Goal: Information Seeking & Learning: Learn about a topic

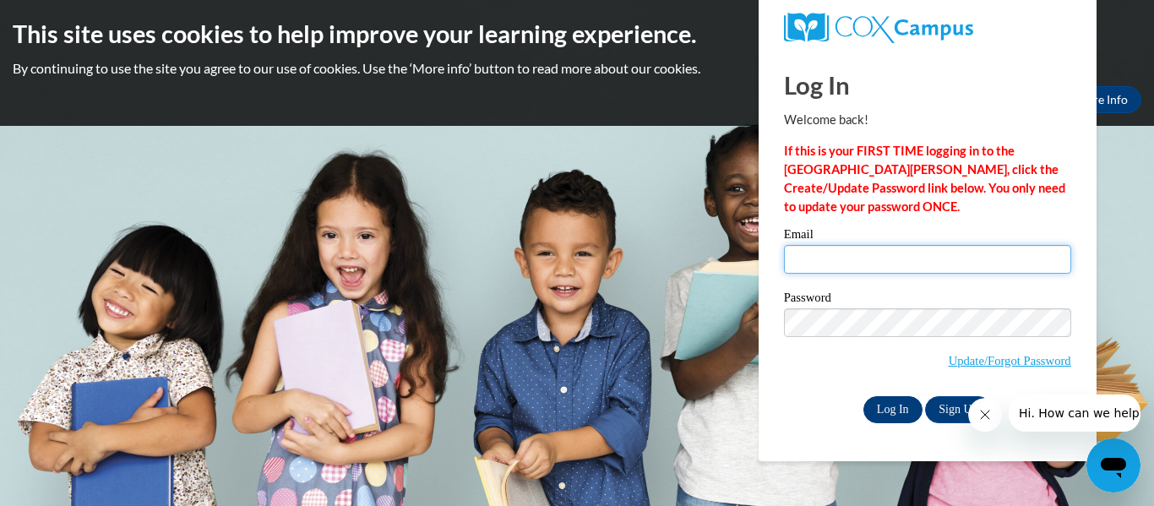
type input "remmelsarah@aasd.k12.wi.us"
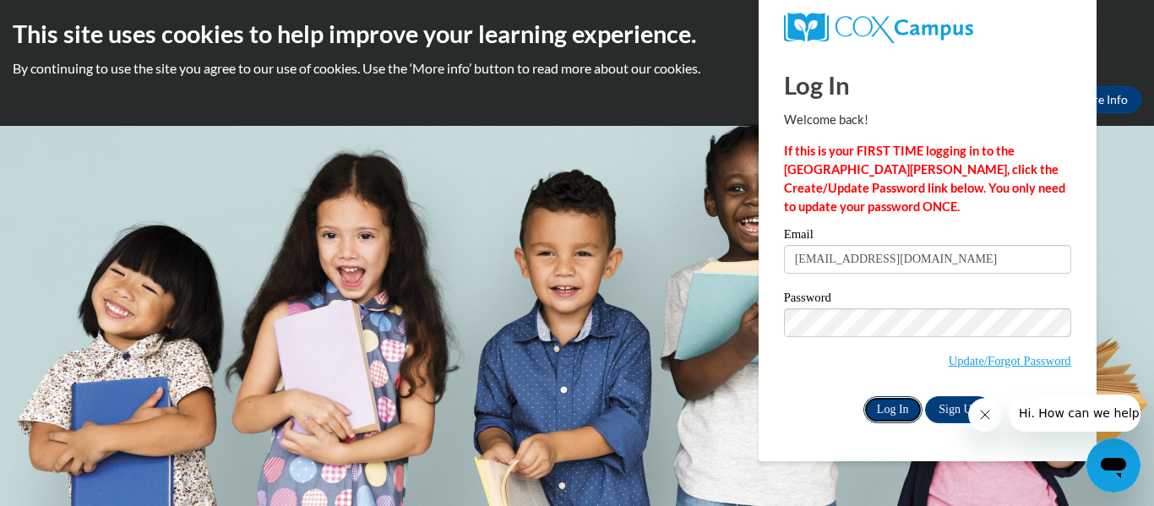
click at [881, 415] on input "Log In" at bounding box center [893, 409] width 59 height 27
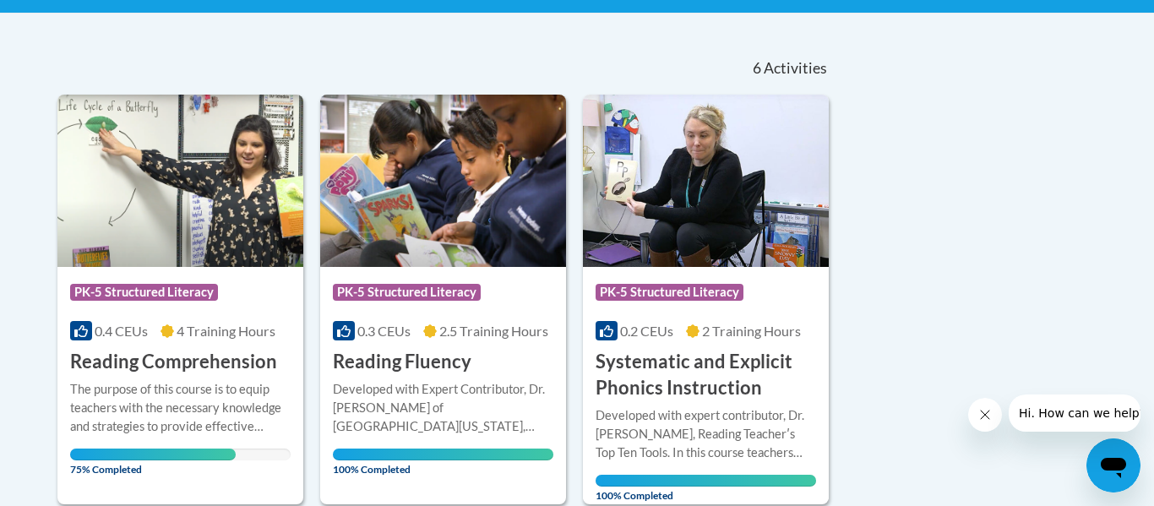
scroll to position [335, 0]
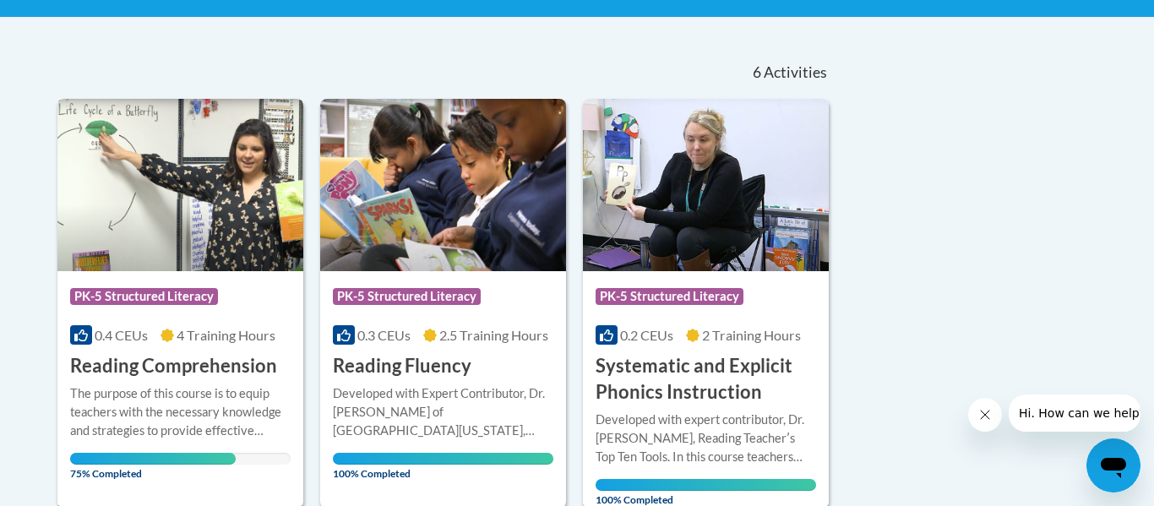
click at [65, 421] on div "More Info Open The purpose of this course is to equip teachers with the necessa…" at bounding box center [180, 428] width 246 height 98
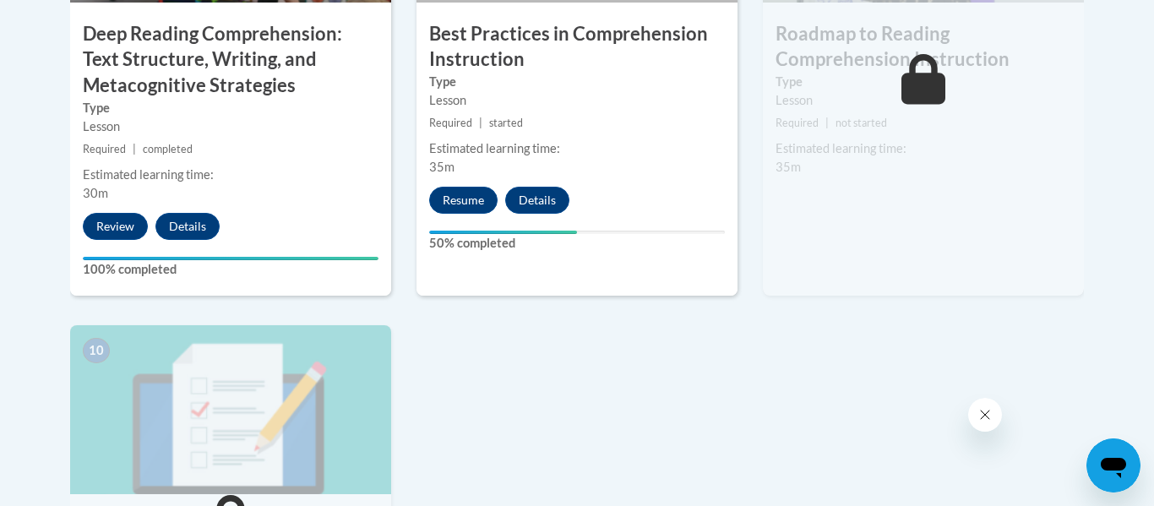
scroll to position [1694, 0]
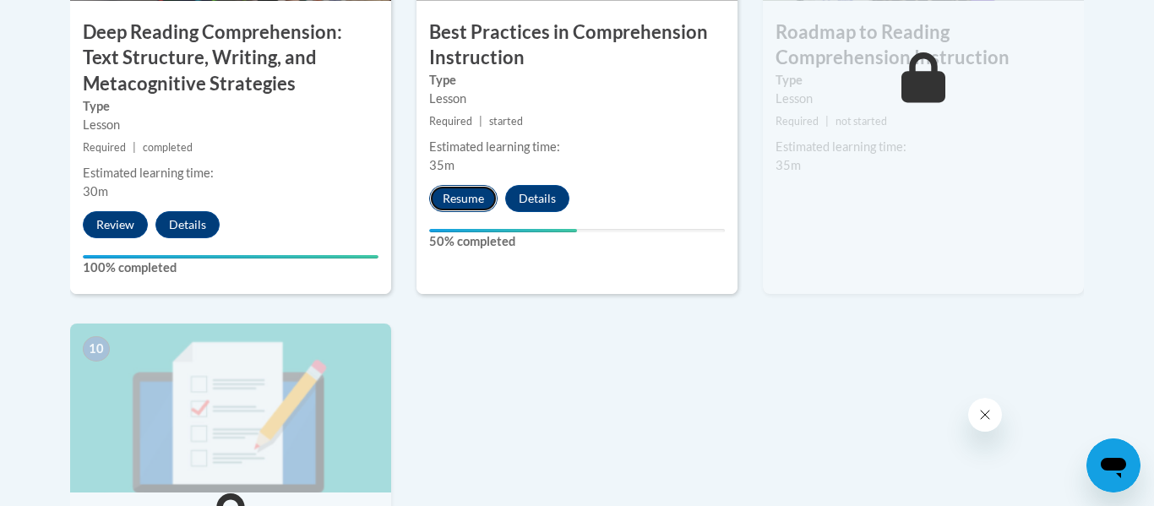
click at [475, 196] on button "Resume" at bounding box center [463, 198] width 68 height 27
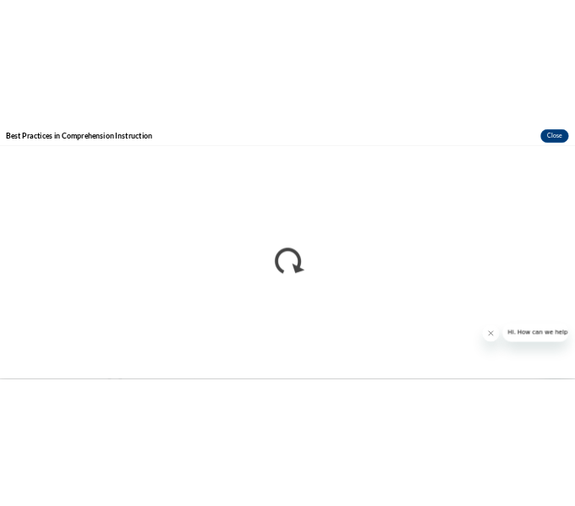
scroll to position [0, 0]
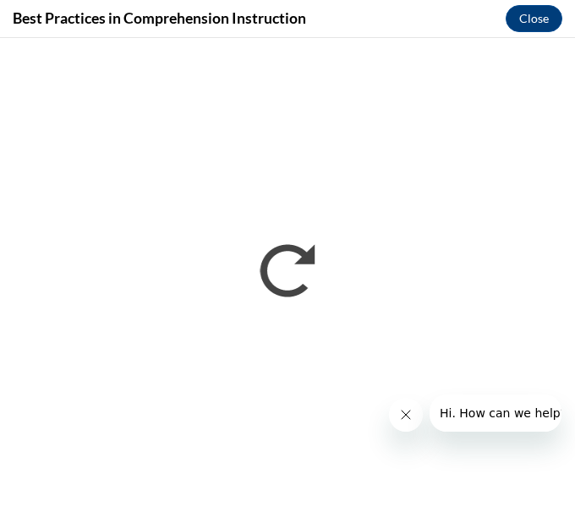
click at [399, 423] on button "Close message from company" at bounding box center [406, 415] width 34 height 34
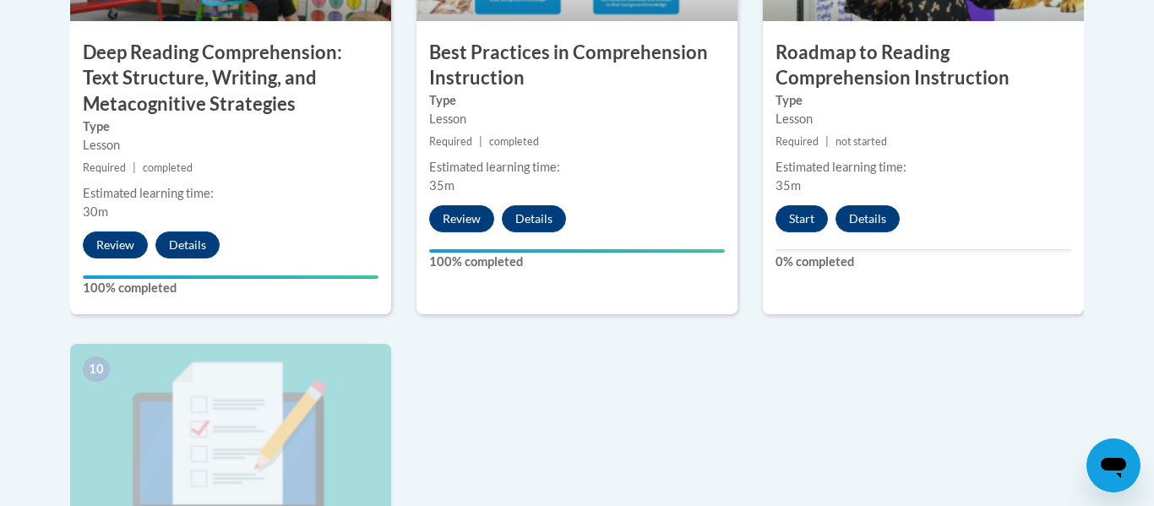
scroll to position [1677, 0]
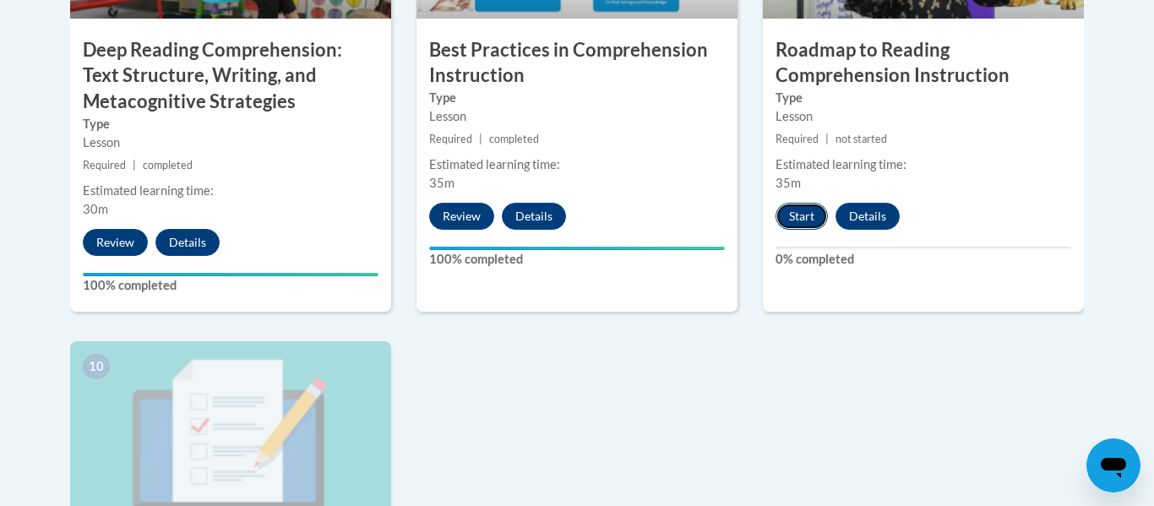
click at [807, 206] on button "Start" at bounding box center [802, 216] width 52 height 27
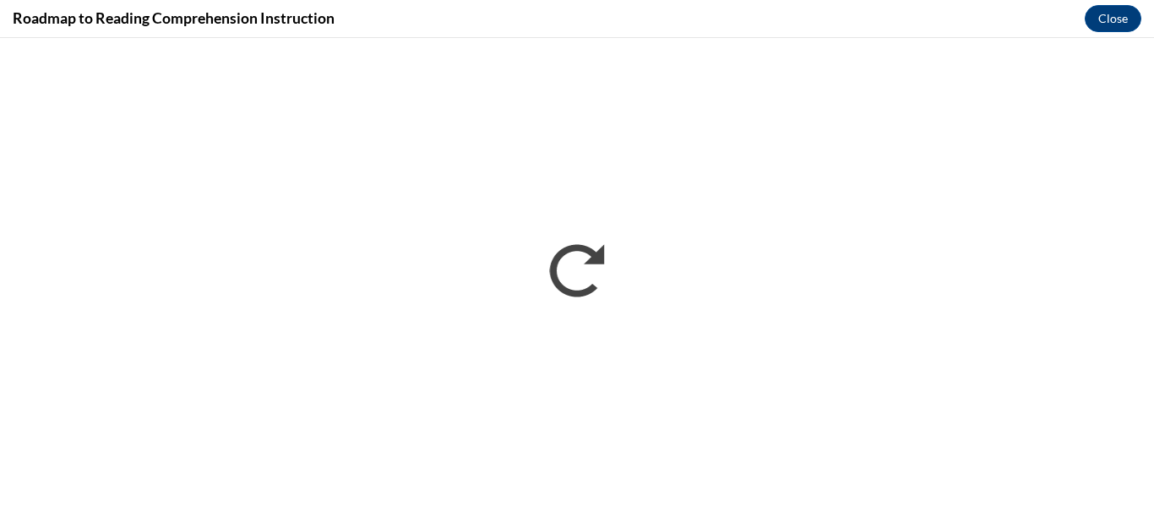
scroll to position [0, 0]
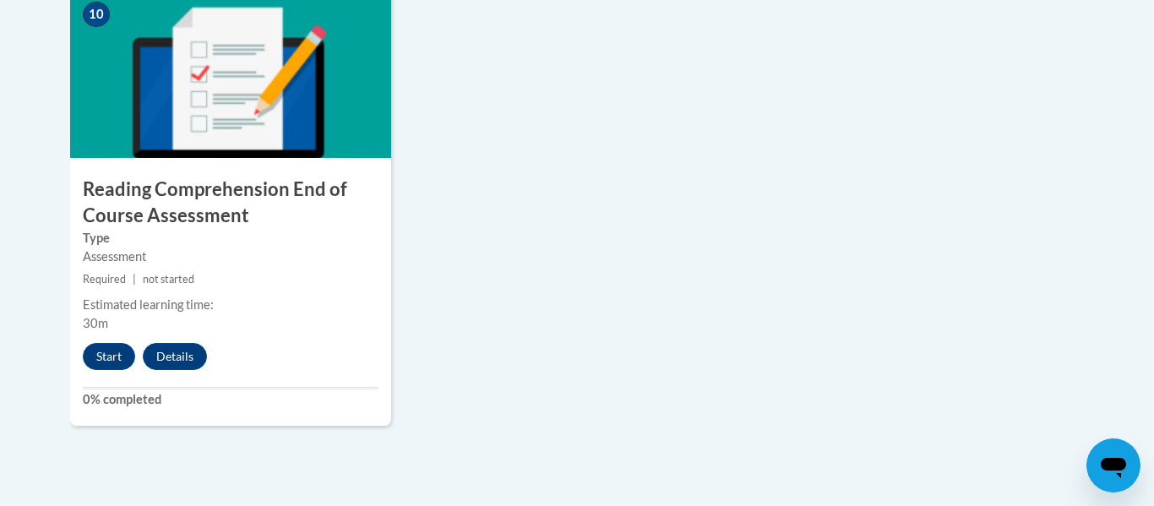
scroll to position [2030, 0]
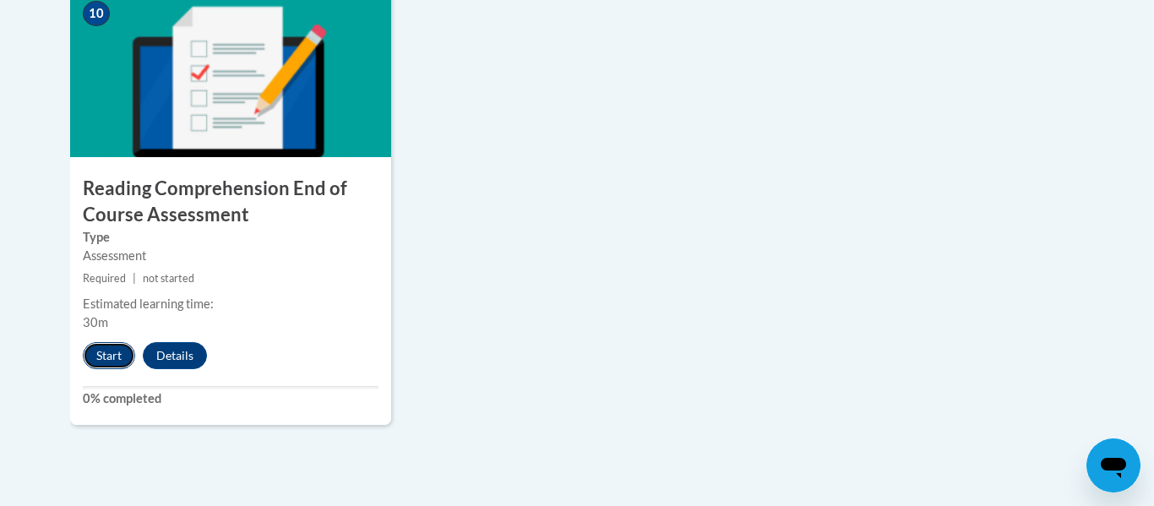
click at [95, 352] on button "Start" at bounding box center [109, 355] width 52 height 27
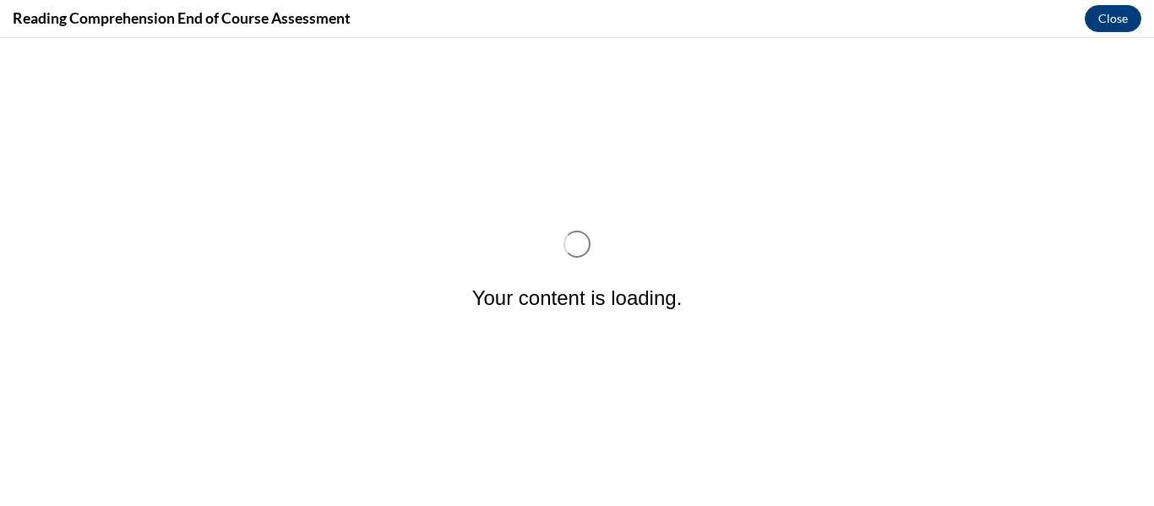
scroll to position [0, 0]
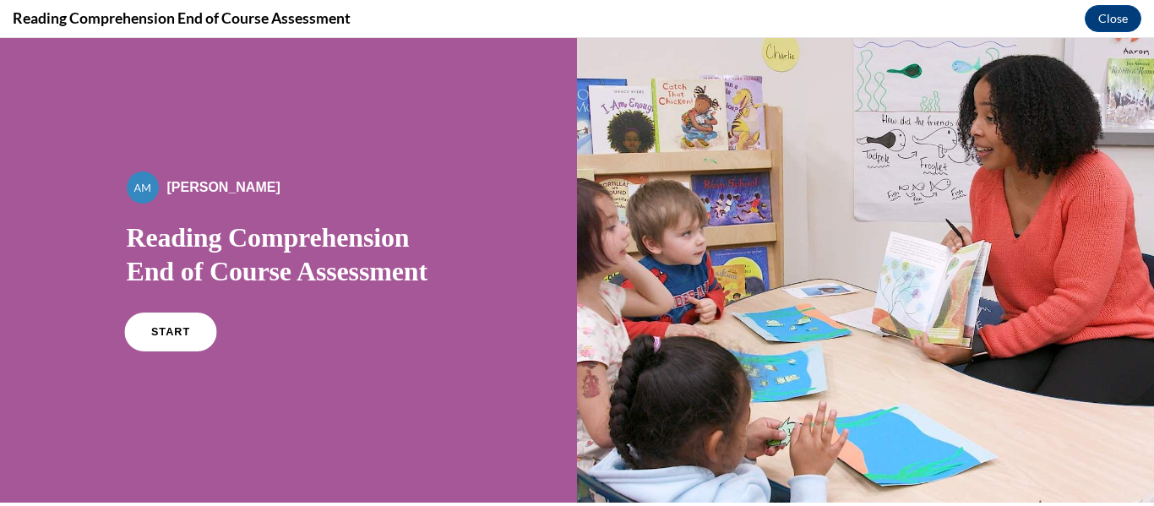
click at [186, 330] on span "START" at bounding box center [169, 332] width 39 height 13
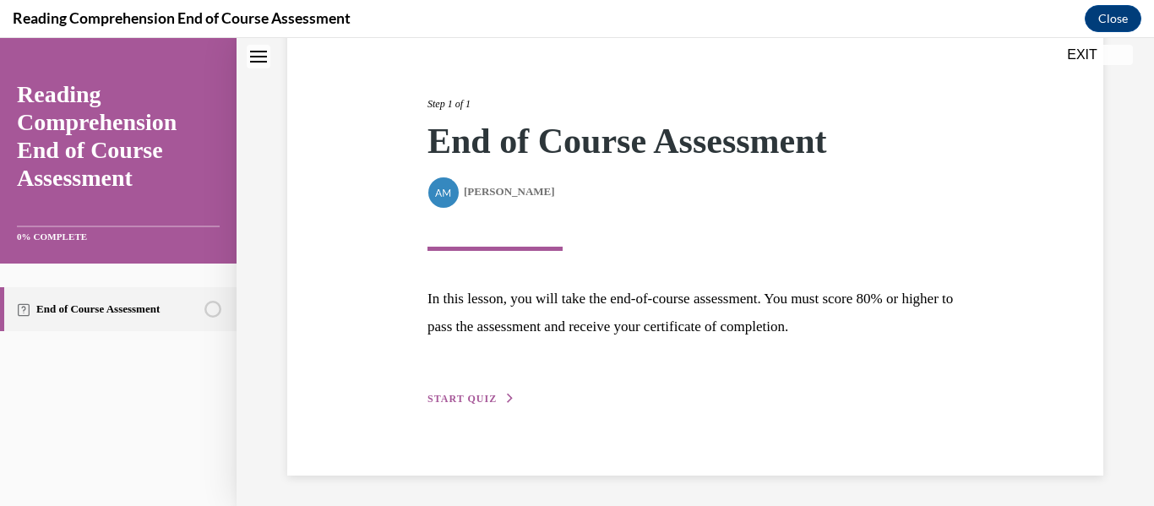
scroll to position [180, 0]
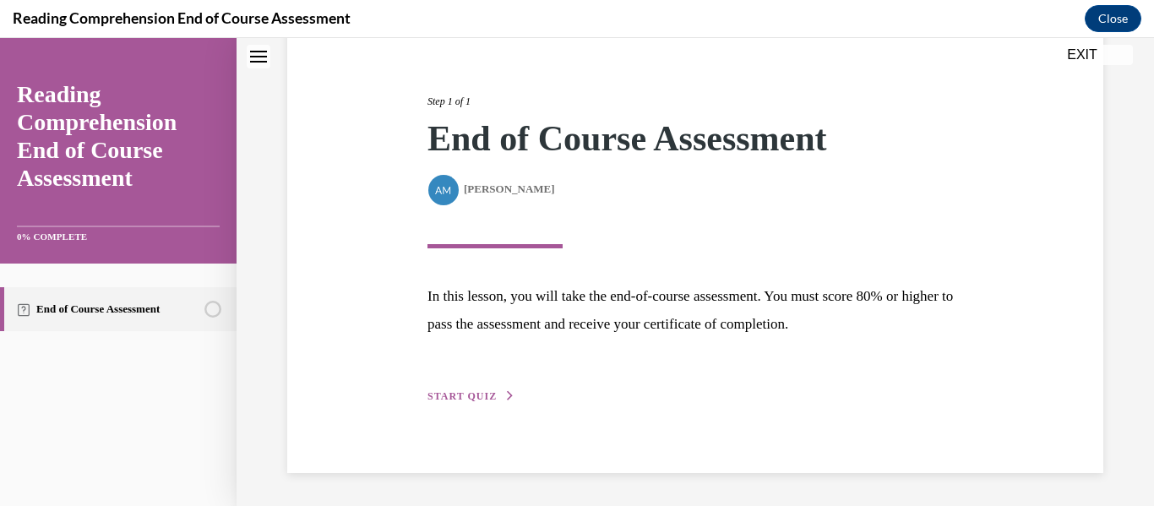
click at [472, 390] on span "START QUIZ" at bounding box center [462, 396] width 69 height 12
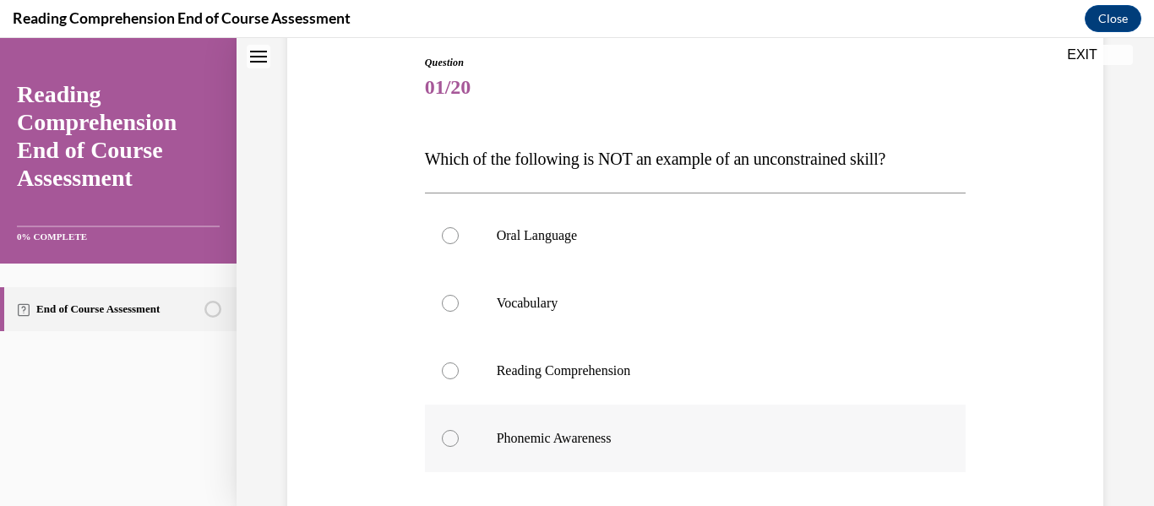
click at [605, 420] on label "Phonemic Awareness" at bounding box center [696, 439] width 542 height 68
click at [459, 430] on input "Phonemic Awareness" at bounding box center [450, 438] width 17 height 17
radio input "true"
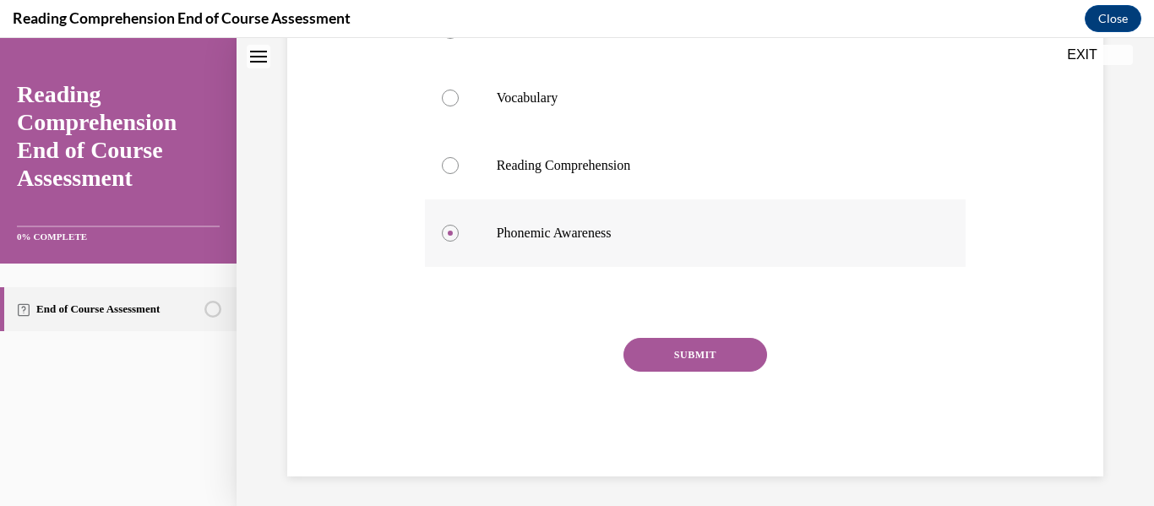
scroll to position [390, 0]
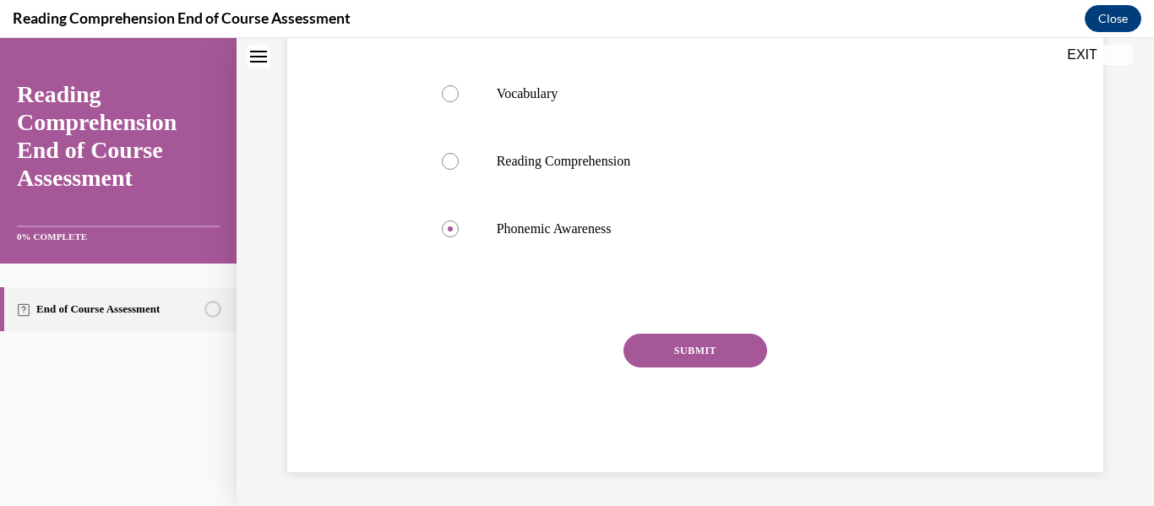
click at [740, 357] on button "SUBMIT" at bounding box center [696, 351] width 144 height 34
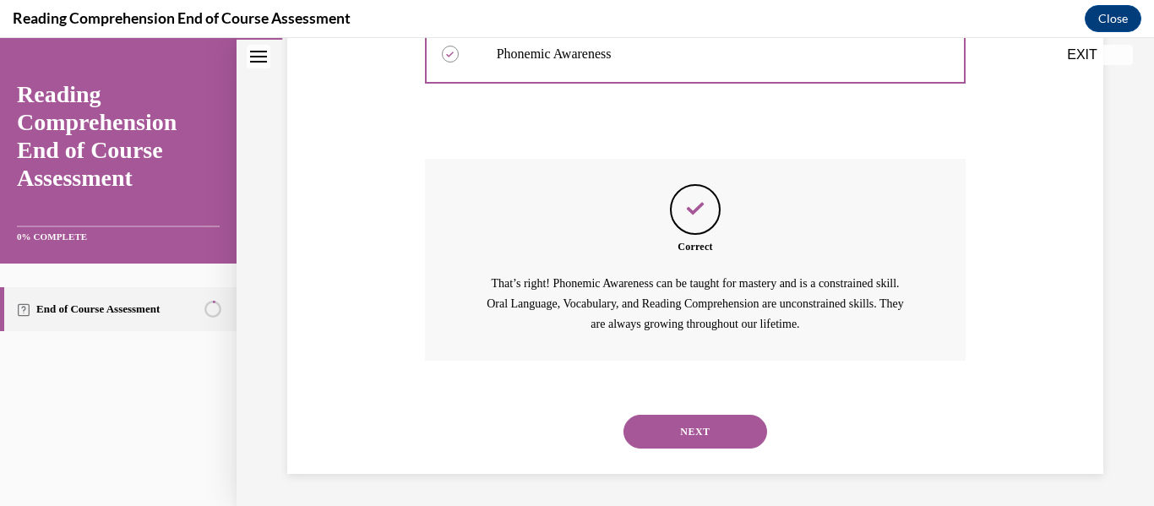
scroll to position [566, 0]
click at [723, 413] on button "NEXT" at bounding box center [696, 430] width 144 height 34
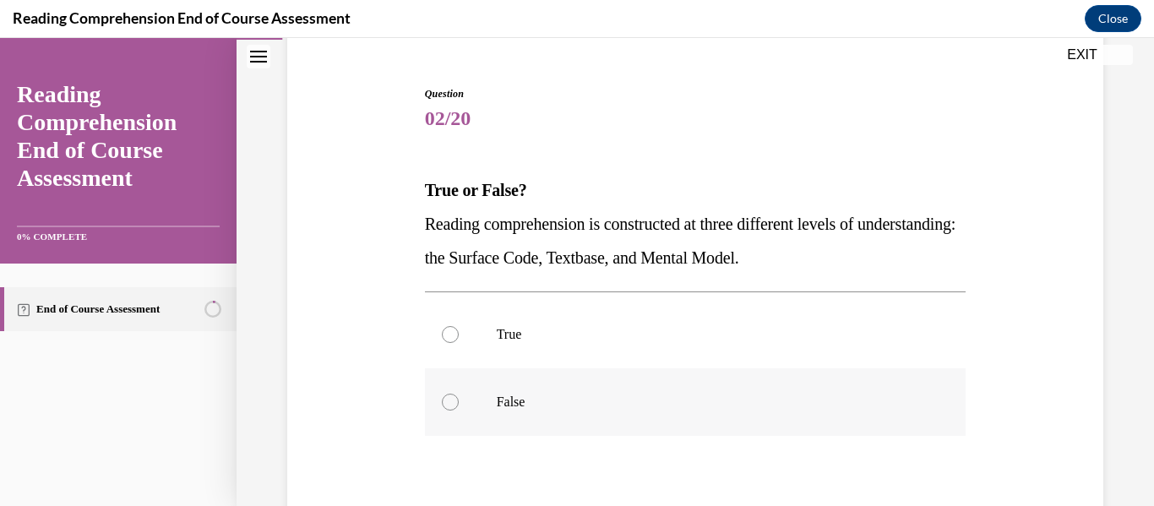
scroll to position [150, 0]
click at [532, 335] on p "True" at bounding box center [711, 332] width 428 height 17
click at [459, 335] on input "True" at bounding box center [450, 332] width 17 height 17
radio input "true"
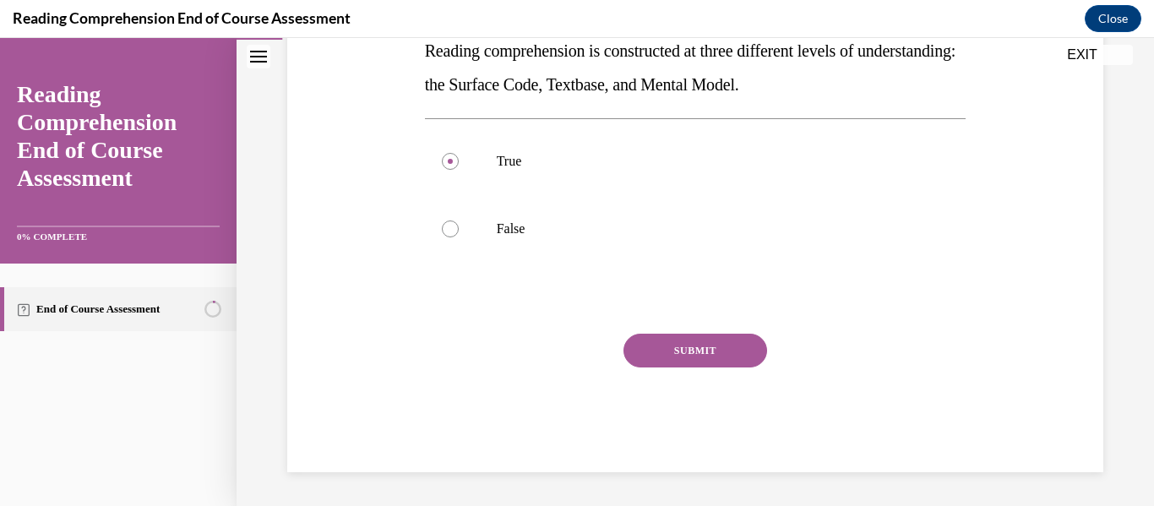
click at [648, 346] on button "SUBMIT" at bounding box center [696, 351] width 144 height 34
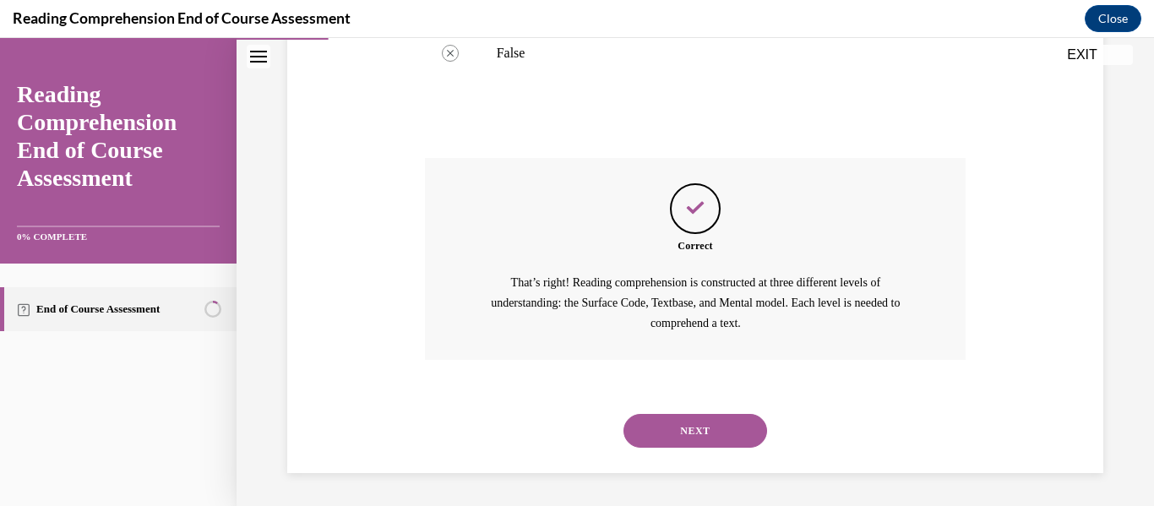
scroll to position [499, 0]
click at [697, 425] on button "NEXT" at bounding box center [696, 430] width 144 height 34
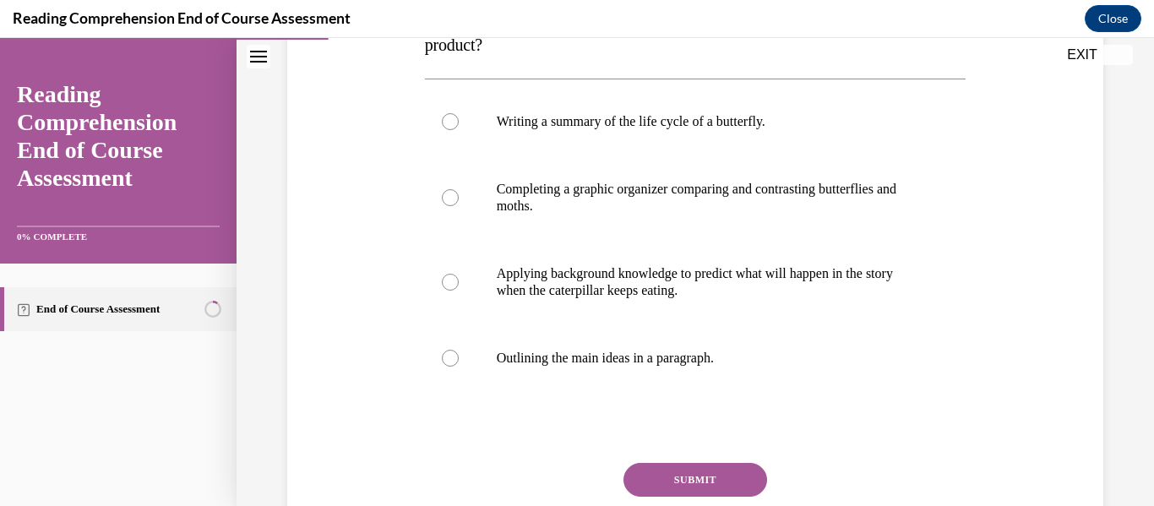
scroll to position [329, 0]
click at [708, 282] on p "Applying background knowledge to predict what will happen in the story when the…" at bounding box center [711, 281] width 428 height 34
click at [459, 282] on input "Applying background knowledge to predict what will happen in the story when the…" at bounding box center [450, 281] width 17 height 17
radio input "true"
click at [702, 466] on button "SUBMIT" at bounding box center [696, 479] width 144 height 34
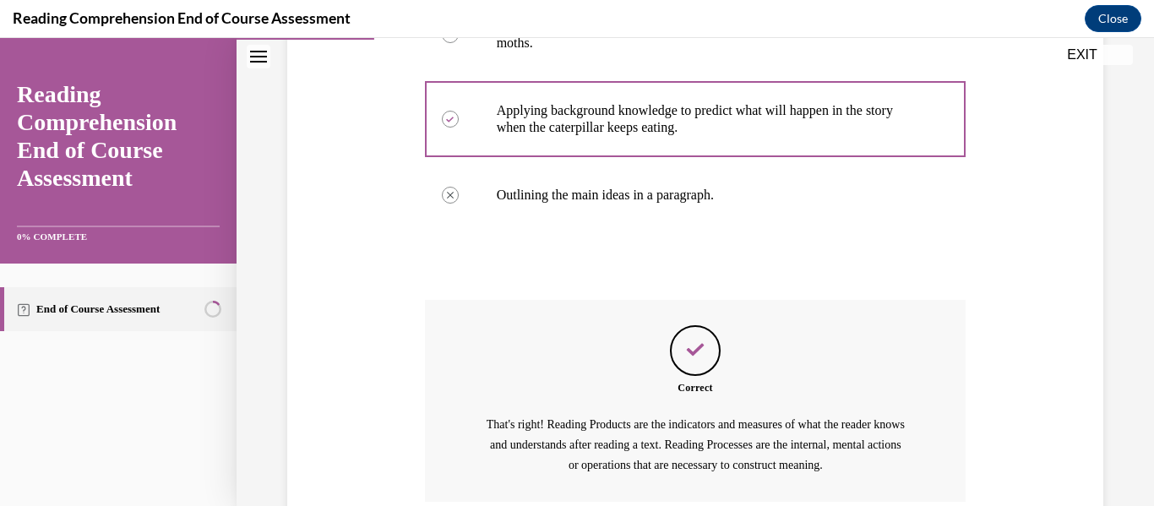
scroll to position [634, 0]
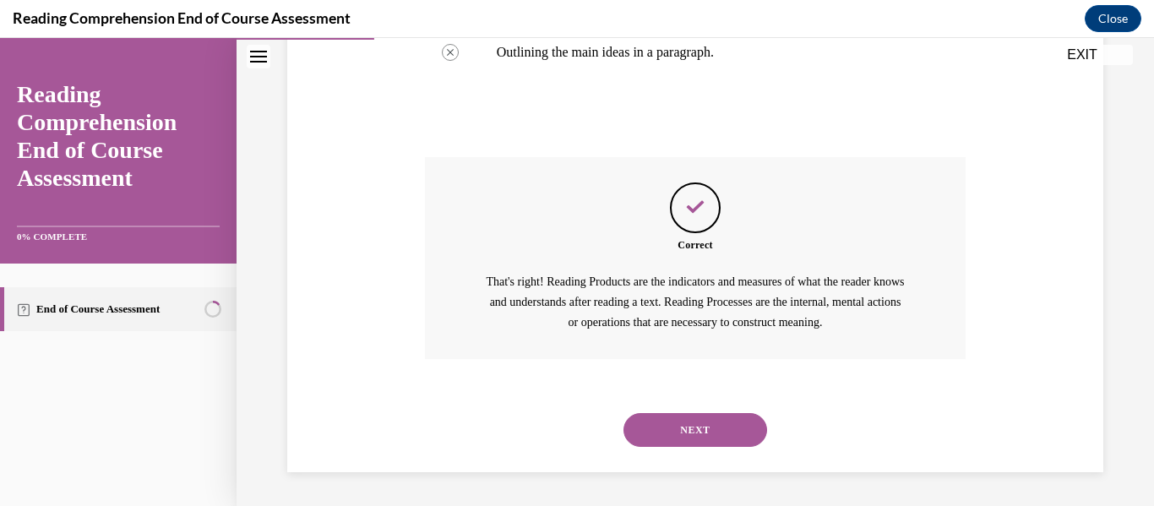
click at [708, 434] on button "NEXT" at bounding box center [696, 430] width 144 height 34
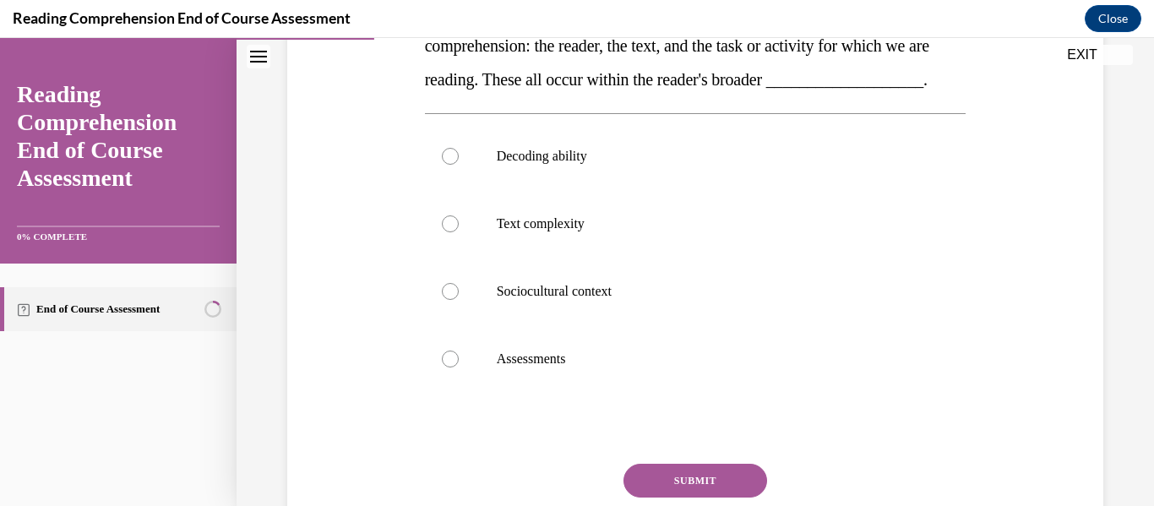
scroll to position [330, 0]
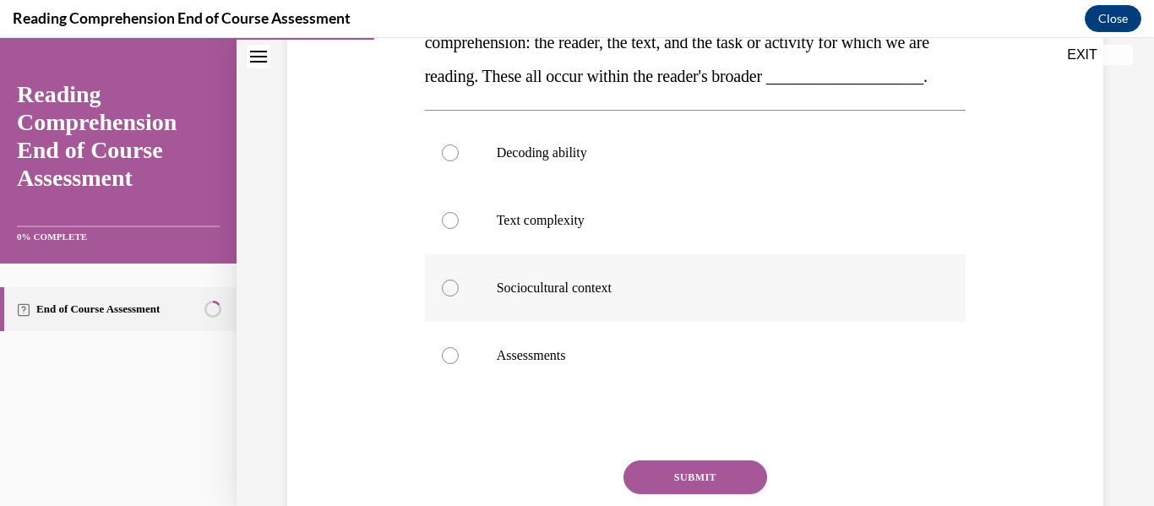
click at [699, 322] on label "Sociocultural context" at bounding box center [696, 288] width 542 height 68
click at [459, 297] on input "Sociocultural context" at bounding box center [450, 288] width 17 height 17
radio input "true"
click at [693, 494] on button "SUBMIT" at bounding box center [696, 478] width 144 height 34
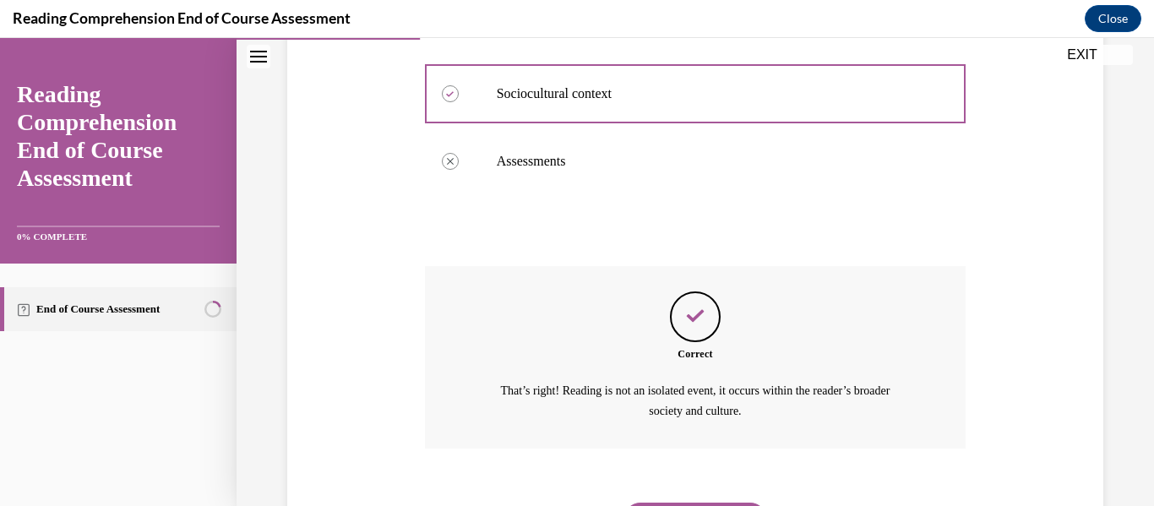
scroll to position [648, 0]
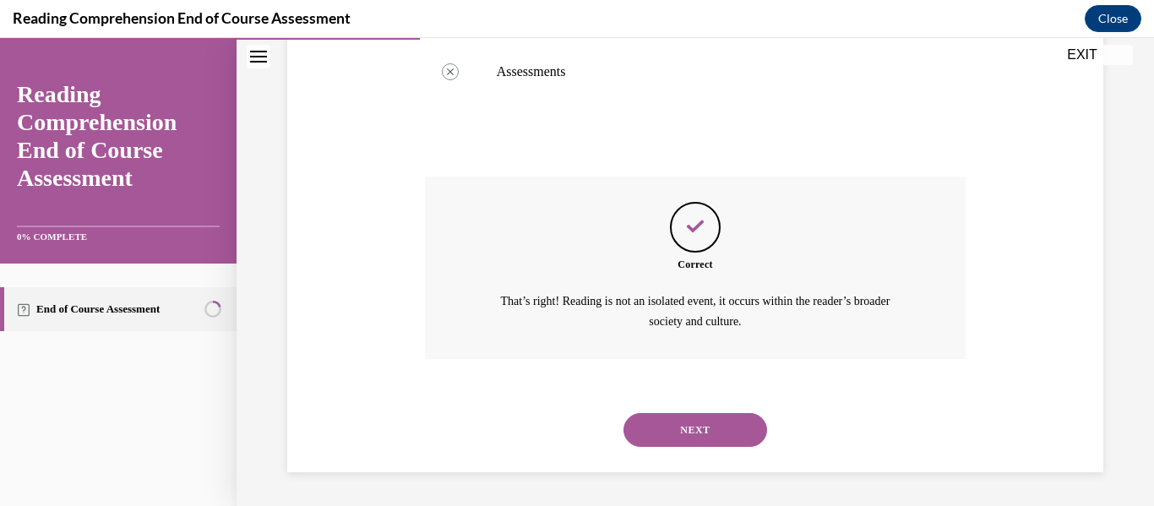
click at [725, 423] on button "NEXT" at bounding box center [696, 430] width 144 height 34
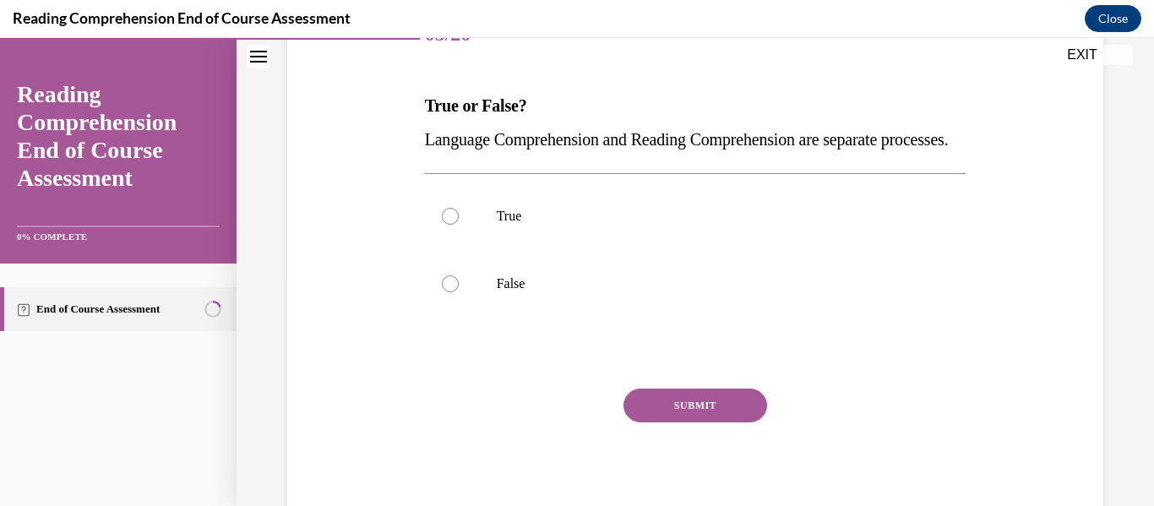
scroll to position [254, 0]
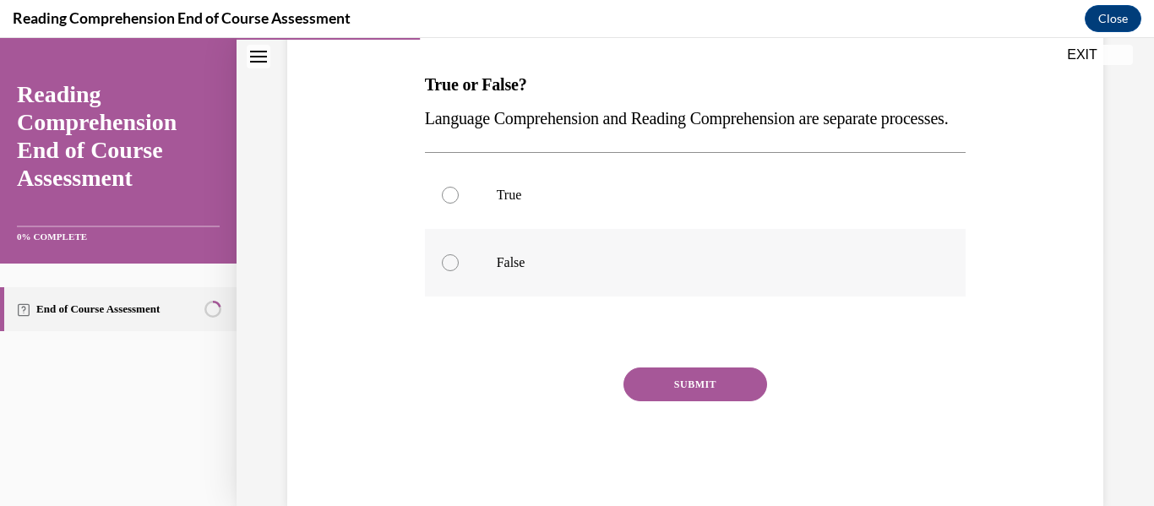
click at [665, 271] on p "False" at bounding box center [711, 262] width 428 height 17
click at [459, 271] on input "False" at bounding box center [450, 262] width 17 height 17
radio input "true"
click at [719, 401] on button "SUBMIT" at bounding box center [696, 385] width 144 height 34
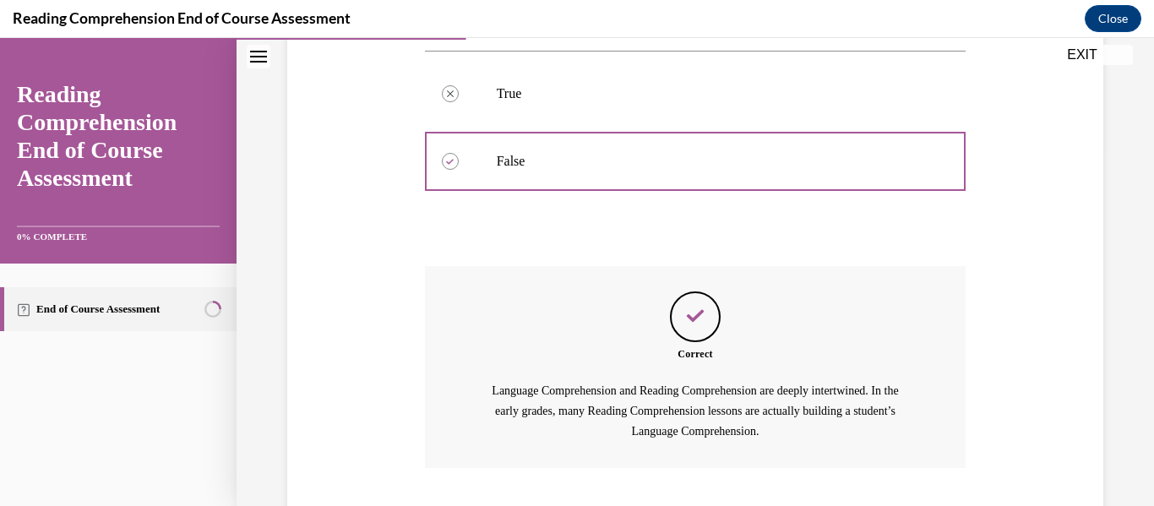
scroll to position [499, 0]
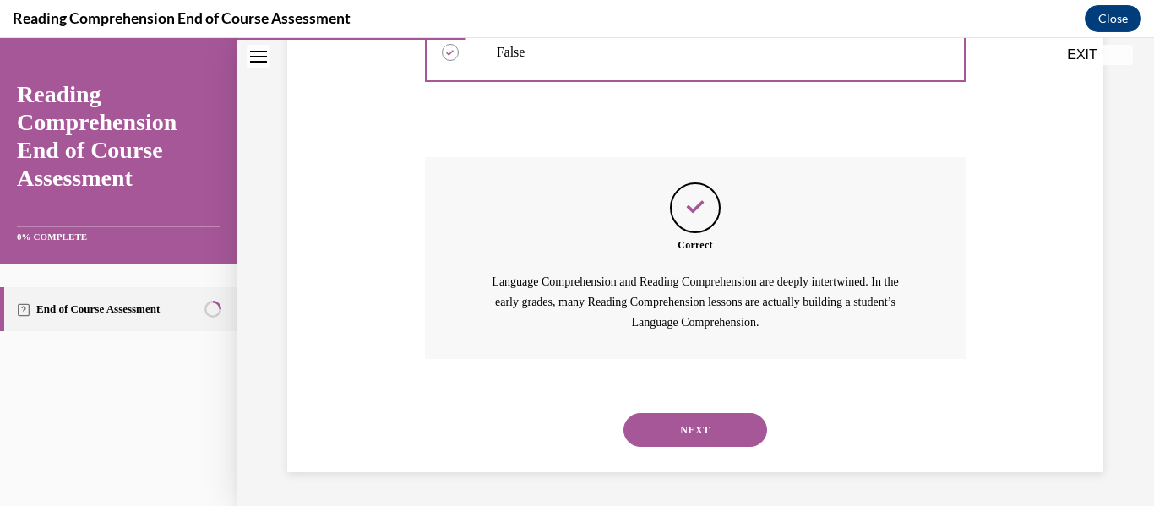
click at [719, 408] on div "NEXT" at bounding box center [696, 430] width 542 height 68
click at [717, 414] on button "NEXT" at bounding box center [696, 430] width 144 height 34
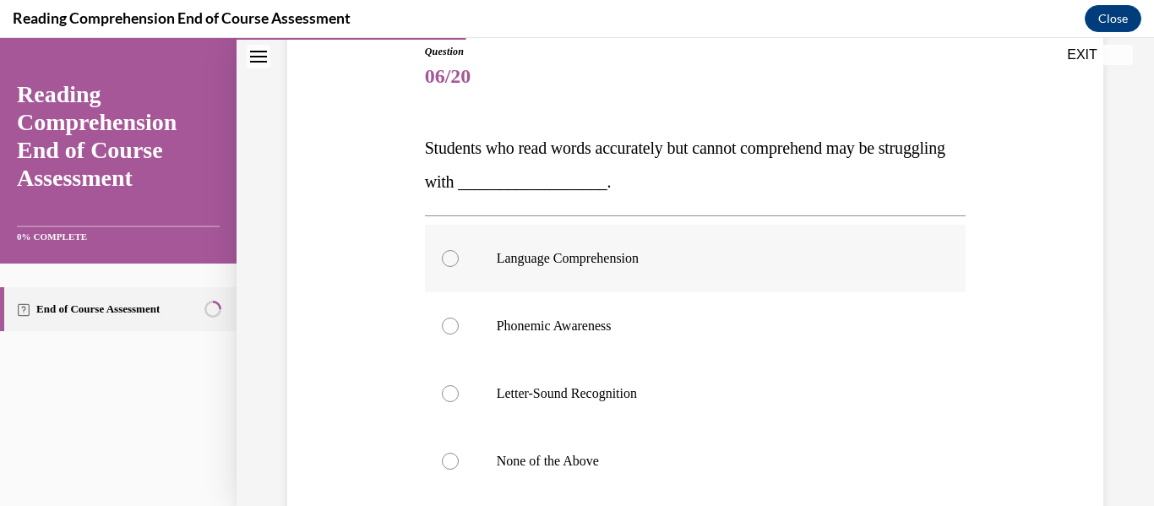
scroll to position [193, 0]
click at [712, 262] on p "Language Comprehension" at bounding box center [711, 256] width 428 height 17
click at [459, 262] on input "Language Comprehension" at bounding box center [450, 256] width 17 height 17
radio input "true"
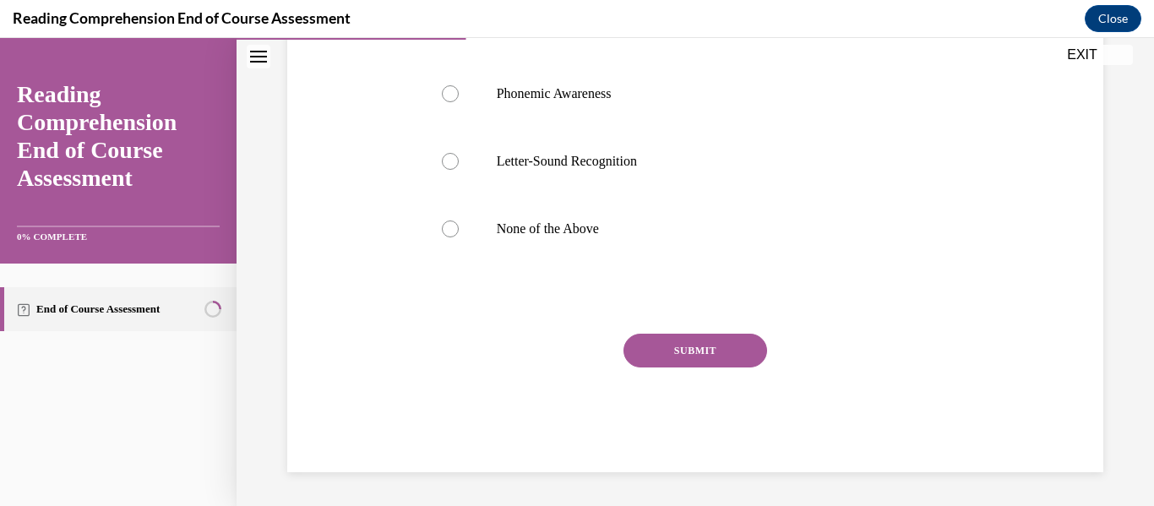
click at [699, 344] on button "SUBMIT" at bounding box center [696, 351] width 144 height 34
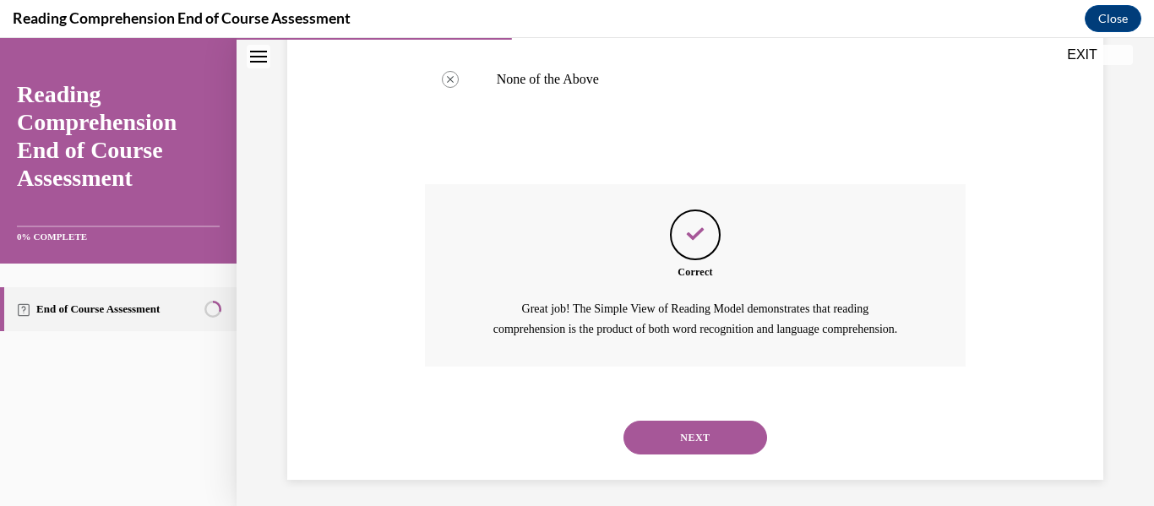
scroll to position [600, 0]
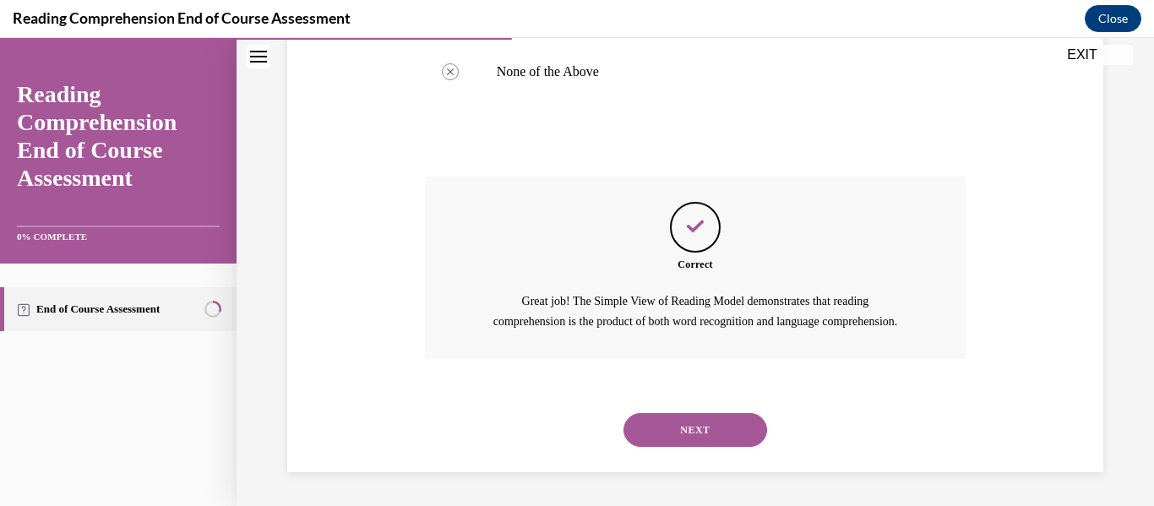
click at [699, 411] on div "NEXT" at bounding box center [696, 430] width 542 height 68
click at [699, 421] on button "NEXT" at bounding box center [696, 430] width 144 height 34
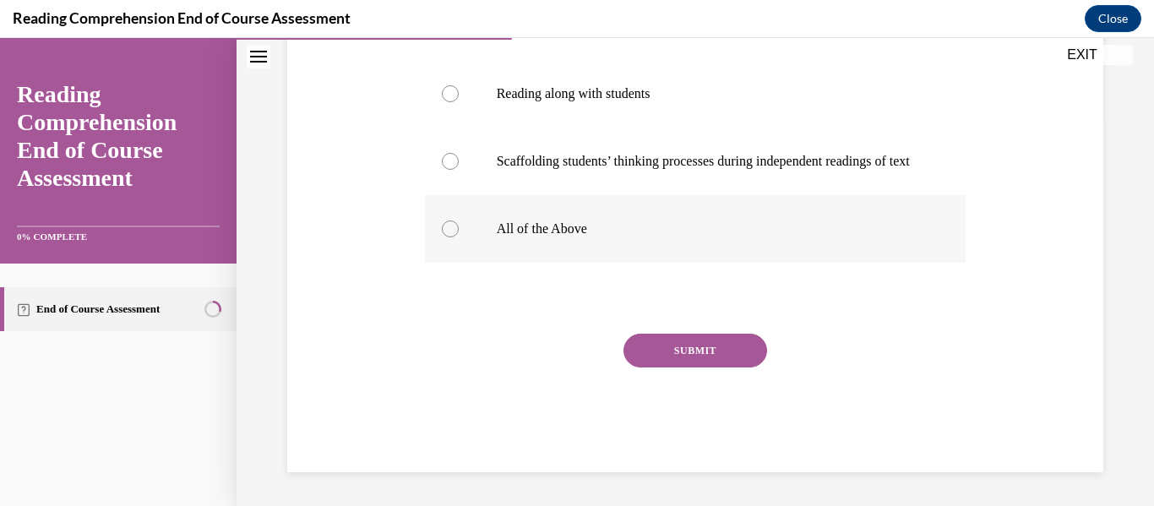
scroll to position [433, 0]
click at [690, 228] on p "All of the Above" at bounding box center [711, 229] width 428 height 17
click at [459, 228] on input "All of the Above" at bounding box center [450, 229] width 17 height 17
radio input "true"
click at [691, 352] on button "SUBMIT" at bounding box center [696, 351] width 144 height 34
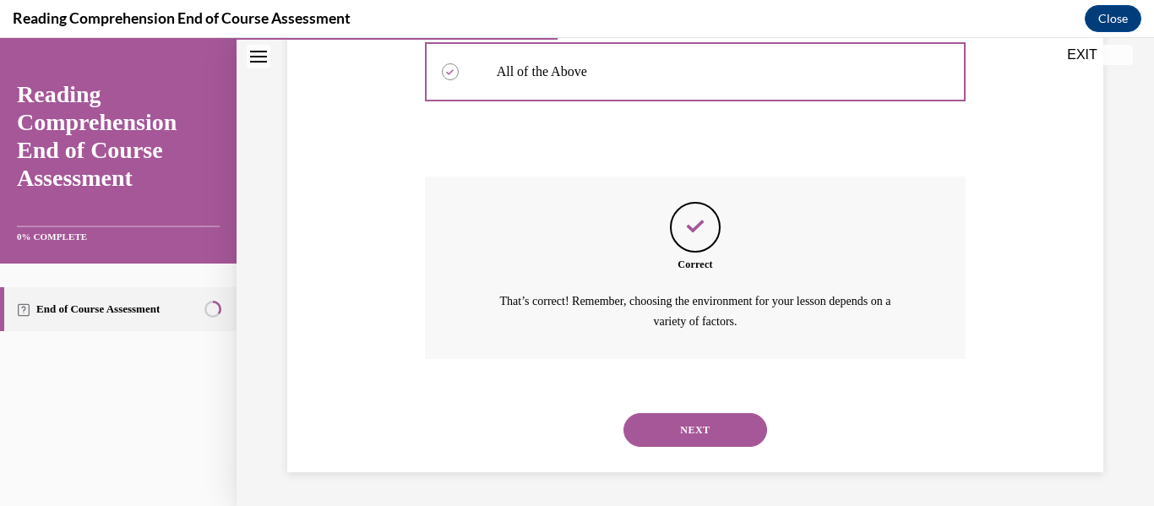
scroll to position [597, 0]
click at [696, 413] on button "NEXT" at bounding box center [696, 430] width 144 height 34
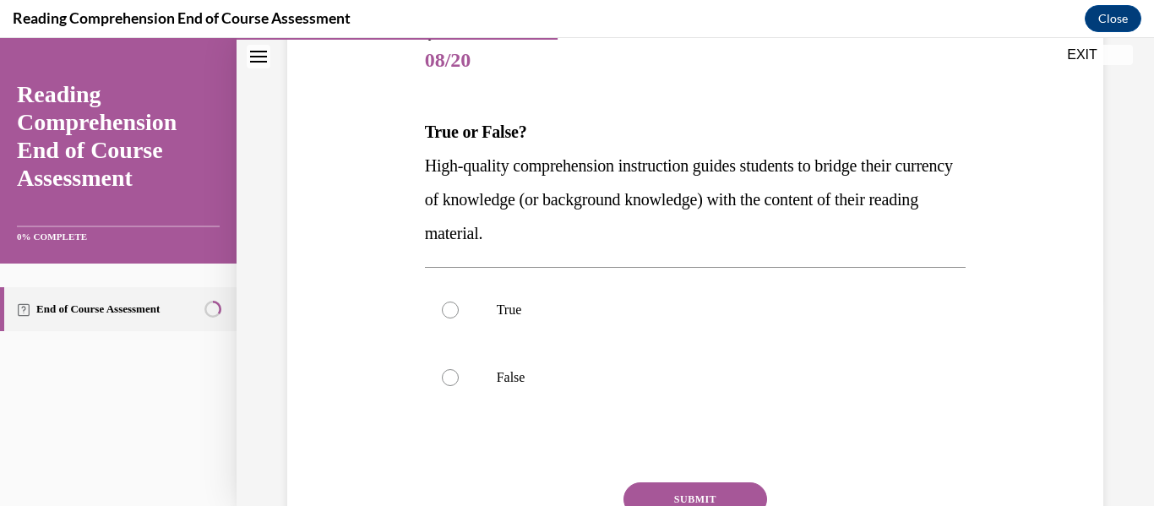
scroll to position [210, 0]
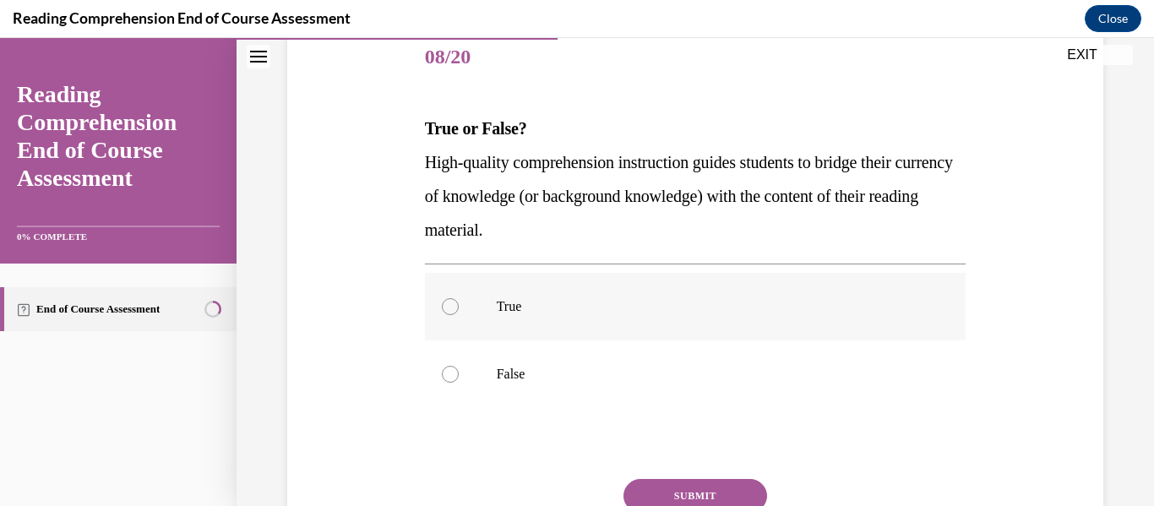
click at [700, 311] on p "True" at bounding box center [711, 306] width 428 height 17
click at [459, 311] on input "True" at bounding box center [450, 306] width 17 height 17
radio input "true"
click at [707, 486] on button "SUBMIT" at bounding box center [696, 496] width 144 height 34
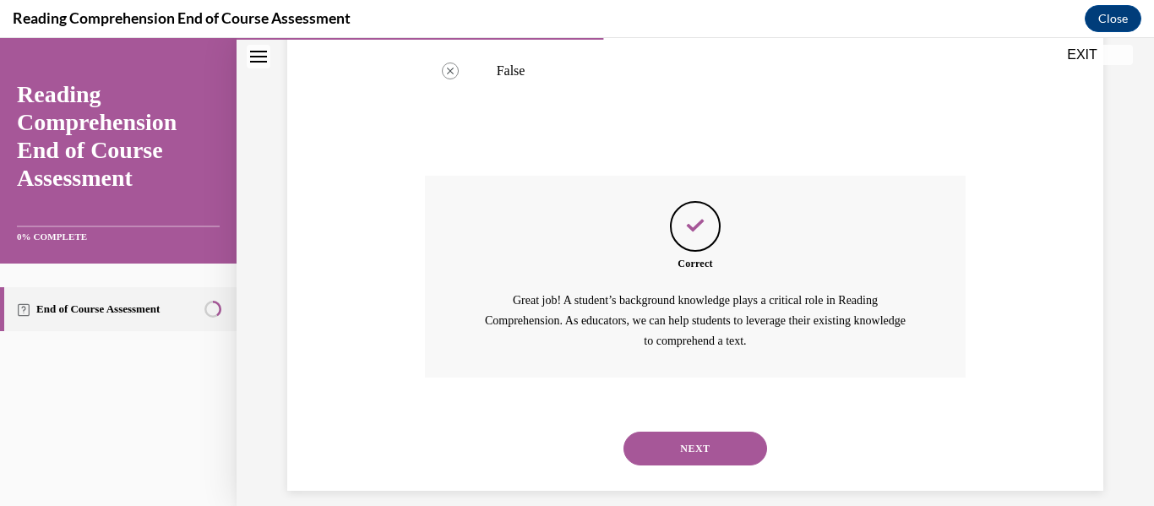
scroll to position [532, 0]
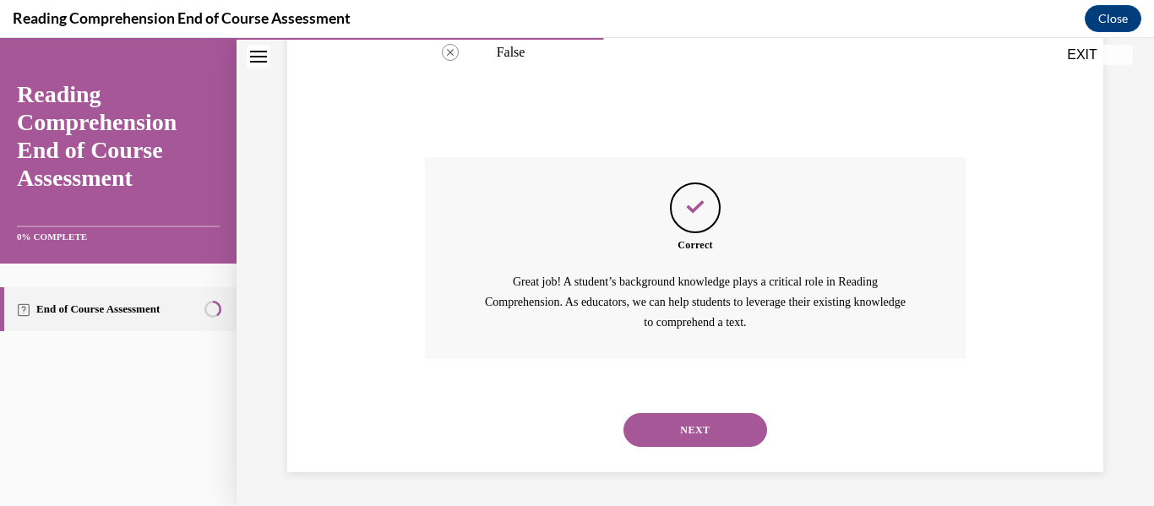
click at [707, 418] on button "NEXT" at bounding box center [696, 430] width 144 height 34
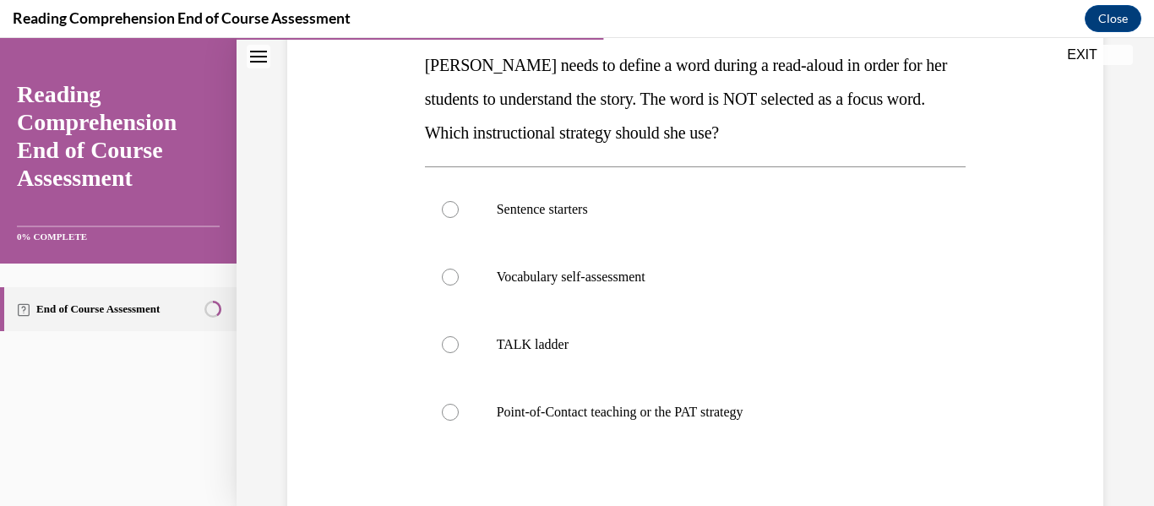
scroll to position [282, 0]
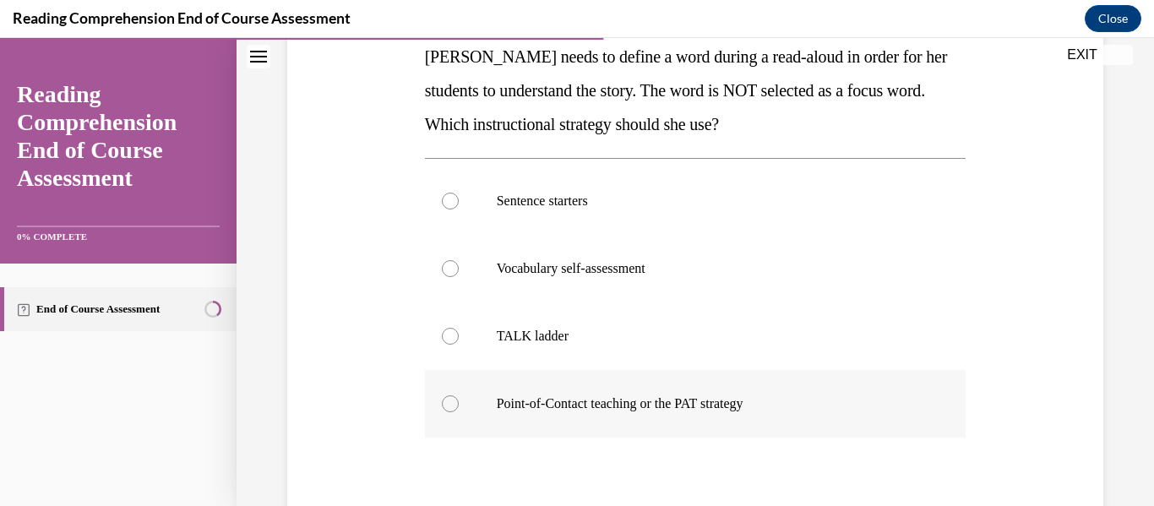
click at [705, 408] on p "Point-of-Contact teaching or the PAT strategy" at bounding box center [711, 403] width 428 height 17
click at [459, 408] on input "Point-of-Contact teaching or the PAT strategy" at bounding box center [450, 403] width 17 height 17
radio input "true"
click at [705, 408] on p "Point-of-Contact teaching or the PAT strategy" at bounding box center [711, 403] width 428 height 17
click at [459, 408] on input "Point-of-Contact teaching or the PAT strategy" at bounding box center [450, 403] width 17 height 17
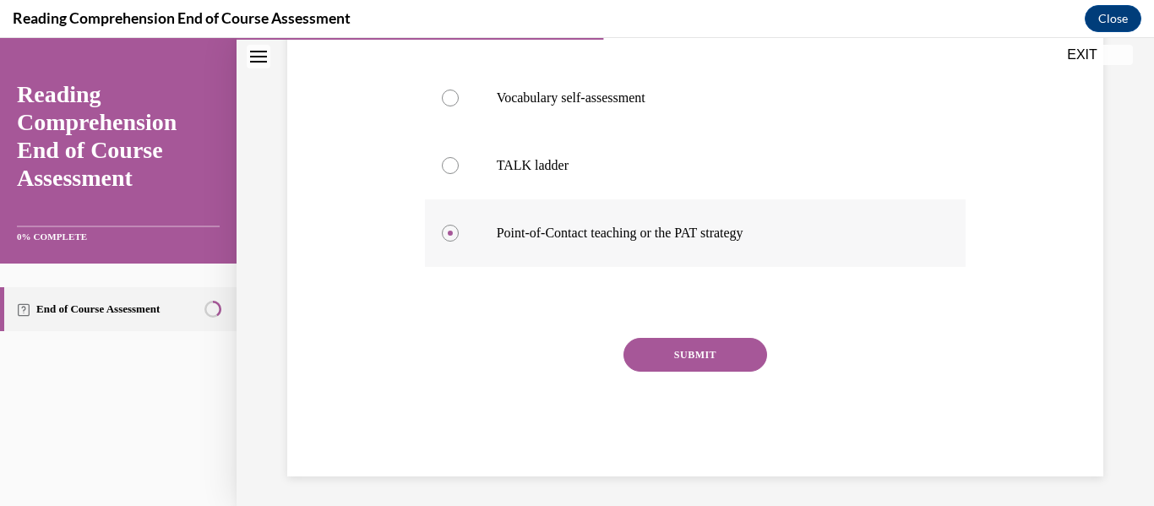
scroll to position [457, 0]
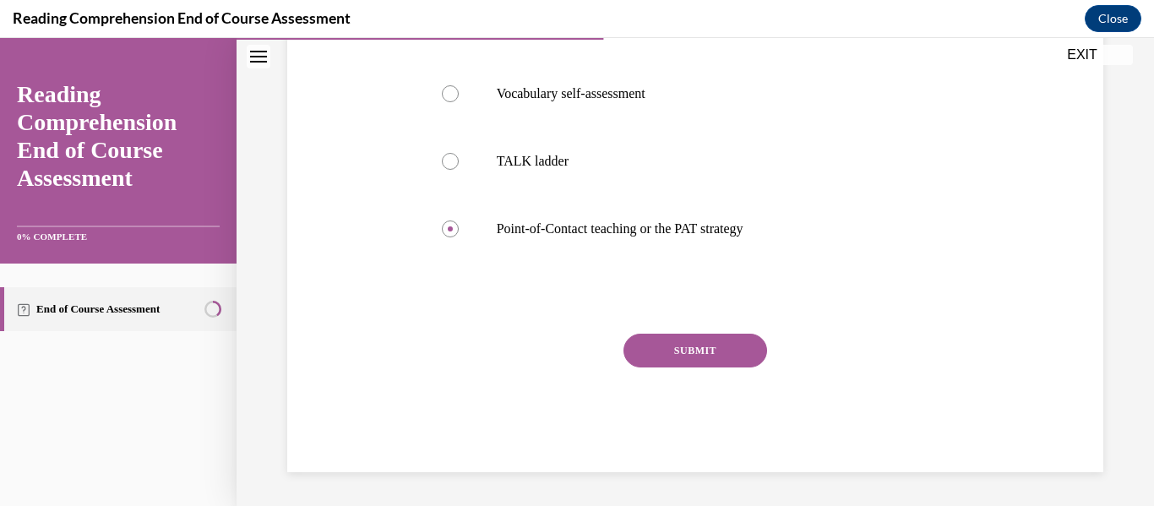
click at [708, 359] on button "SUBMIT" at bounding box center [696, 351] width 144 height 34
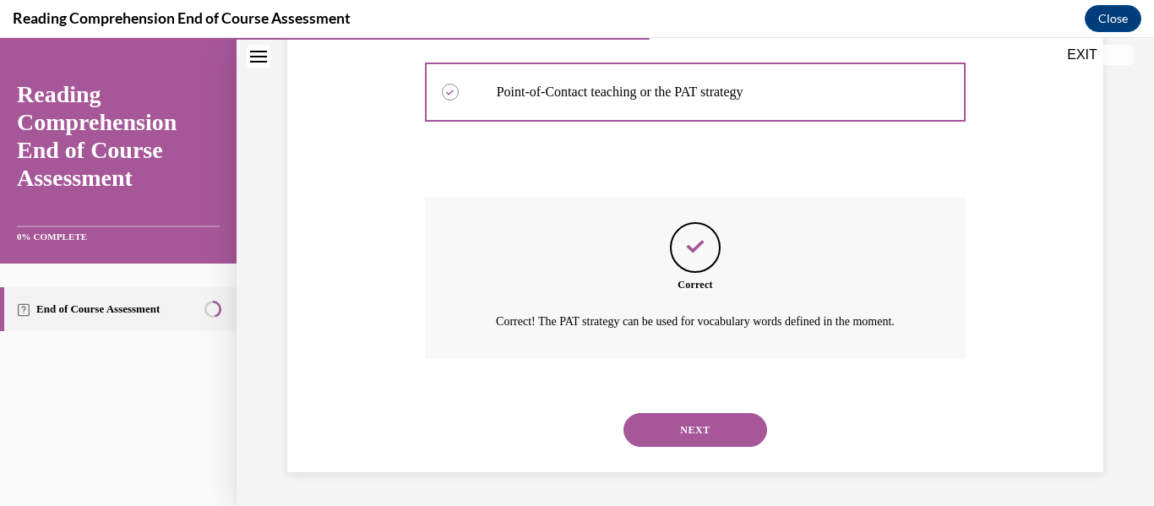
scroll to position [614, 0]
click at [706, 419] on button "NEXT" at bounding box center [696, 430] width 144 height 34
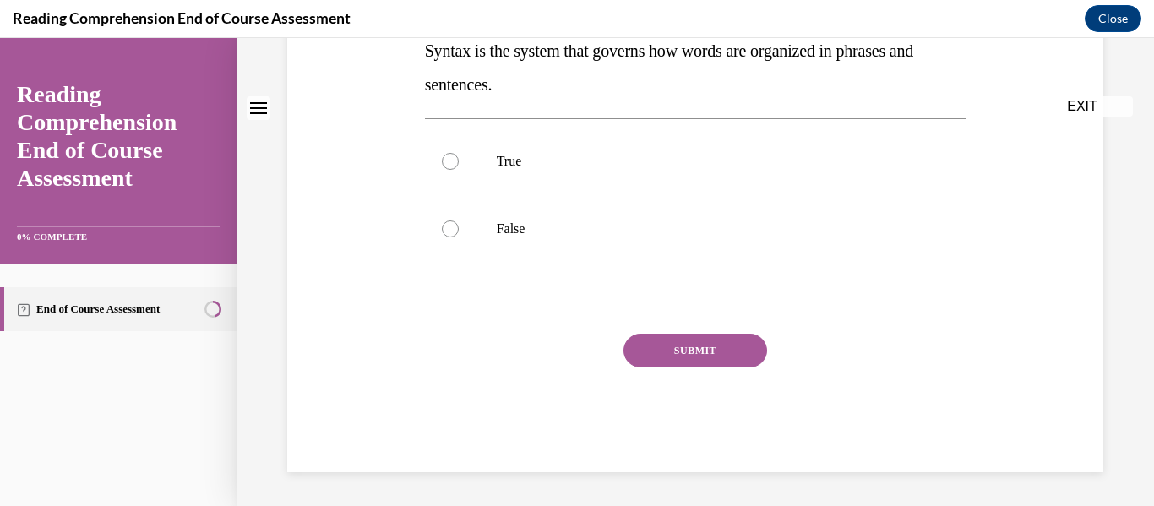
scroll to position [0, 0]
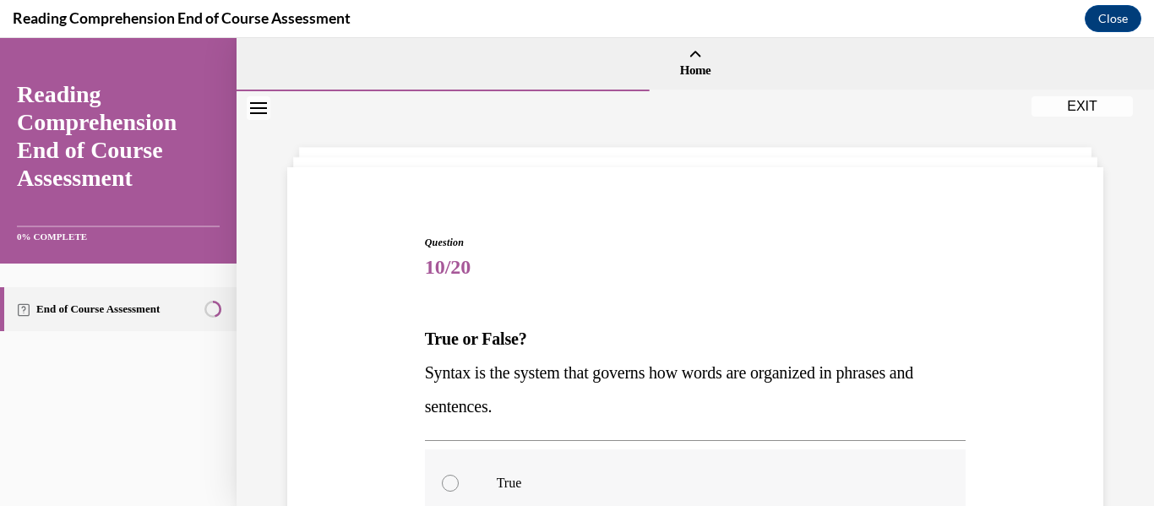
click at [567, 486] on p "True" at bounding box center [711, 483] width 428 height 17
click at [459, 486] on input "True" at bounding box center [450, 483] width 17 height 17
radio input "true"
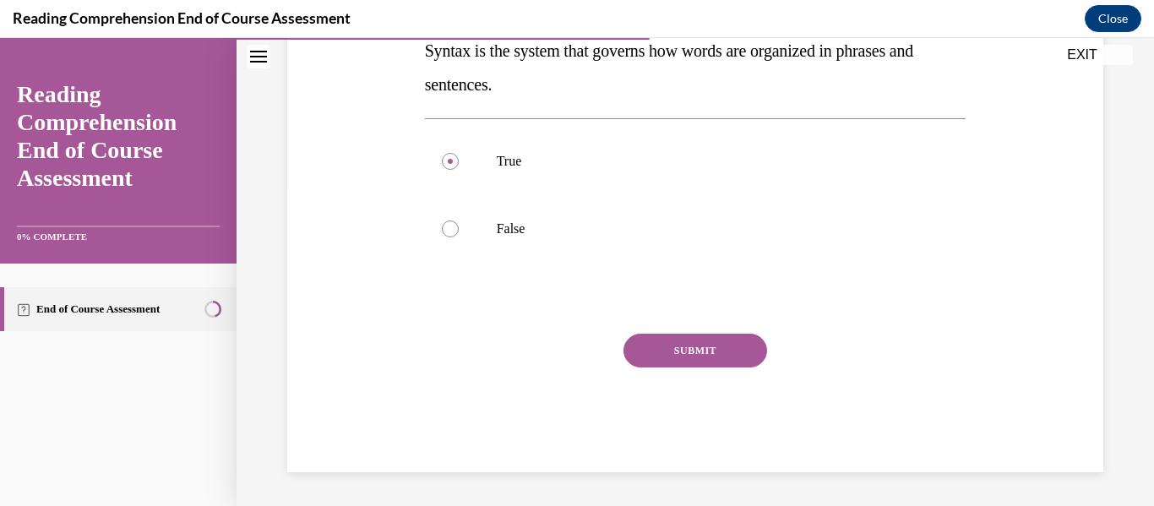
click at [735, 340] on button "SUBMIT" at bounding box center [696, 351] width 144 height 34
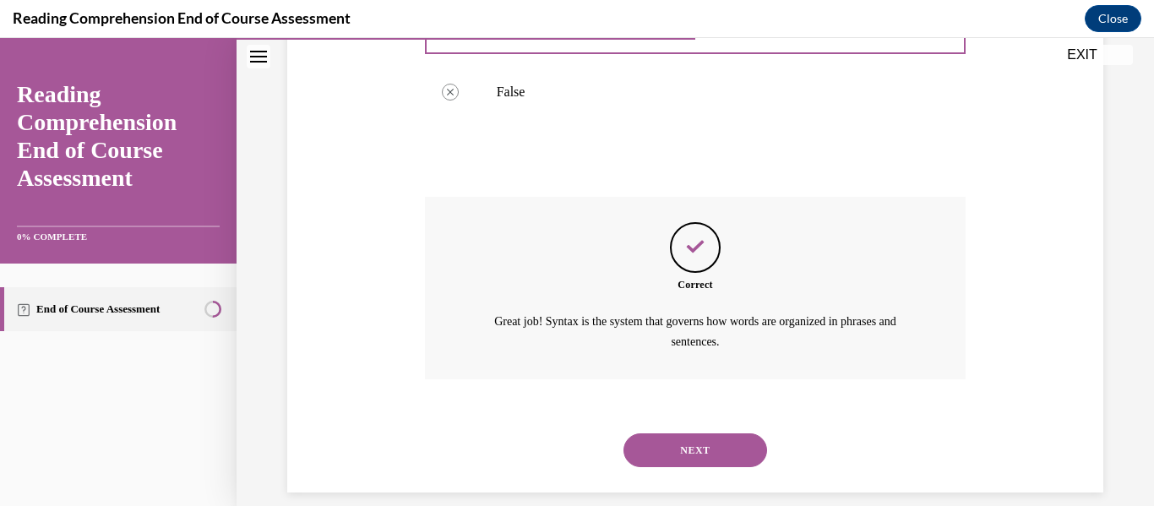
scroll to position [479, 0]
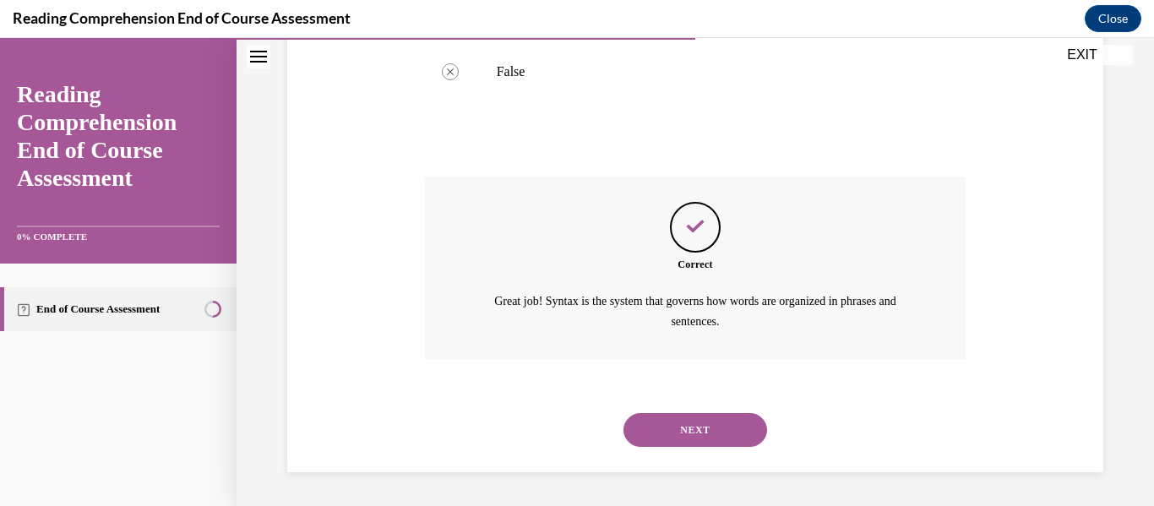
click at [719, 420] on button "NEXT" at bounding box center [696, 430] width 144 height 34
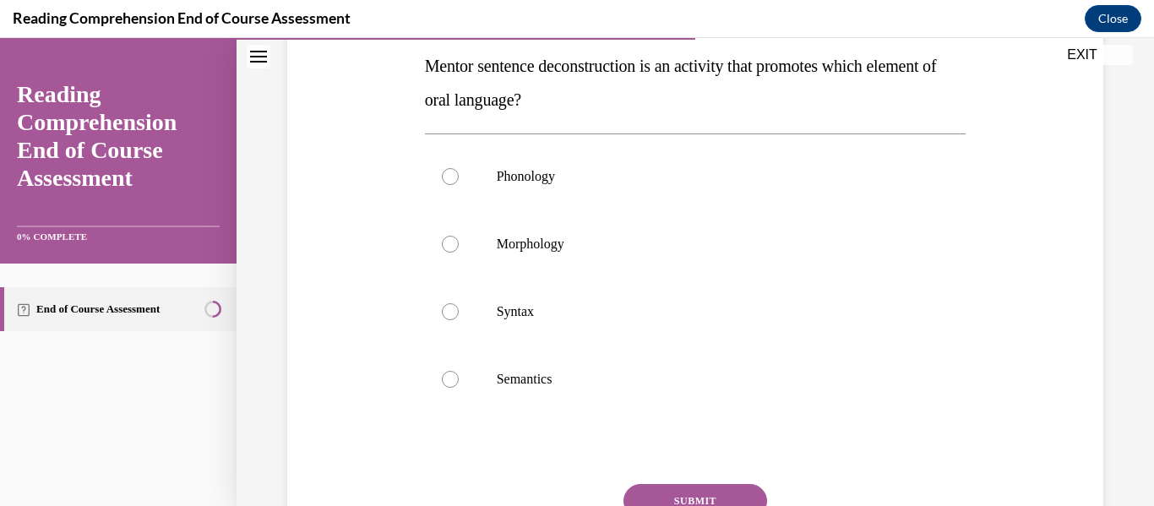
scroll to position [279, 0]
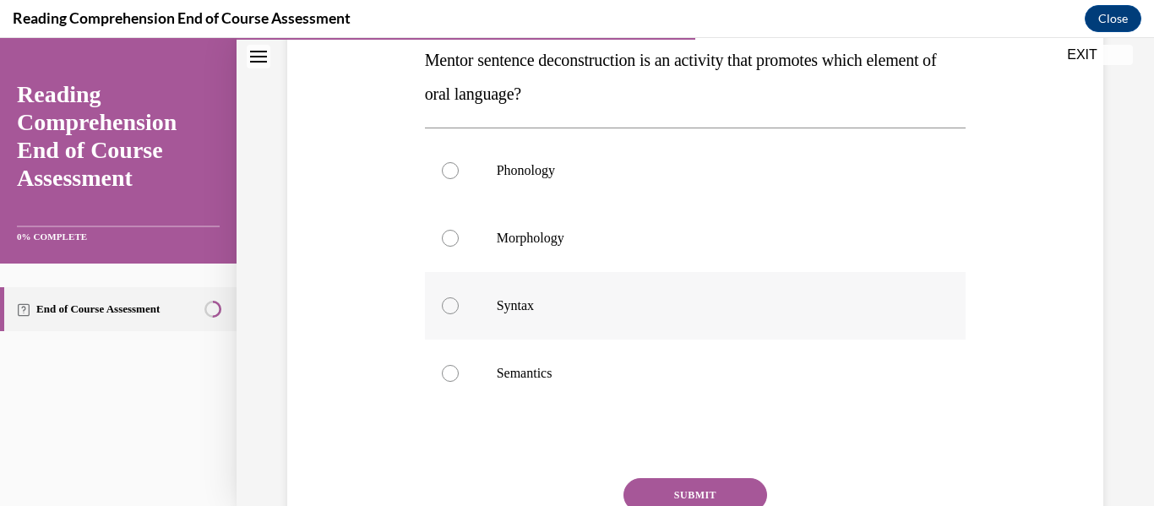
click at [700, 324] on label "Syntax" at bounding box center [696, 306] width 542 height 68
click at [459, 314] on input "Syntax" at bounding box center [450, 305] width 17 height 17
radio input "true"
click at [692, 493] on button "SUBMIT" at bounding box center [696, 495] width 144 height 34
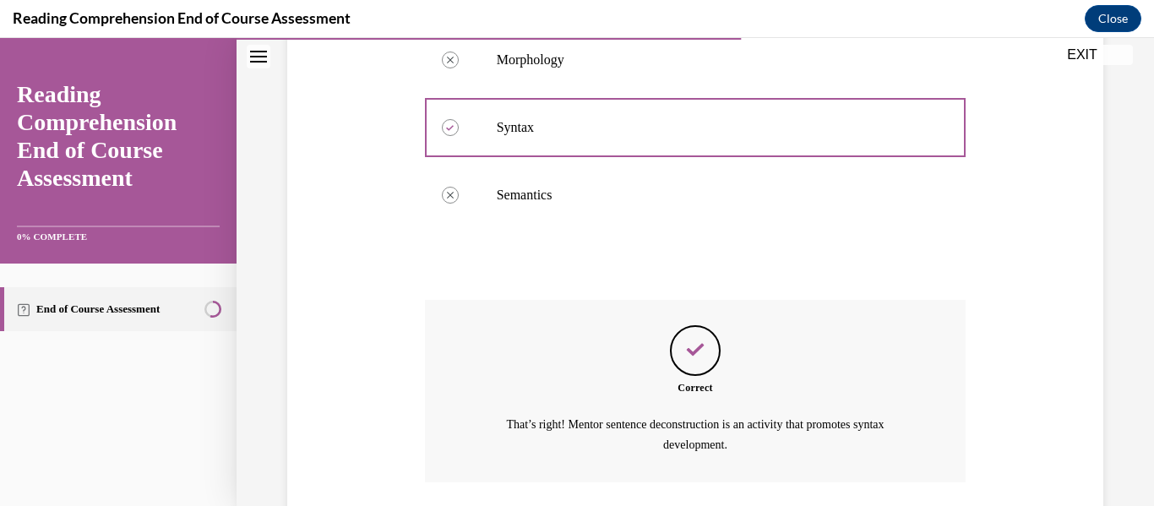
scroll to position [581, 0]
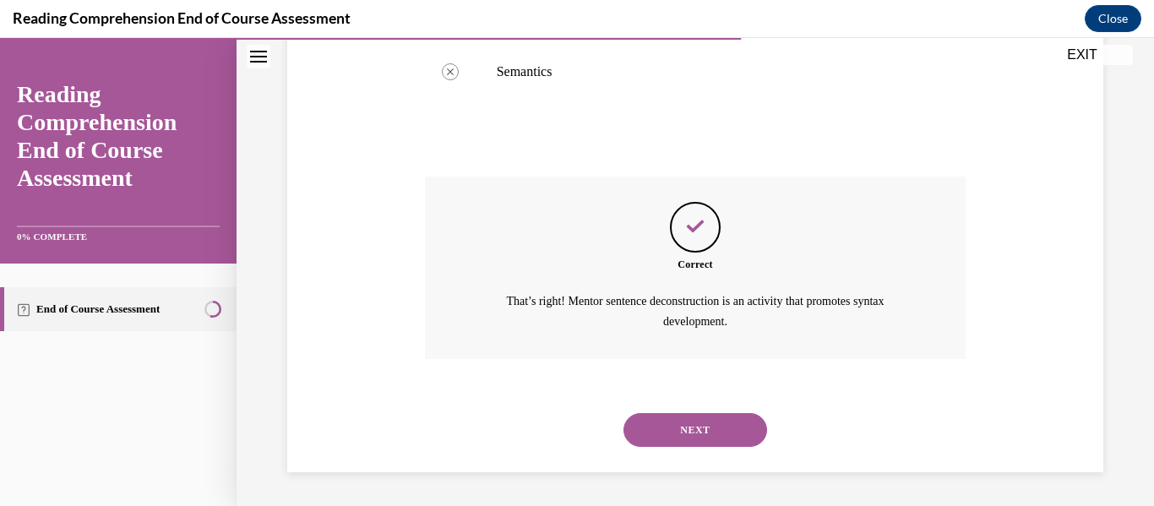
click at [703, 435] on button "NEXT" at bounding box center [696, 430] width 144 height 34
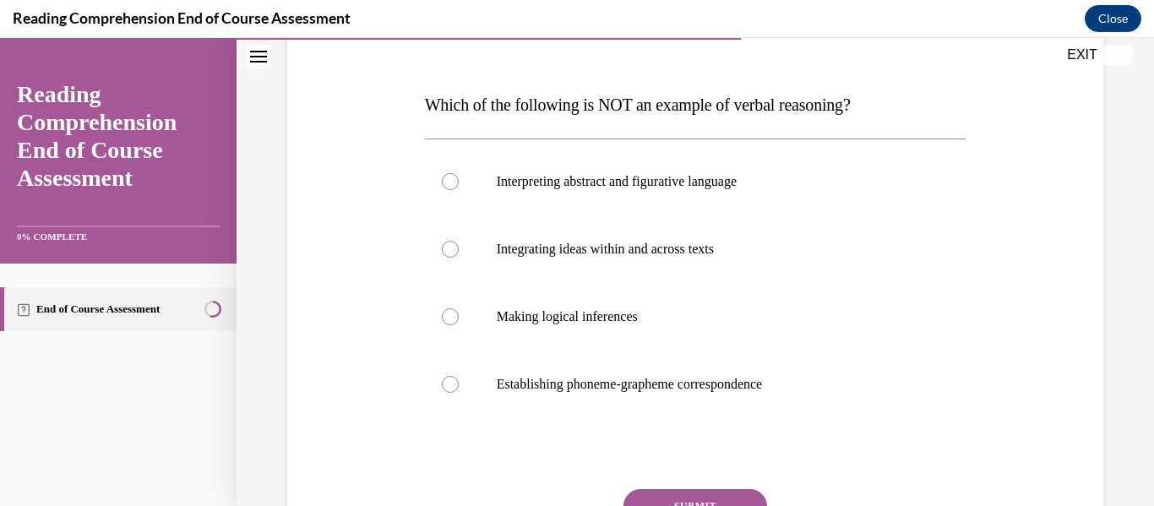
scroll to position [265, 0]
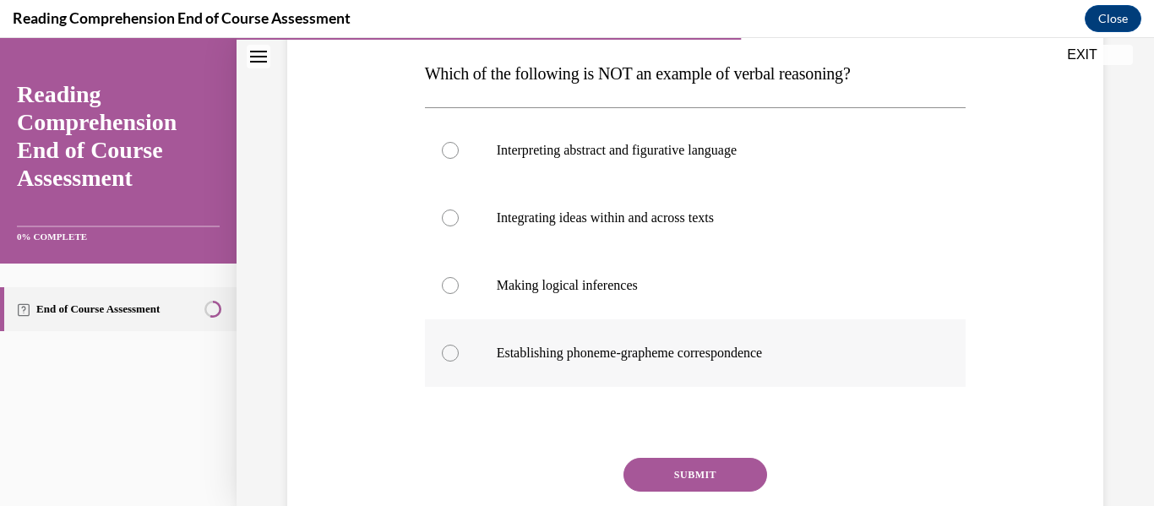
click at [715, 373] on label "Establishing phoneme-grapheme correspondence" at bounding box center [696, 353] width 542 height 68
click at [459, 362] on input "Establishing phoneme-grapheme correspondence" at bounding box center [450, 353] width 17 height 17
radio input "true"
click at [694, 465] on button "SUBMIT" at bounding box center [696, 475] width 144 height 34
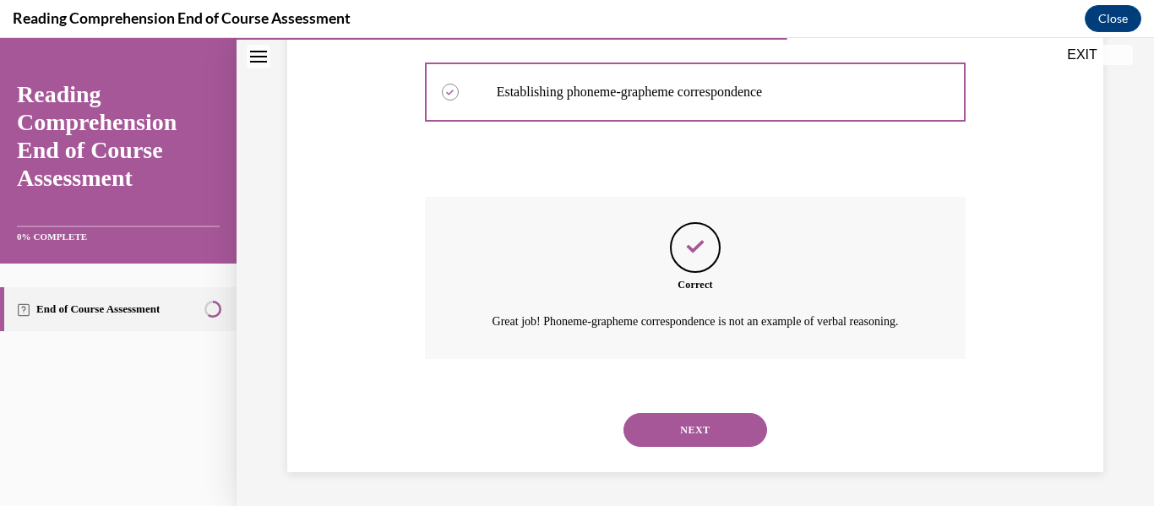
scroll to position [547, 0]
click at [695, 436] on button "NEXT" at bounding box center [696, 430] width 144 height 34
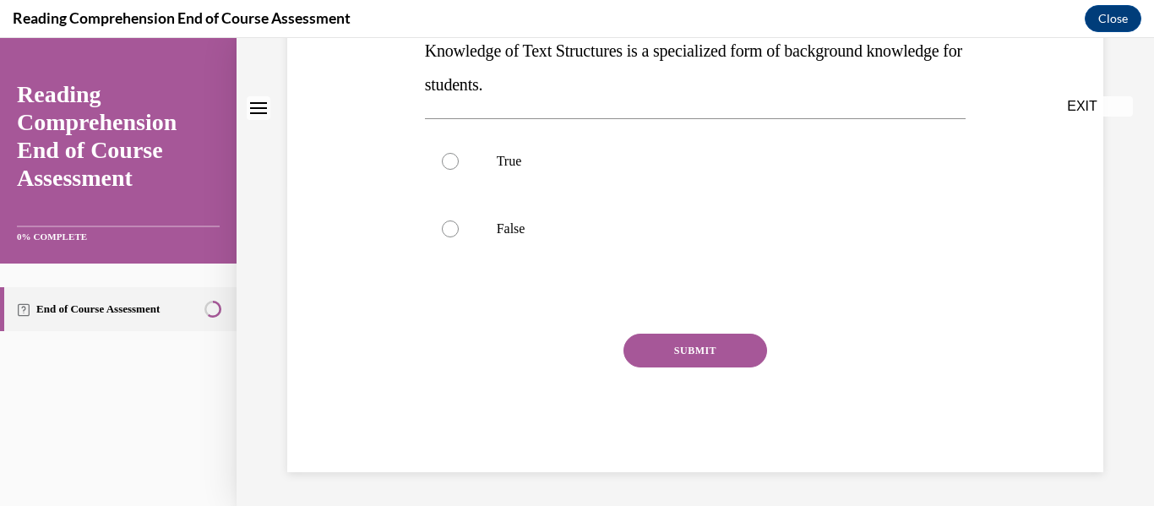
scroll to position [0, 0]
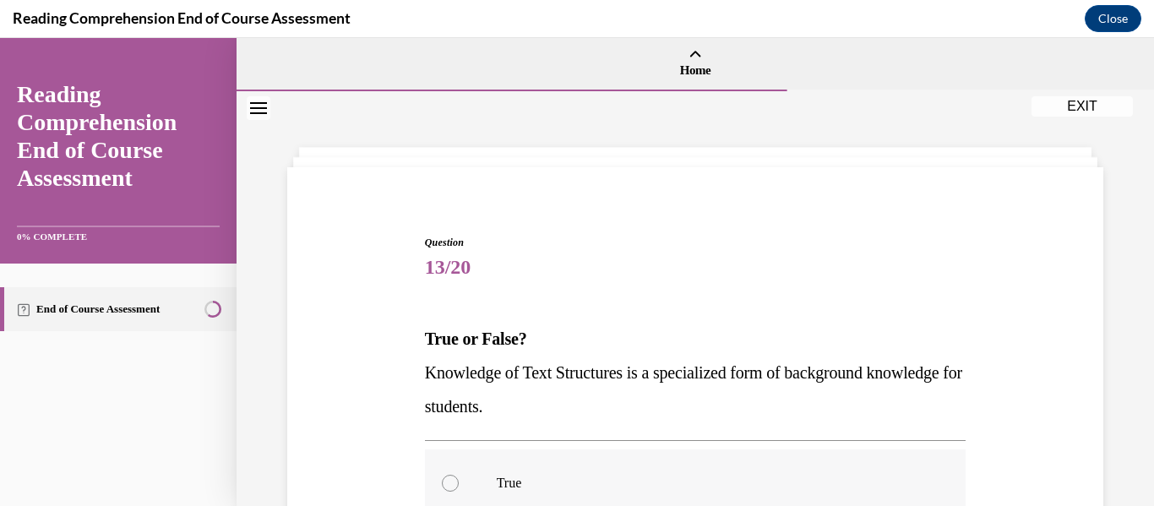
click at [646, 481] on p "True" at bounding box center [711, 483] width 428 height 17
click at [459, 481] on input "True" at bounding box center [450, 483] width 17 height 17
radio input "true"
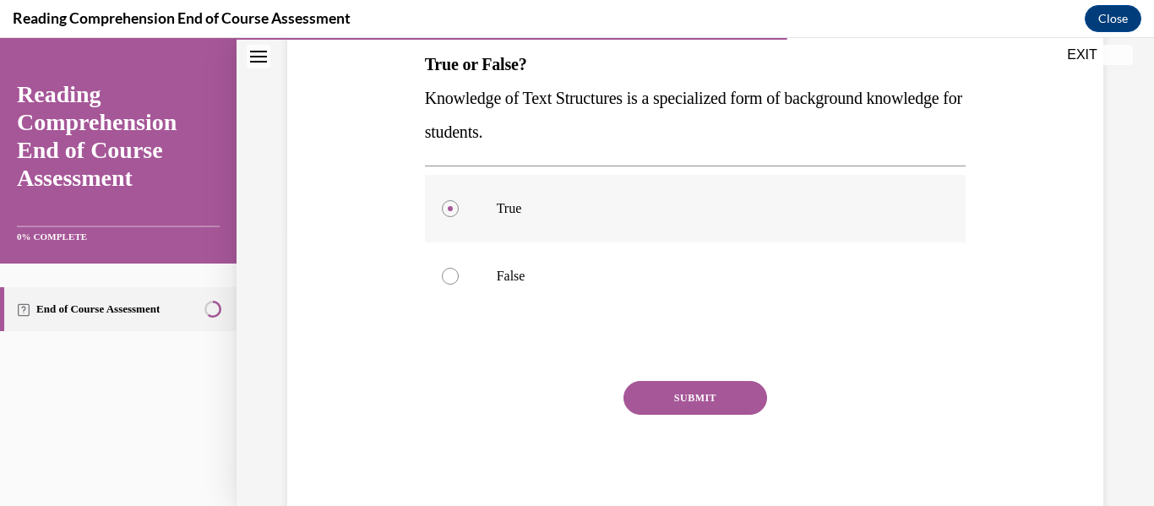
scroll to position [322, 0]
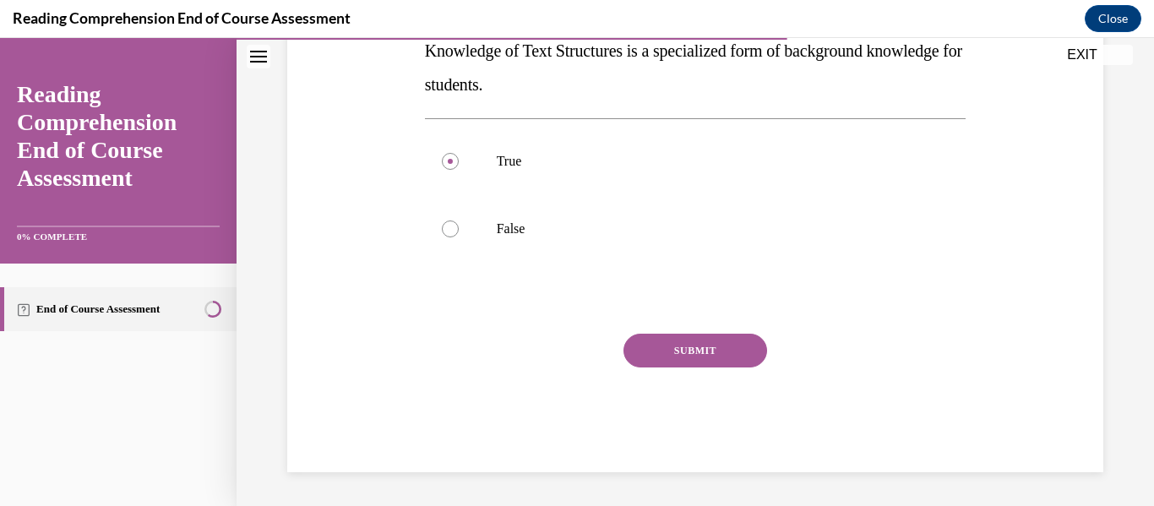
click at [682, 350] on button "SUBMIT" at bounding box center [696, 351] width 144 height 34
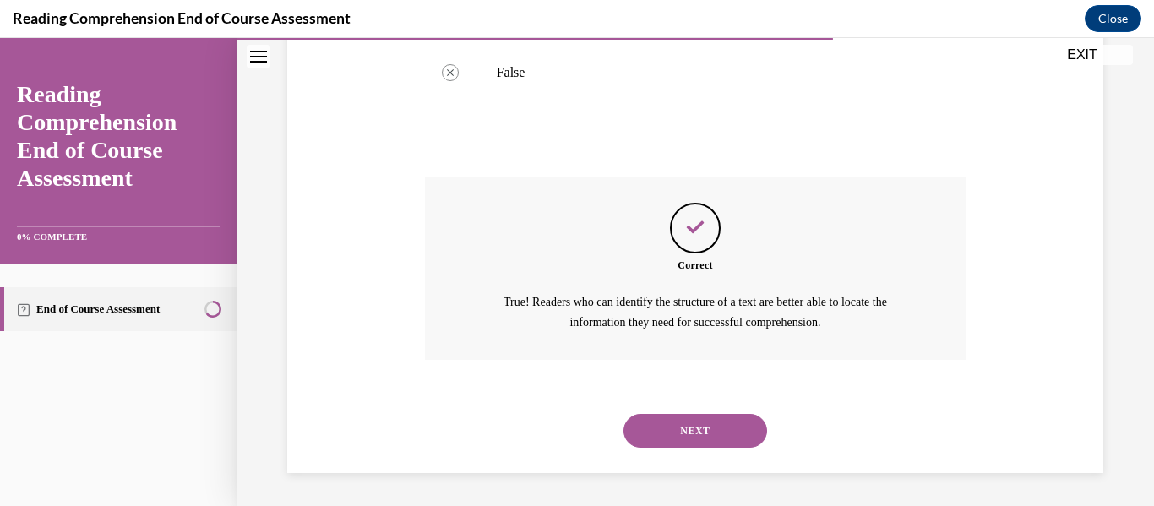
scroll to position [479, 0]
click at [684, 420] on button "NEXT" at bounding box center [696, 430] width 144 height 34
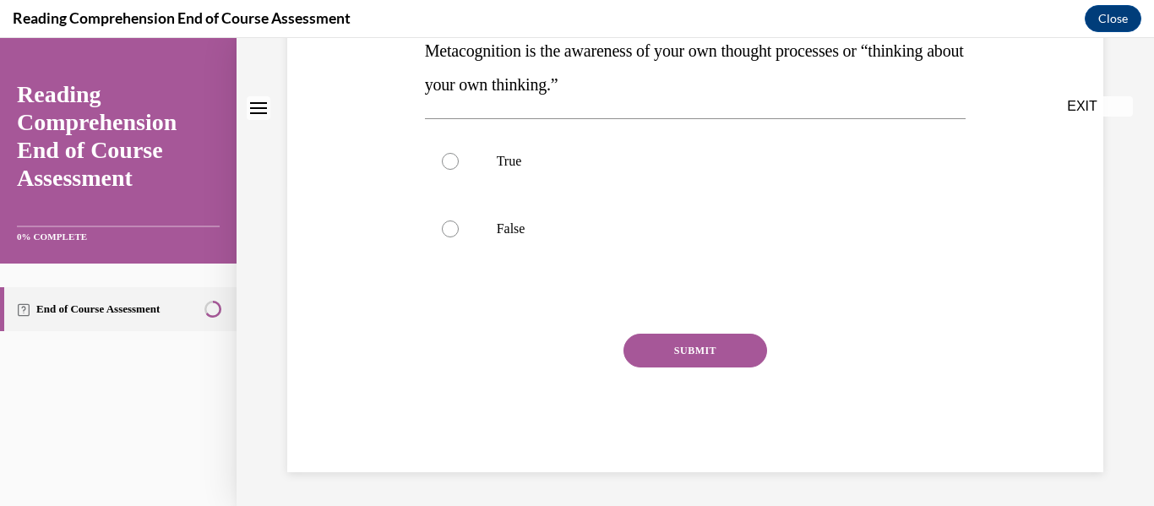
scroll to position [0, 0]
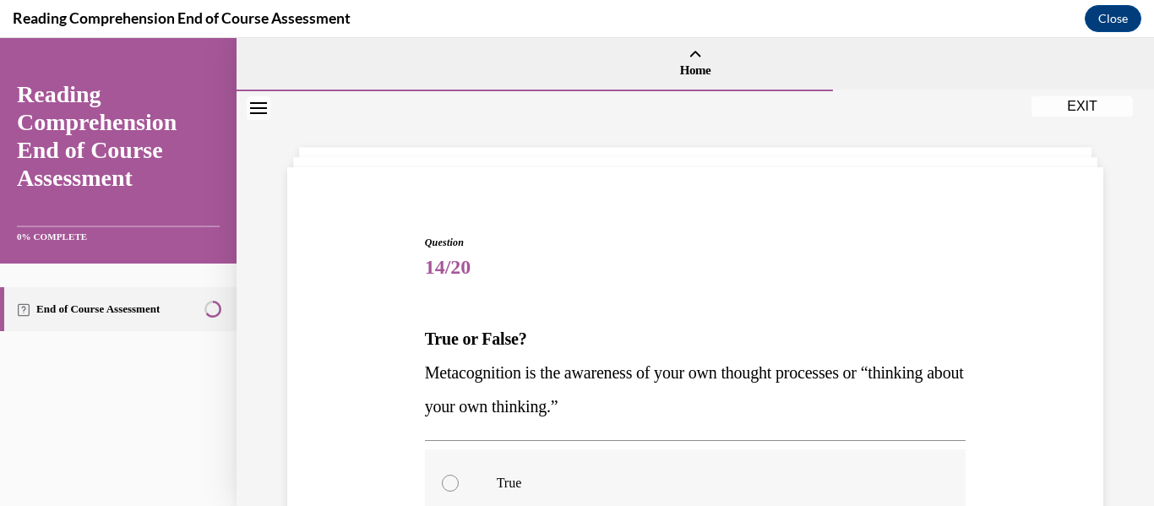
click at [653, 486] on p "True" at bounding box center [711, 483] width 428 height 17
click at [459, 486] on input "True" at bounding box center [450, 483] width 17 height 17
radio input "true"
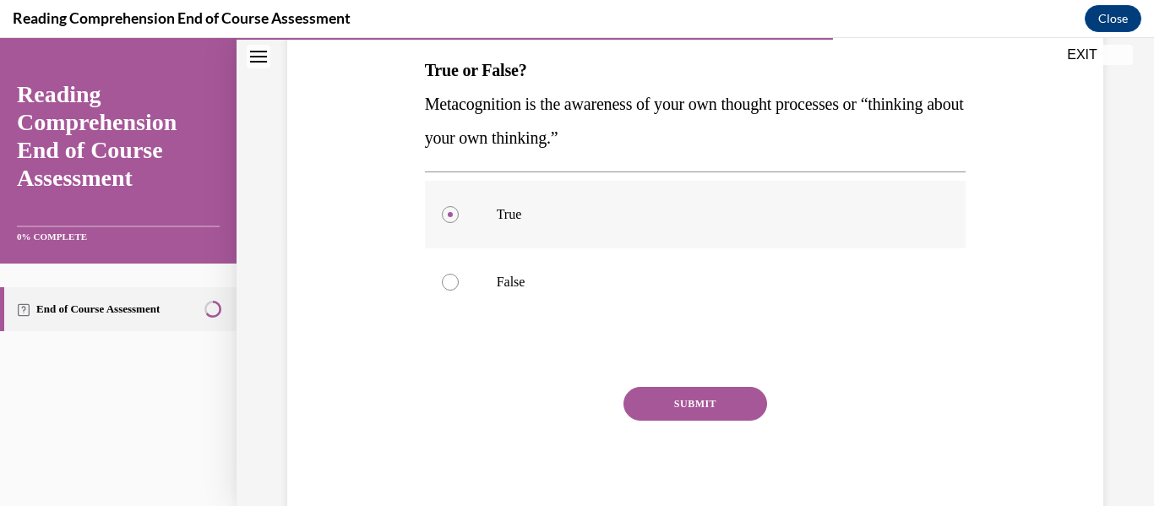
scroll to position [322, 0]
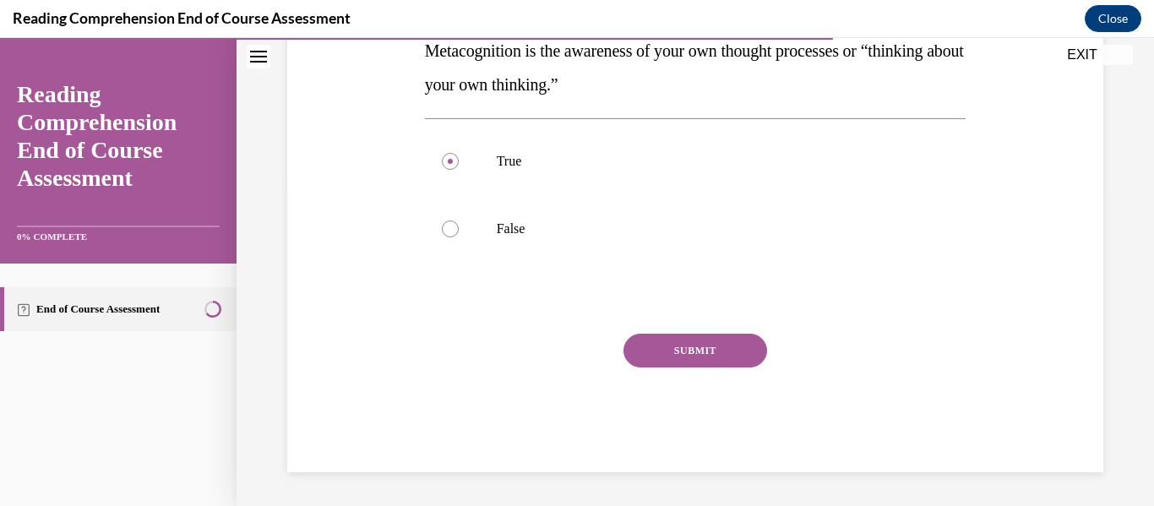
click at [696, 362] on button "SUBMIT" at bounding box center [696, 351] width 144 height 34
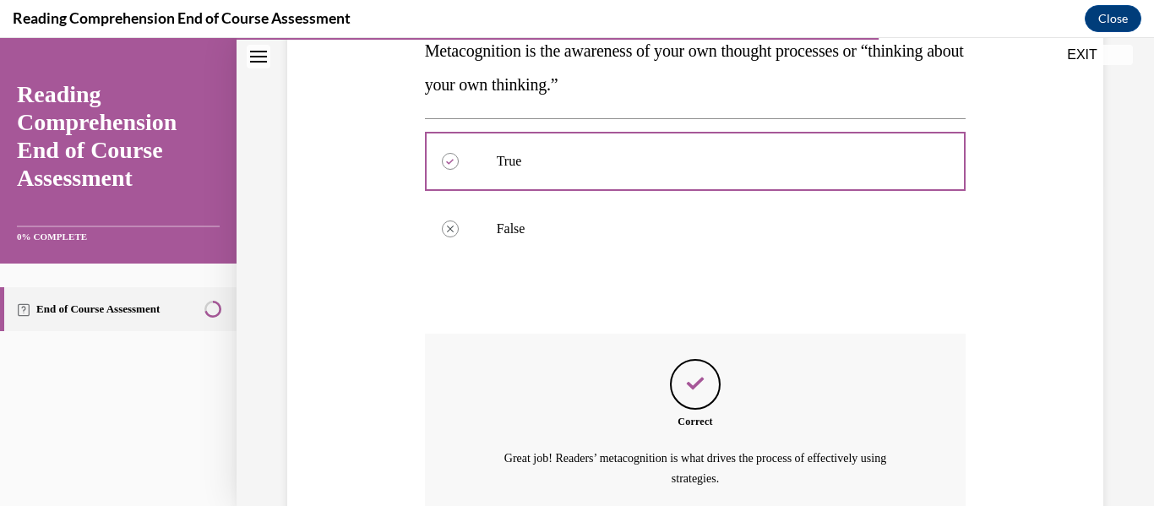
scroll to position [479, 0]
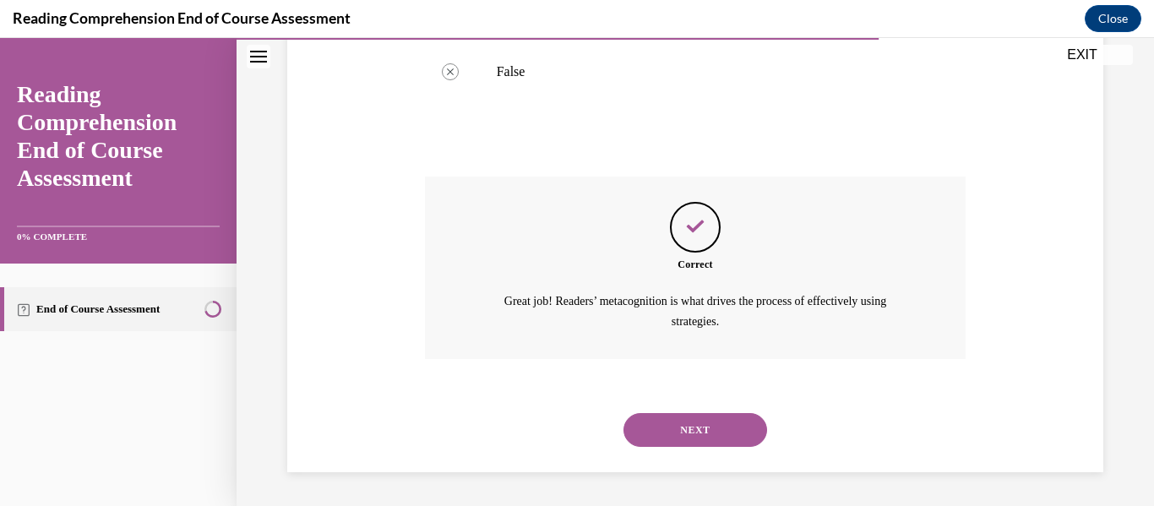
click at [693, 425] on button "NEXT" at bounding box center [696, 430] width 144 height 34
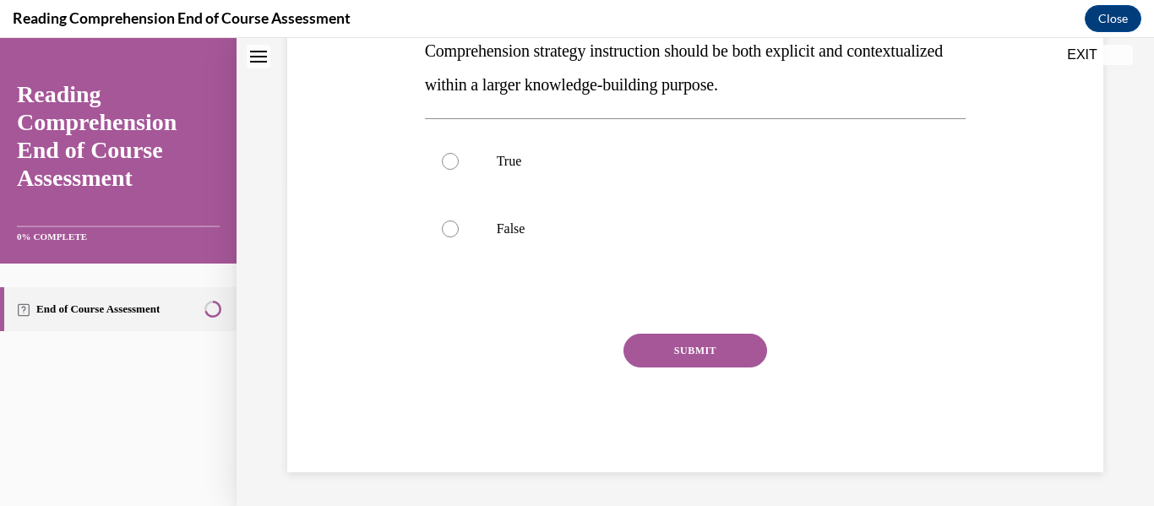
scroll to position [0, 0]
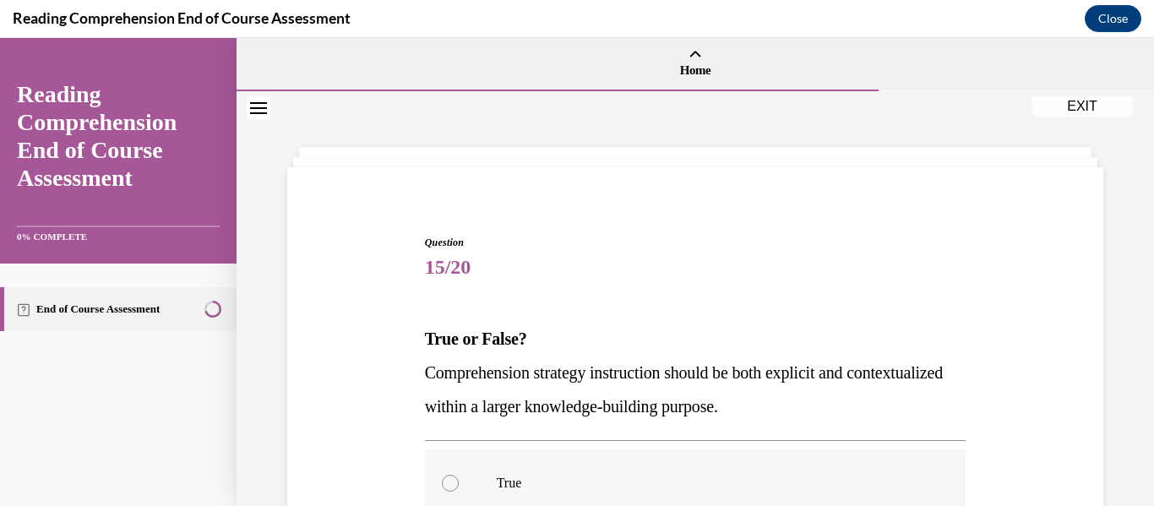
click at [685, 455] on label "True" at bounding box center [696, 484] width 542 height 68
click at [459, 475] on input "True" at bounding box center [450, 483] width 17 height 17
radio input "true"
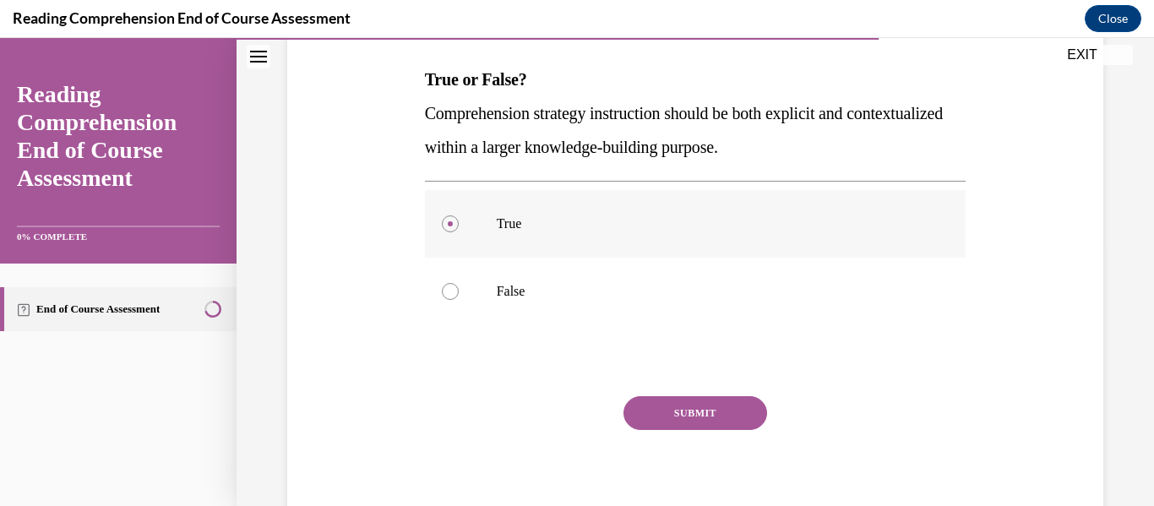
scroll to position [322, 0]
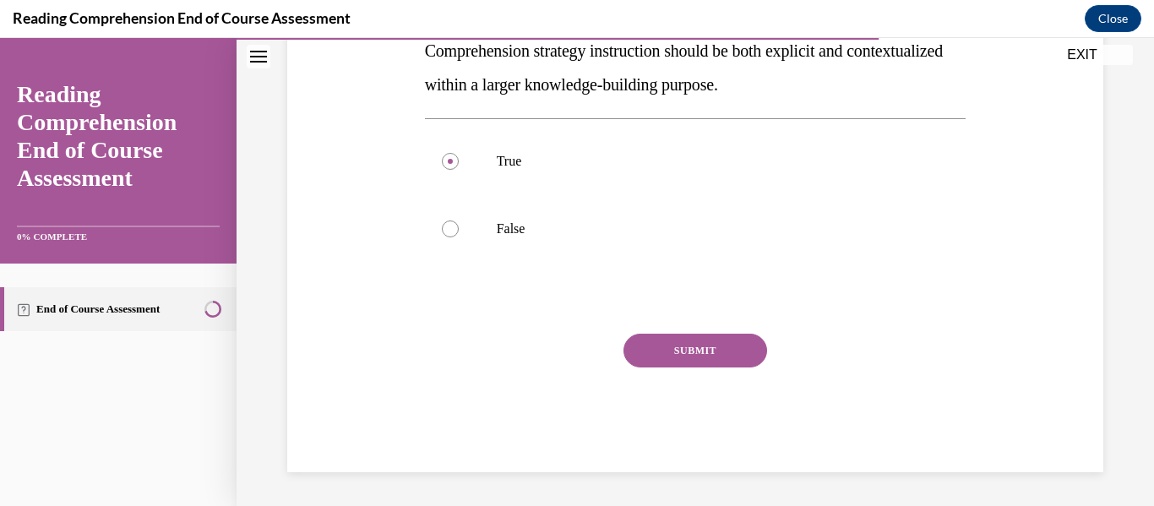
click at [702, 362] on button "SUBMIT" at bounding box center [696, 351] width 144 height 34
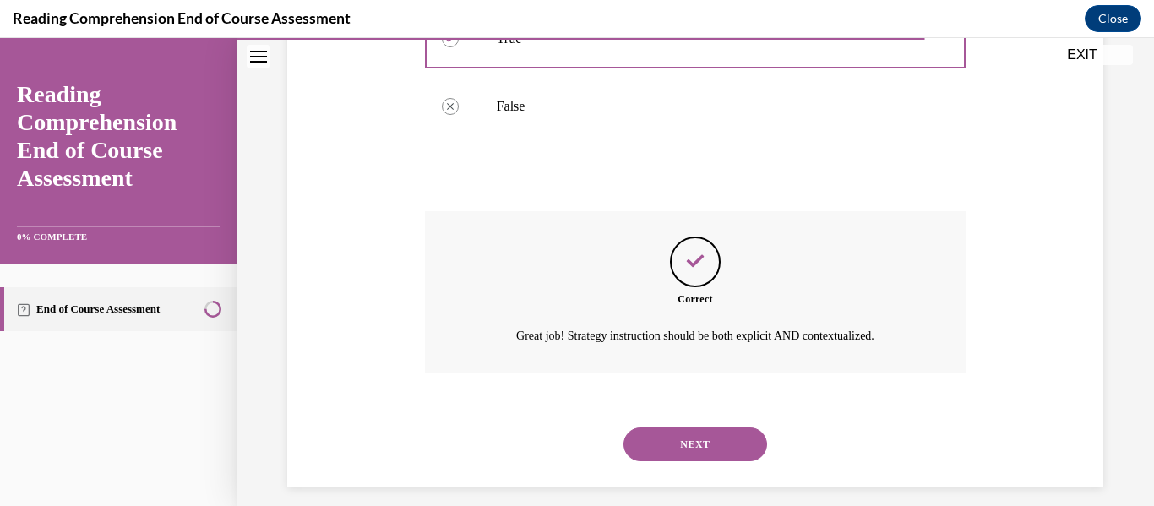
scroll to position [459, 0]
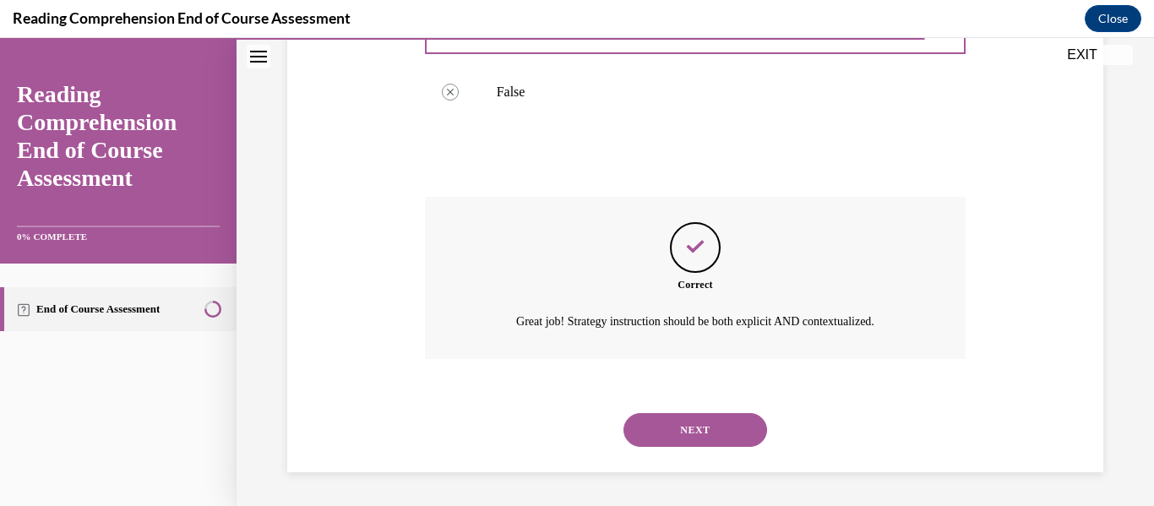
click at [700, 425] on button "NEXT" at bounding box center [696, 430] width 144 height 34
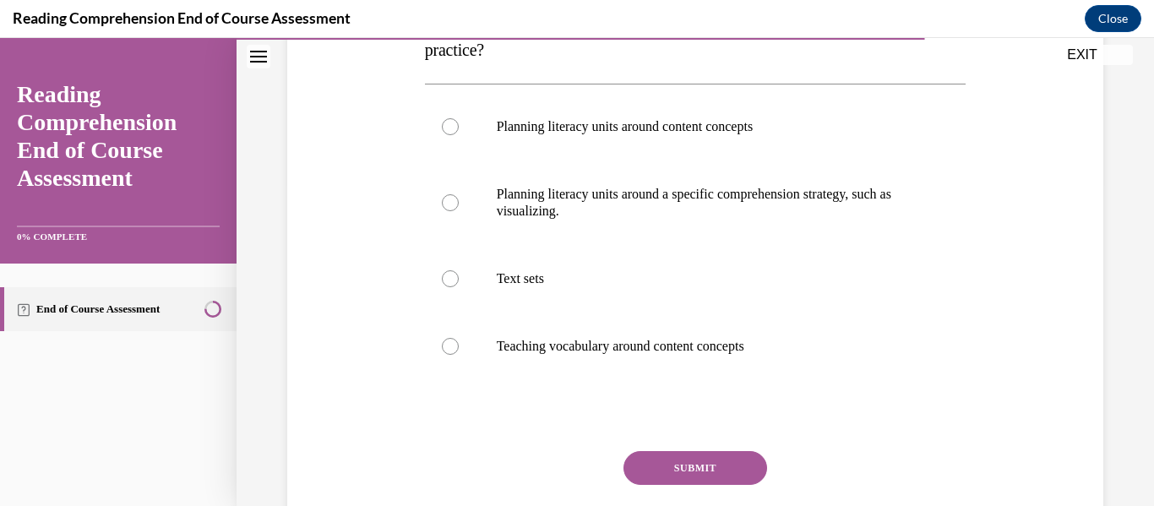
scroll to position [321, 0]
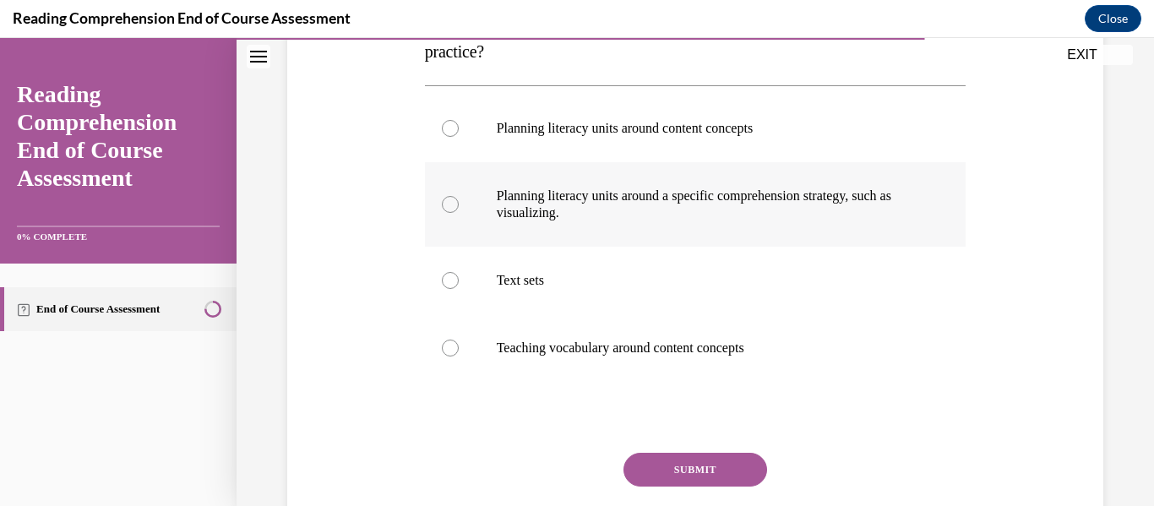
click at [749, 204] on p "Planning literacy units around a specific comprehension strategy, such as visua…" at bounding box center [711, 205] width 428 height 34
click at [459, 204] on input "Planning literacy units around a specific comprehension strategy, such as visua…" at bounding box center [450, 204] width 17 height 17
radio input "true"
click at [707, 456] on button "SUBMIT" at bounding box center [696, 470] width 144 height 34
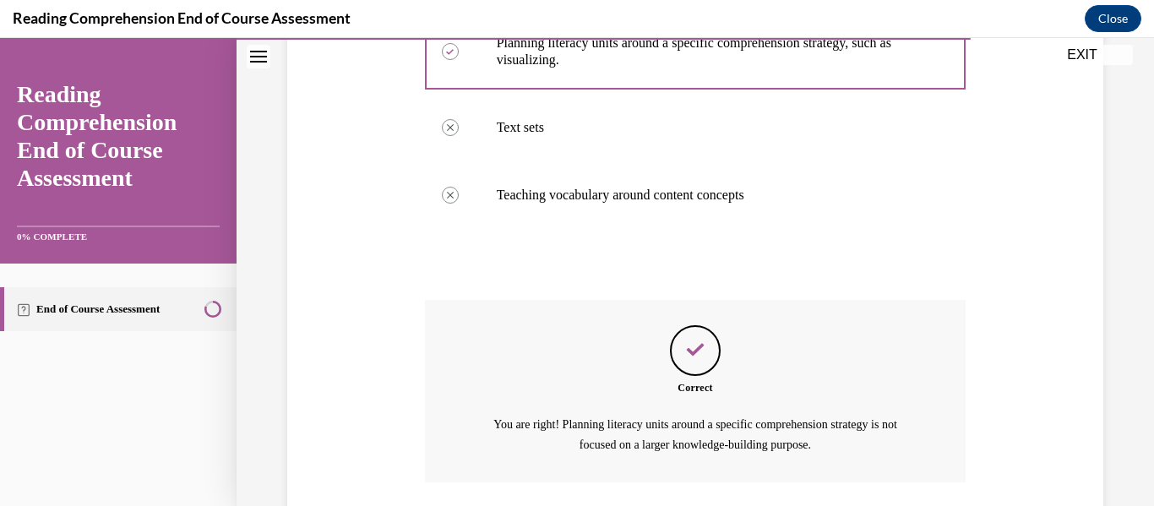
scroll to position [597, 0]
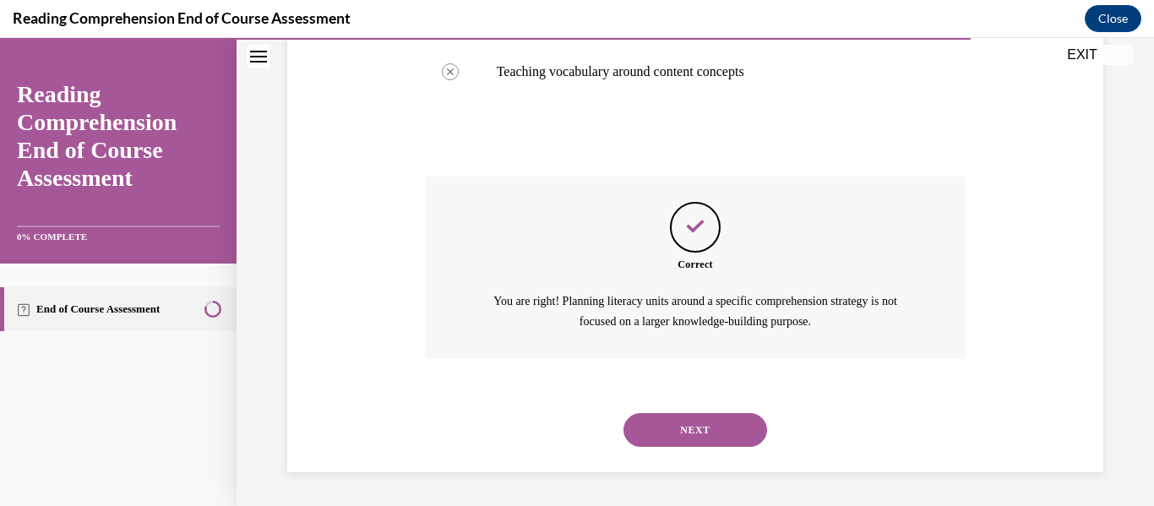
click at [706, 427] on button "NEXT" at bounding box center [696, 430] width 144 height 34
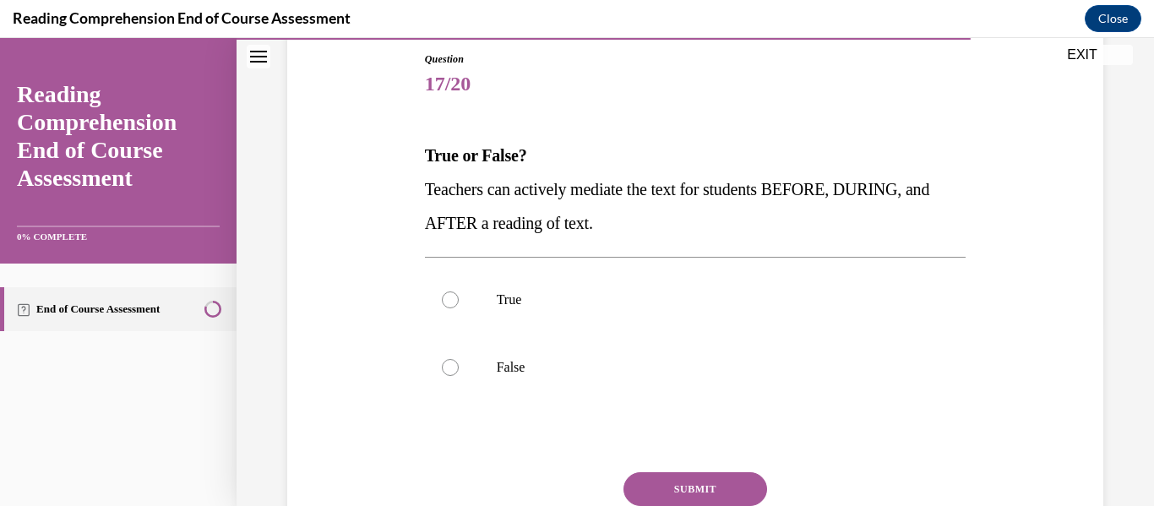
scroll to position [185, 0]
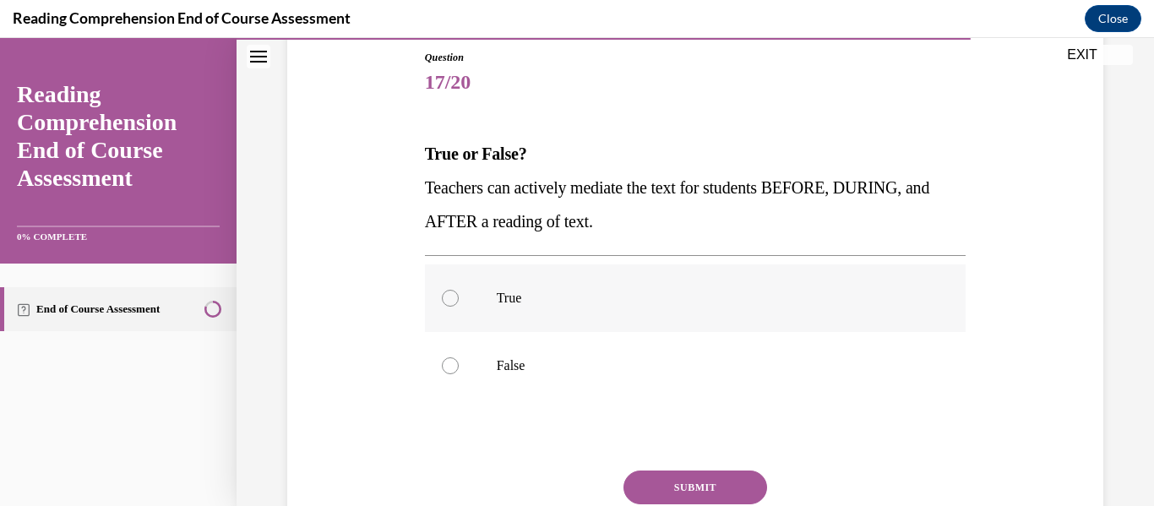
click at [682, 305] on p "True" at bounding box center [711, 298] width 428 height 17
click at [459, 305] on input "True" at bounding box center [450, 298] width 17 height 17
radio input "true"
click at [703, 478] on button "SUBMIT" at bounding box center [696, 488] width 144 height 34
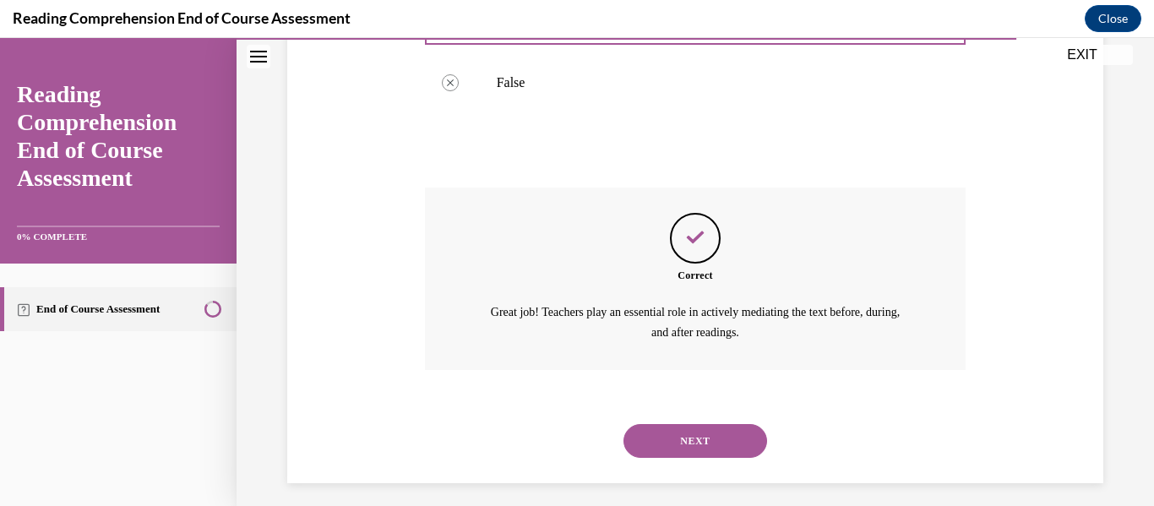
scroll to position [479, 0]
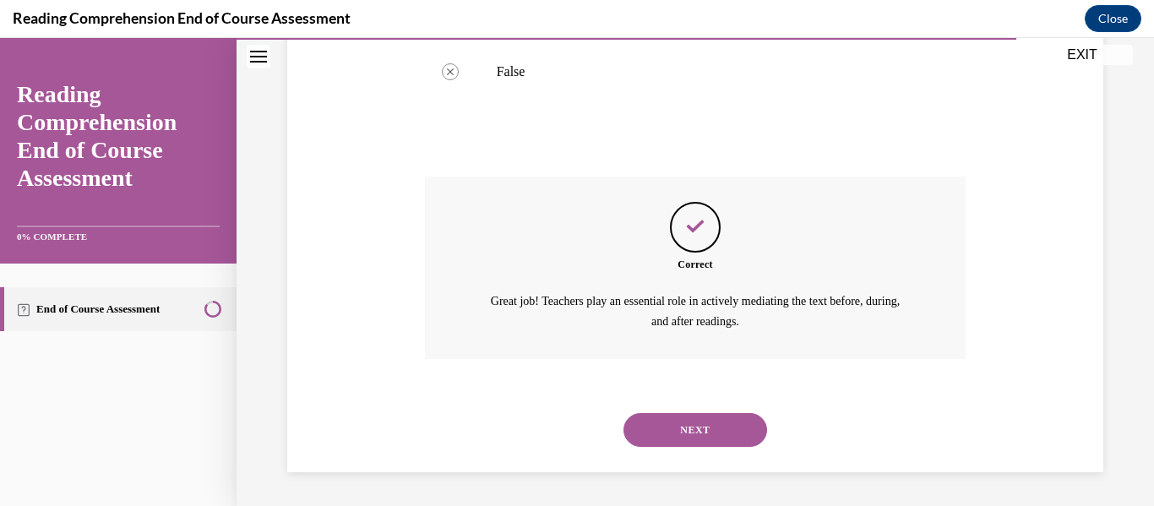
click at [698, 433] on button "NEXT" at bounding box center [696, 430] width 144 height 34
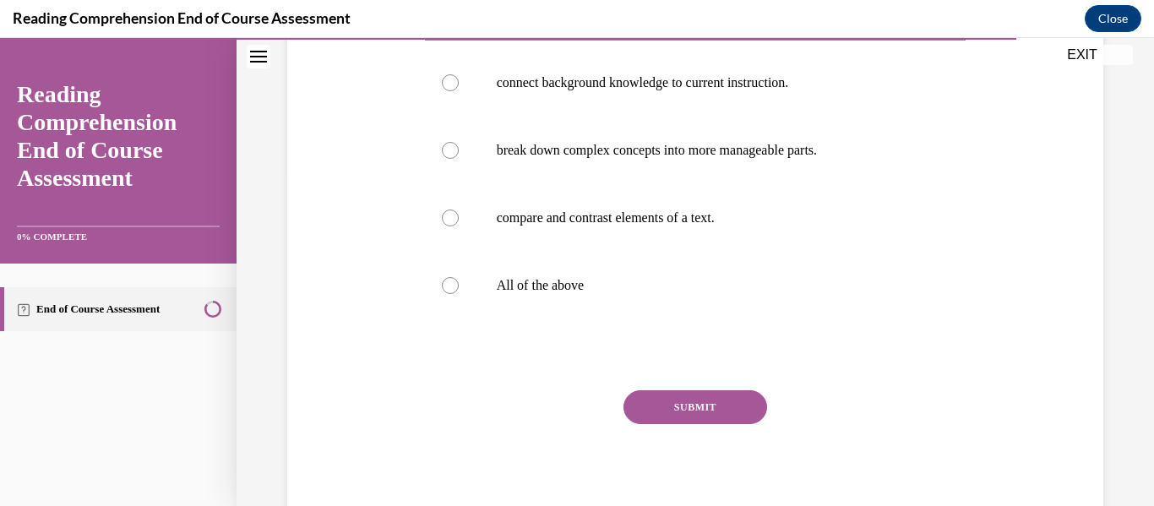
scroll to position [345, 0]
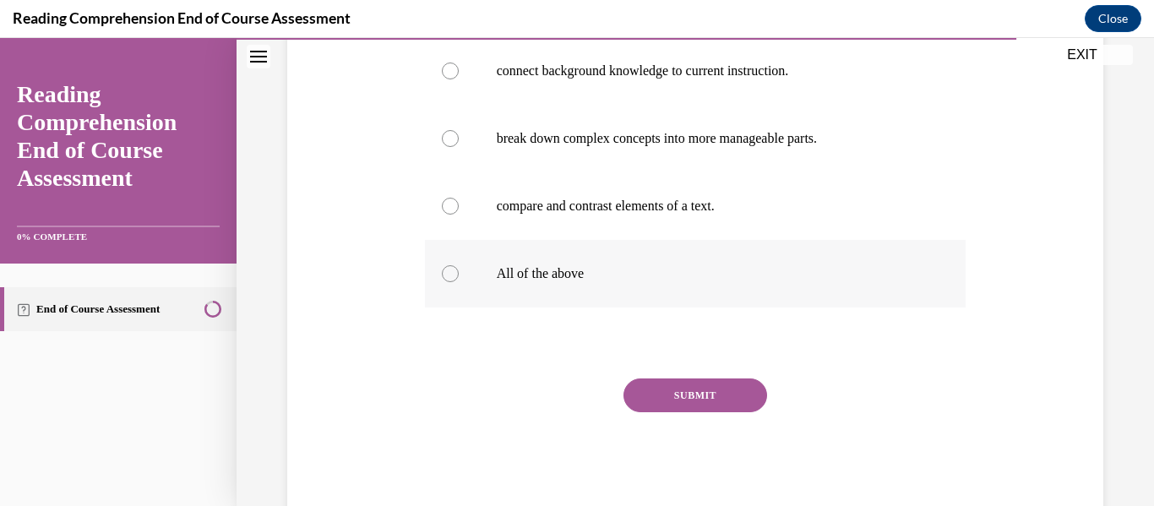
click at [668, 283] on label "All of the above" at bounding box center [696, 274] width 542 height 68
click at [459, 282] on input "All of the above" at bounding box center [450, 273] width 17 height 17
radio input "true"
click at [690, 392] on button "SUBMIT" at bounding box center [696, 396] width 144 height 34
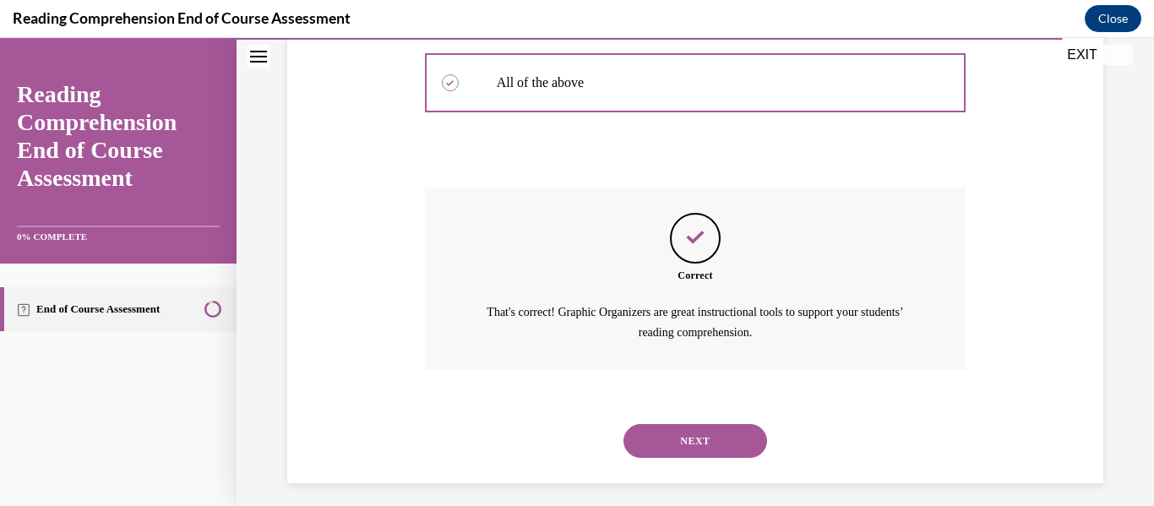
scroll to position [547, 0]
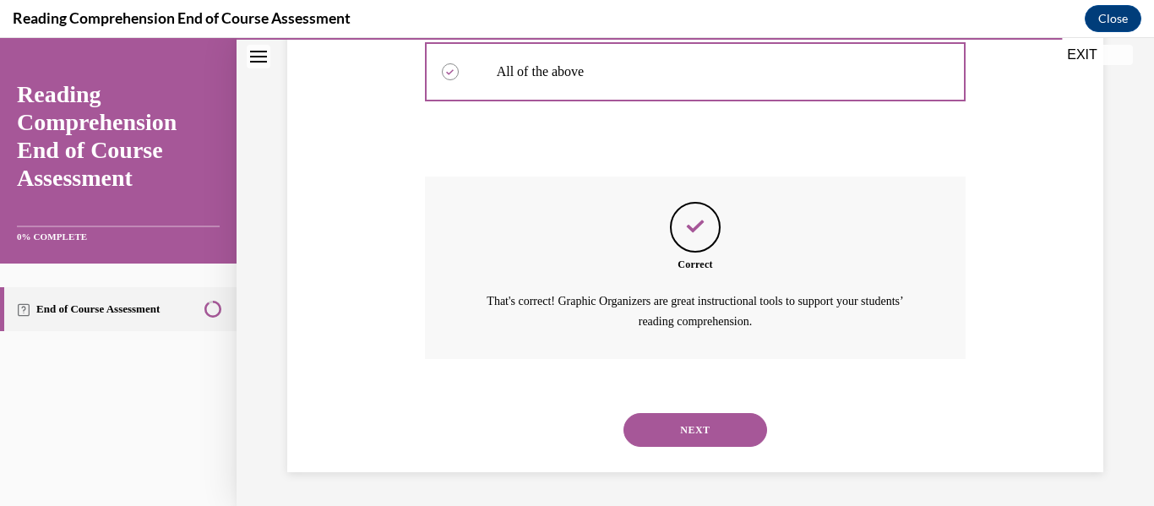
click at [691, 422] on button "NEXT" at bounding box center [696, 430] width 144 height 34
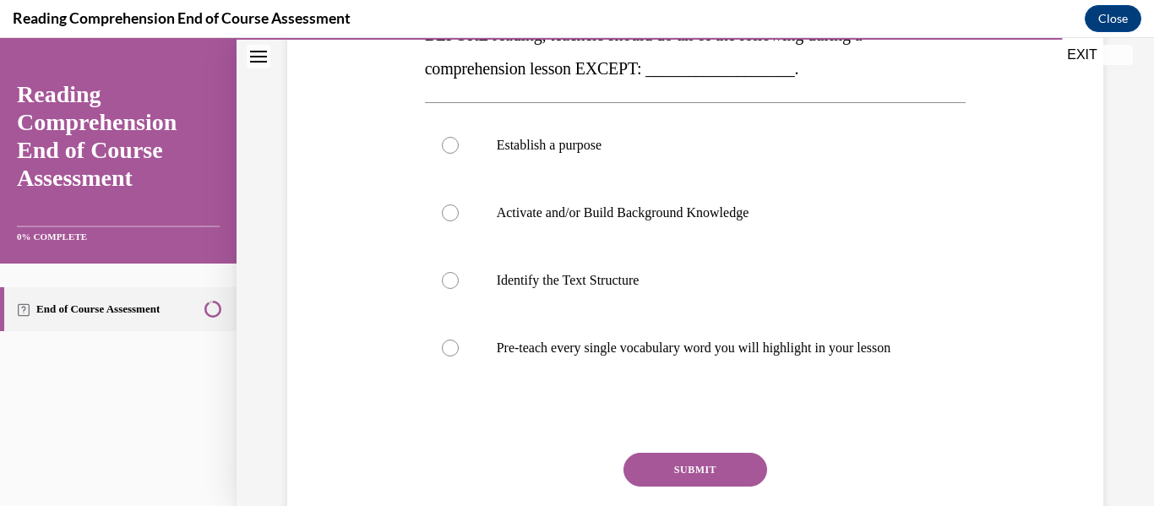
scroll to position [309, 0]
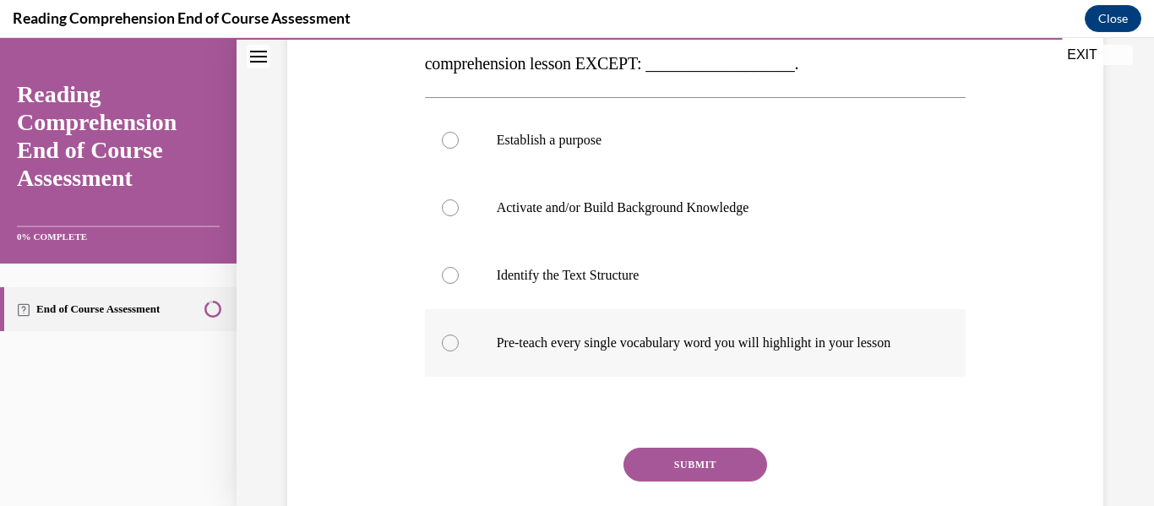
click at [705, 363] on label "Pre-teach every single vocabulary word you will highlight in your lesson" at bounding box center [696, 343] width 542 height 68
click at [459, 352] on input "Pre-teach every single vocabulary word you will highlight in your lesson" at bounding box center [450, 343] width 17 height 17
radio input "true"
click at [690, 468] on button "SUBMIT" at bounding box center [696, 465] width 144 height 34
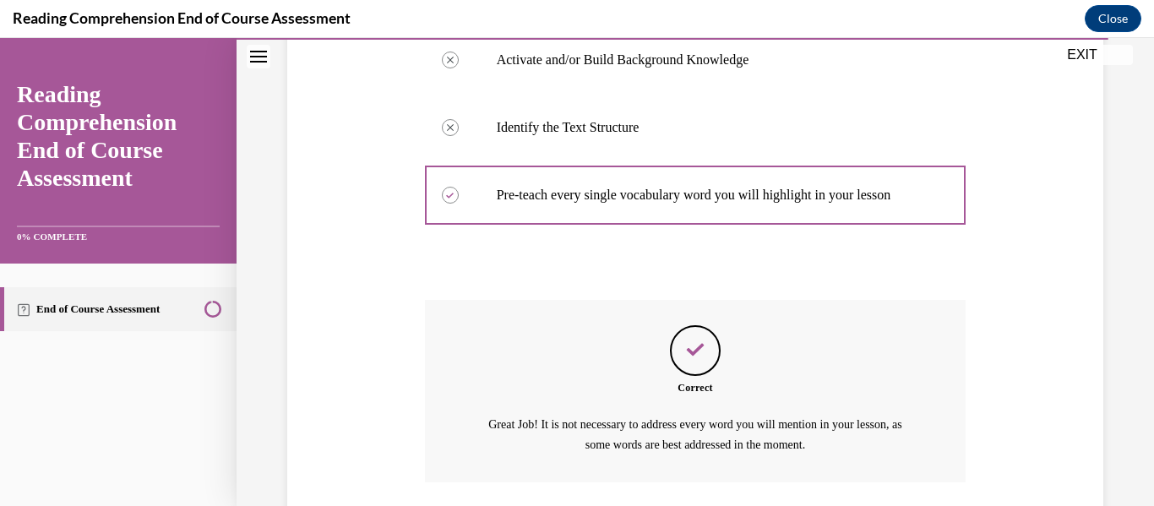
scroll to position [581, 0]
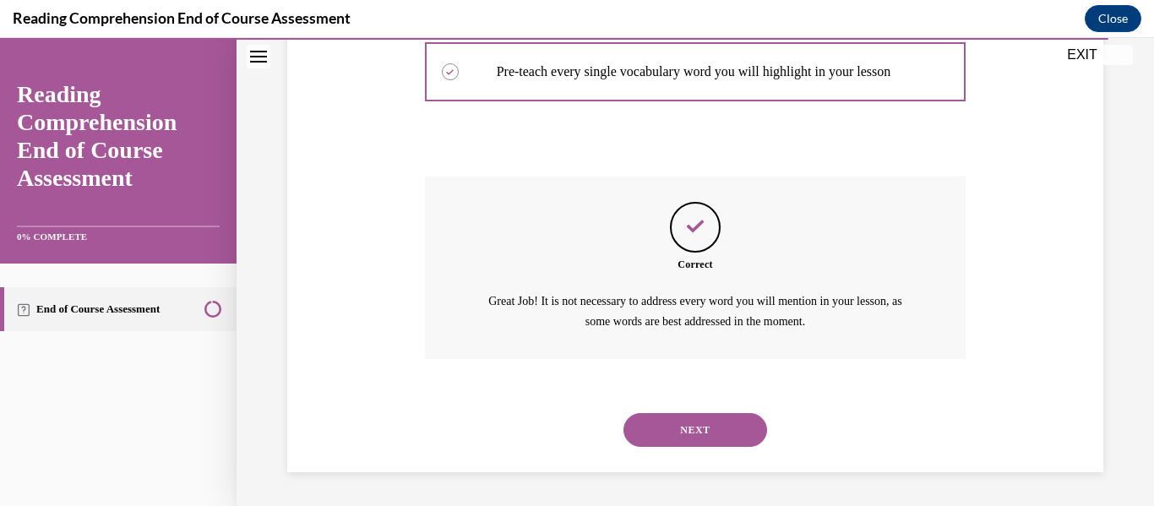
click at [700, 431] on button "NEXT" at bounding box center [696, 430] width 144 height 34
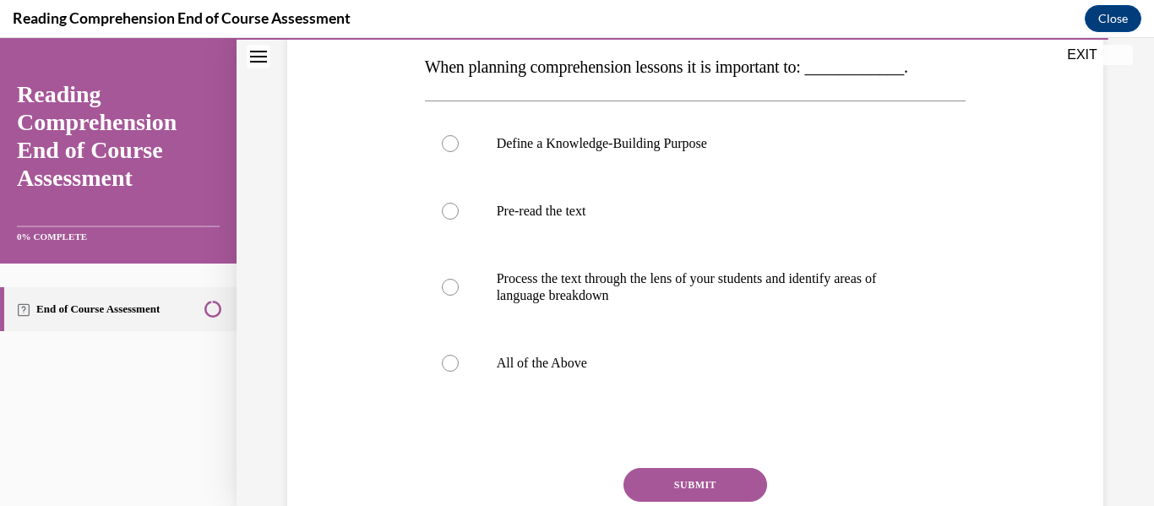
scroll to position [273, 0]
click at [694, 383] on label "All of the Above" at bounding box center [696, 363] width 542 height 68
click at [459, 371] on input "All of the Above" at bounding box center [450, 362] width 17 height 17
radio input "true"
click at [690, 490] on button "SUBMIT" at bounding box center [696, 484] width 144 height 34
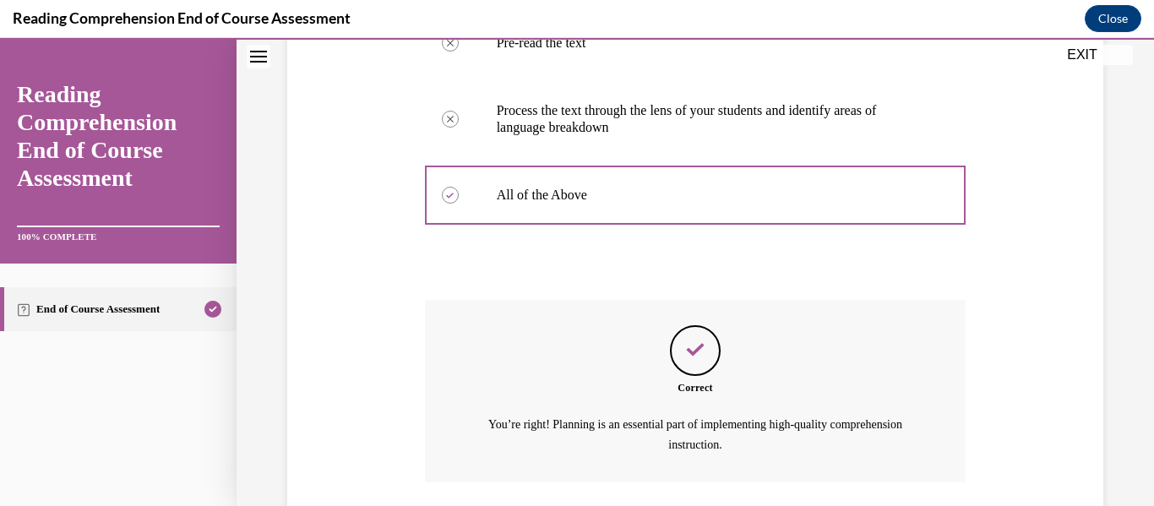
scroll to position [564, 0]
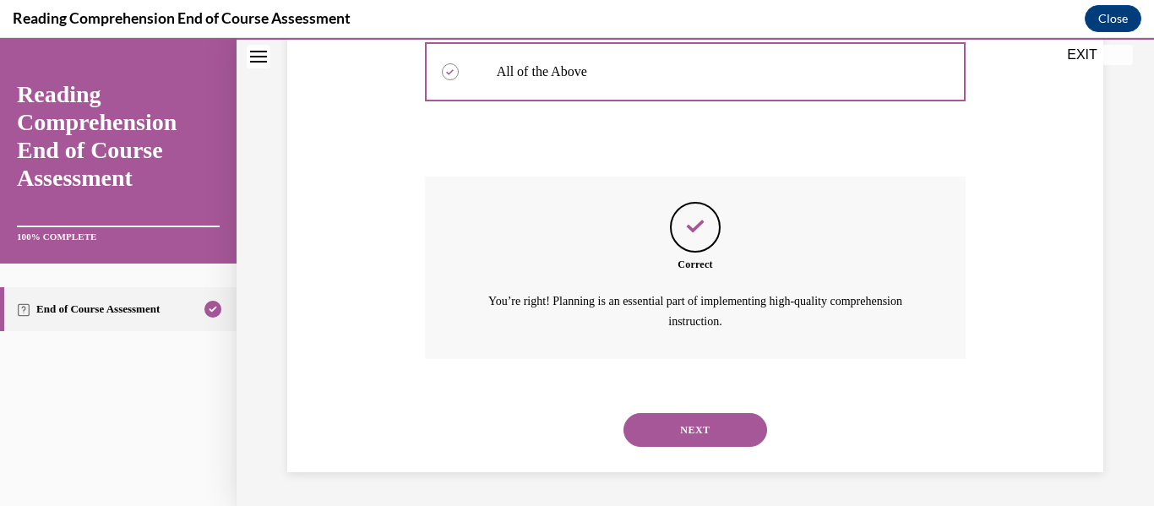
click at [702, 426] on button "NEXT" at bounding box center [696, 430] width 144 height 34
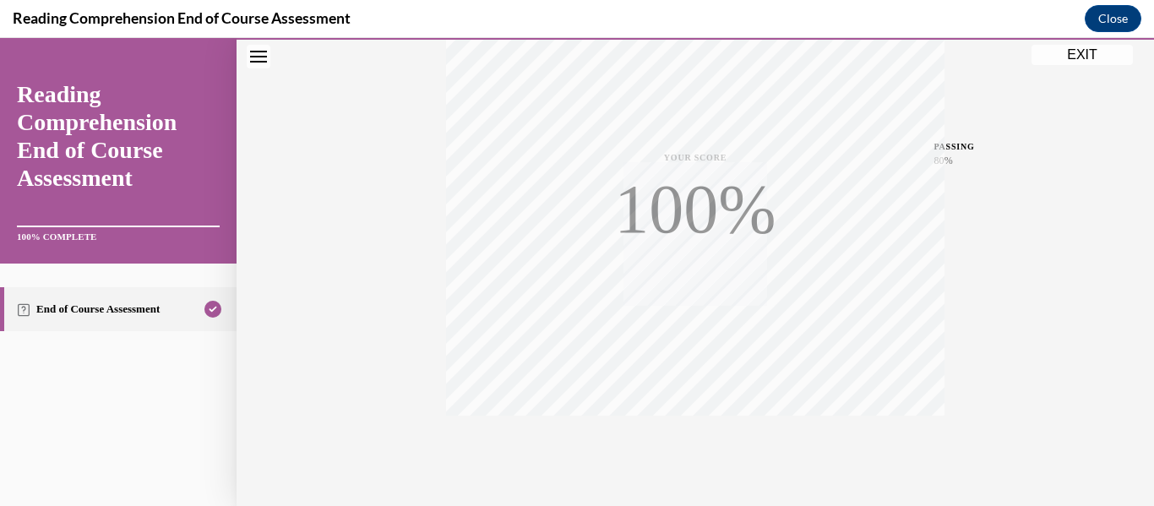
scroll to position [398, 0]
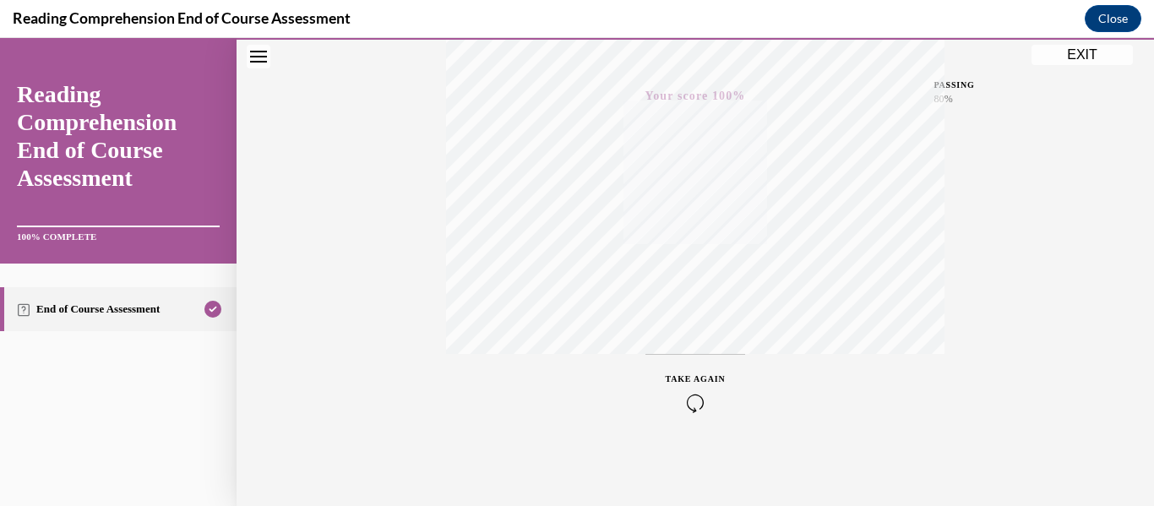
click at [1097, 59] on button "EXIT" at bounding box center [1082, 55] width 101 height 20
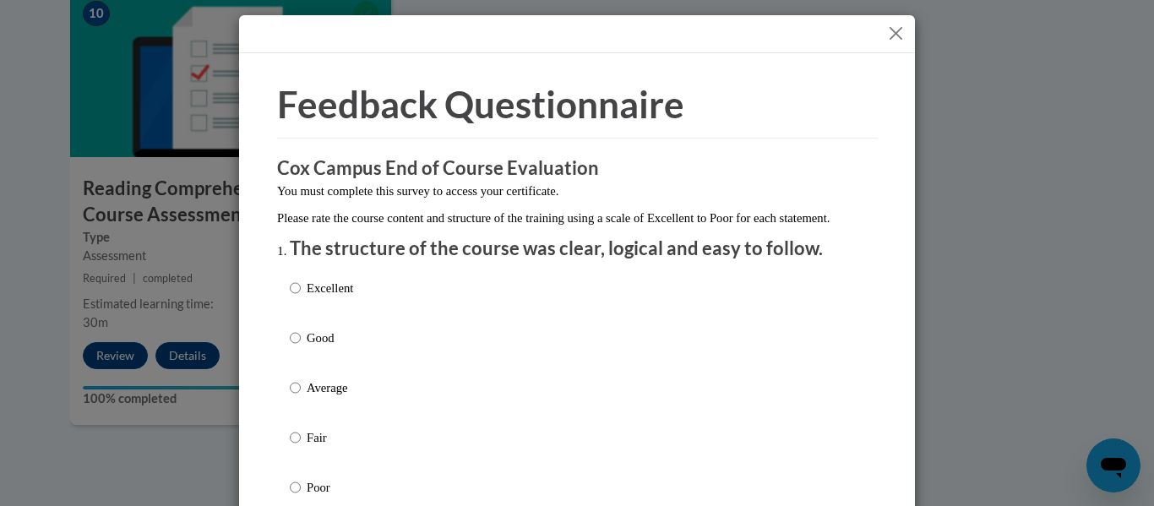
click at [903, 31] on button "Close" at bounding box center [896, 33] width 21 height 21
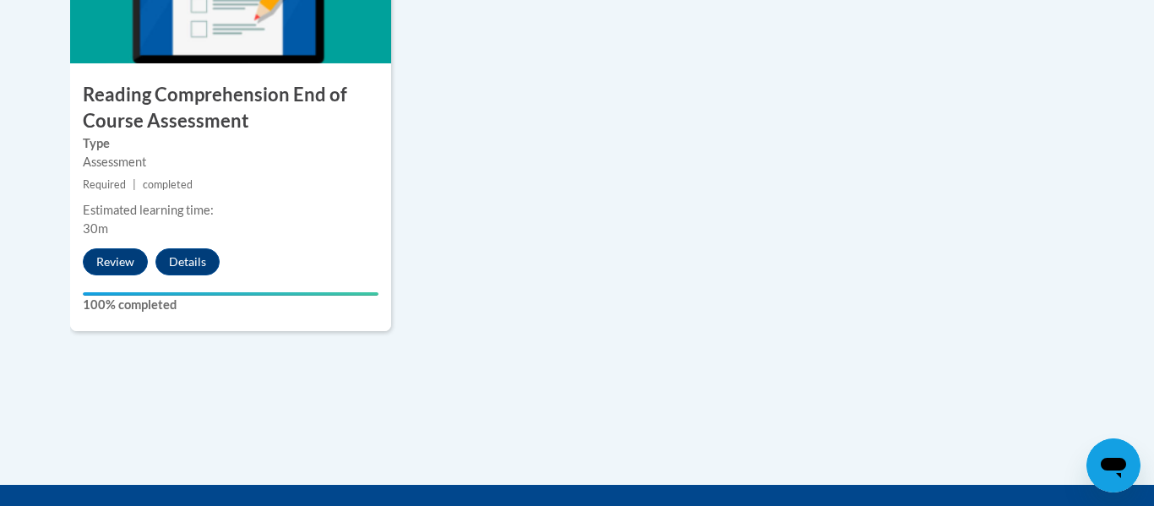
scroll to position [0, 0]
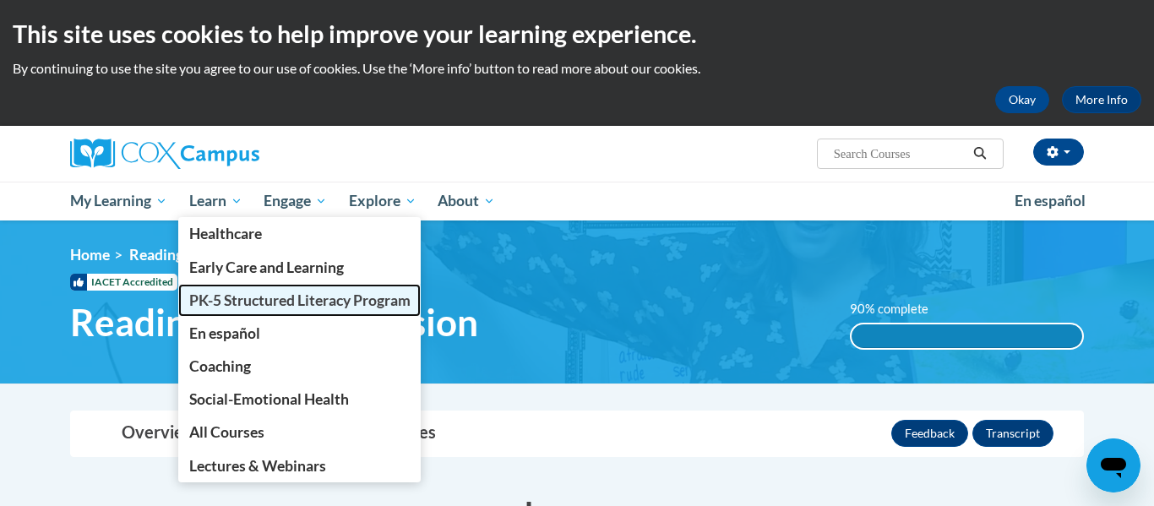
click at [215, 303] on span "PK-5 Structured Literacy Program" at bounding box center [299, 301] width 221 height 18
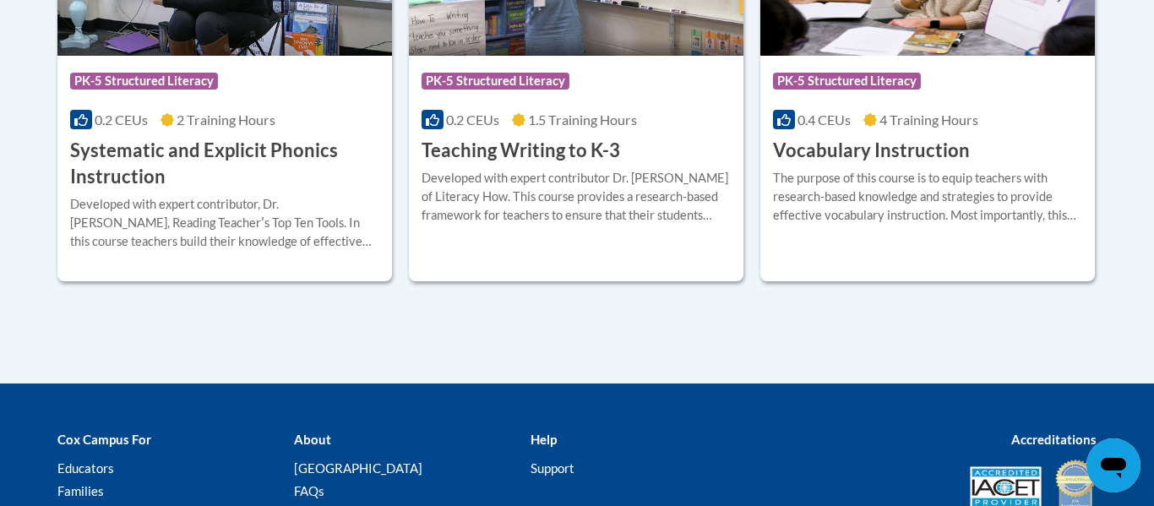
scroll to position [2165, 0]
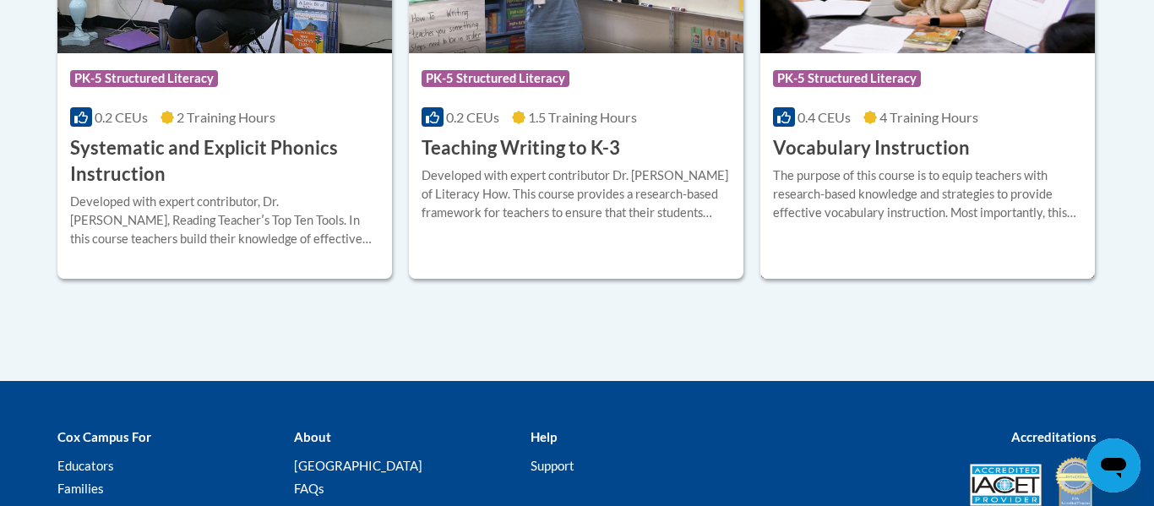
click at [828, 219] on div "The purpose of this course is to equip teachers with research-based knowledge a…" at bounding box center [927, 194] width 309 height 56
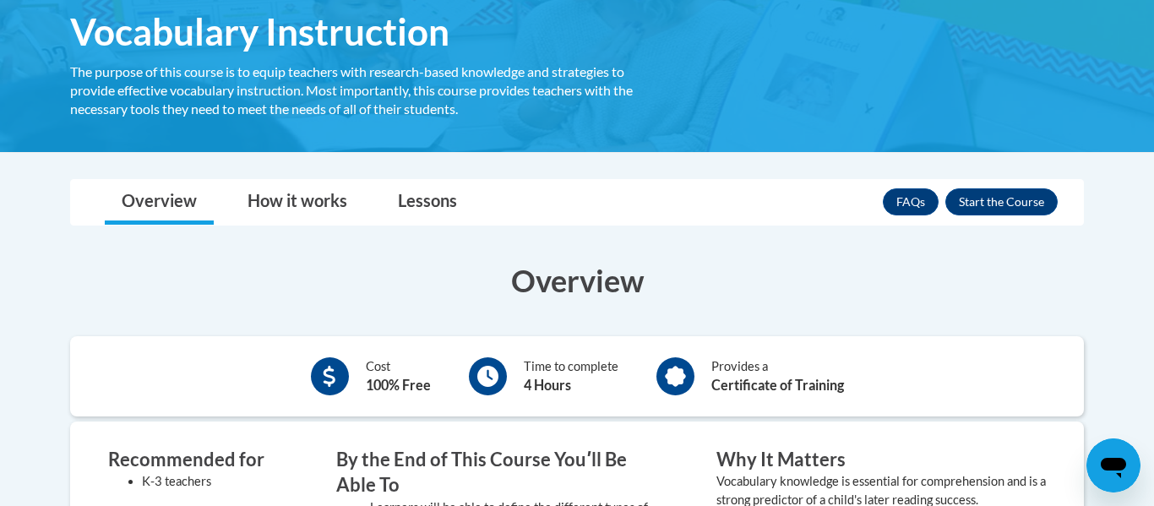
scroll to position [257, 0]
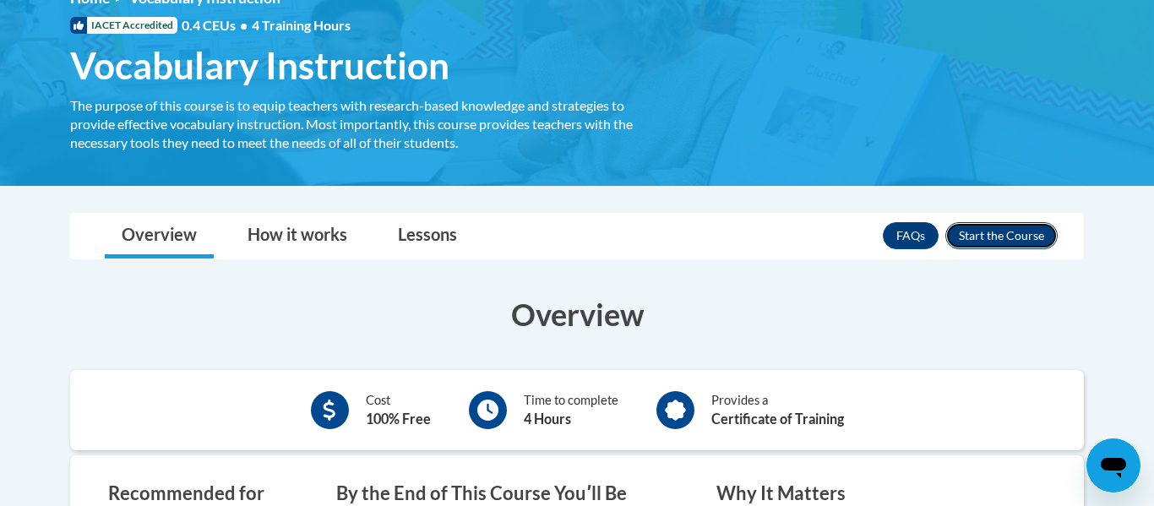
click at [990, 230] on button "Enroll" at bounding box center [1002, 235] width 112 height 27
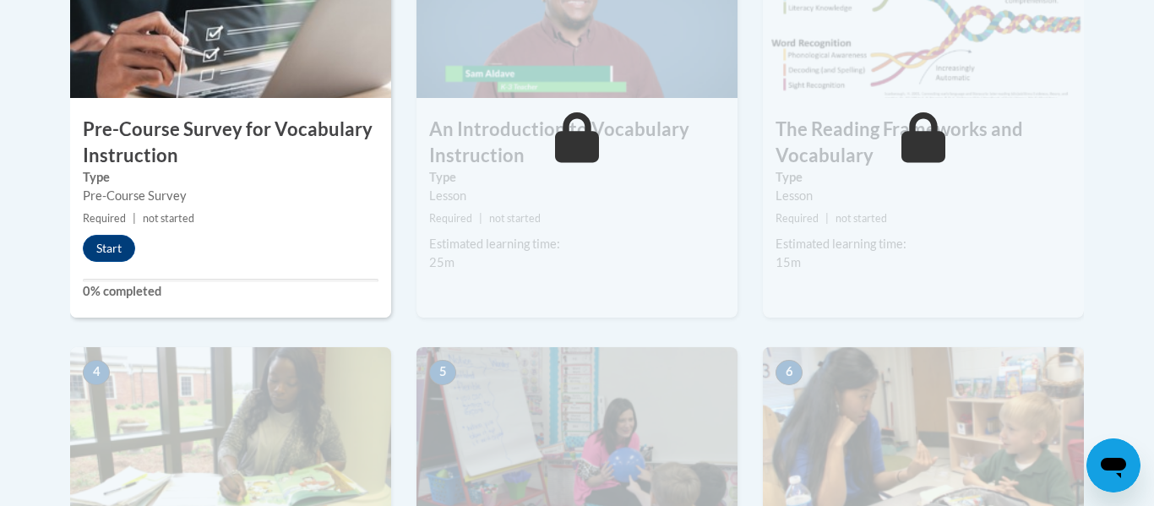
scroll to position [684, 0]
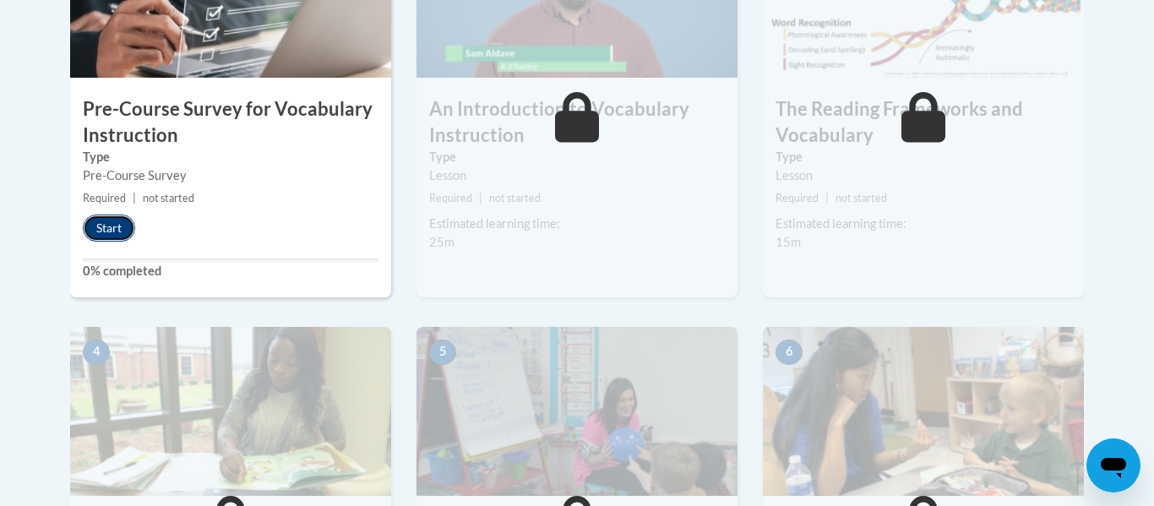
click at [94, 226] on button "Start" at bounding box center [109, 228] width 52 height 27
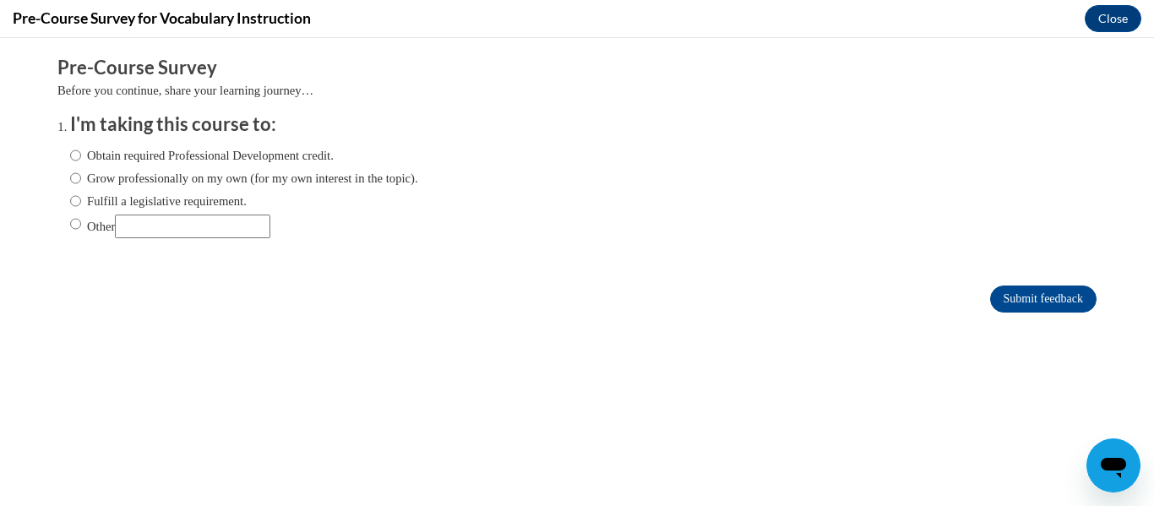
scroll to position [0, 0]
click at [237, 203] on label "Fulfill a legislative requirement." at bounding box center [158, 201] width 177 height 19
click at [81, 203] on input "Fulfill a legislative requirement." at bounding box center [75, 201] width 11 height 19
radio input "true"
click at [1006, 298] on input "Submit feedback" at bounding box center [1043, 299] width 106 height 27
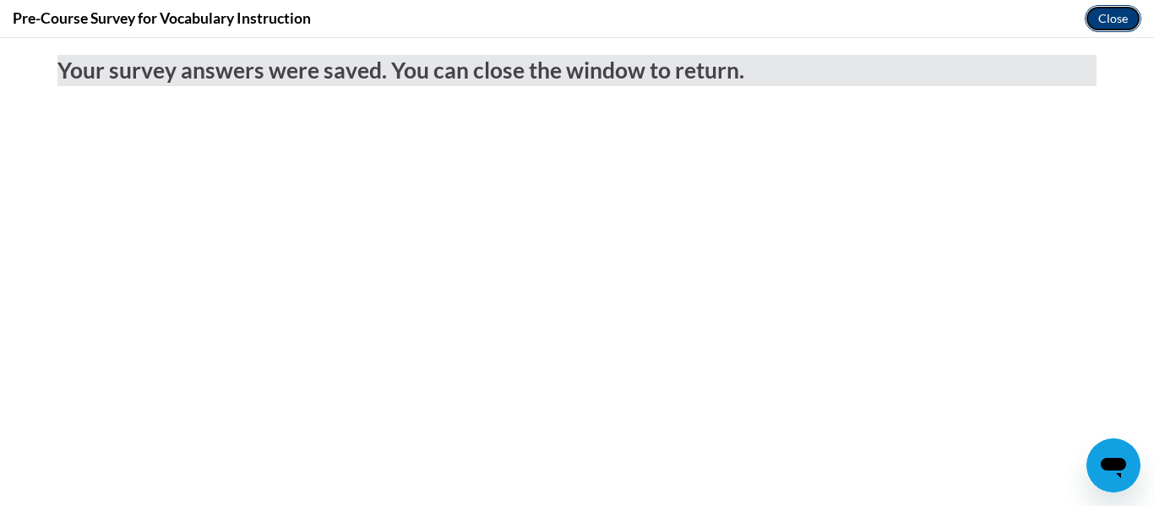
click at [1115, 19] on button "Close" at bounding box center [1113, 18] width 57 height 27
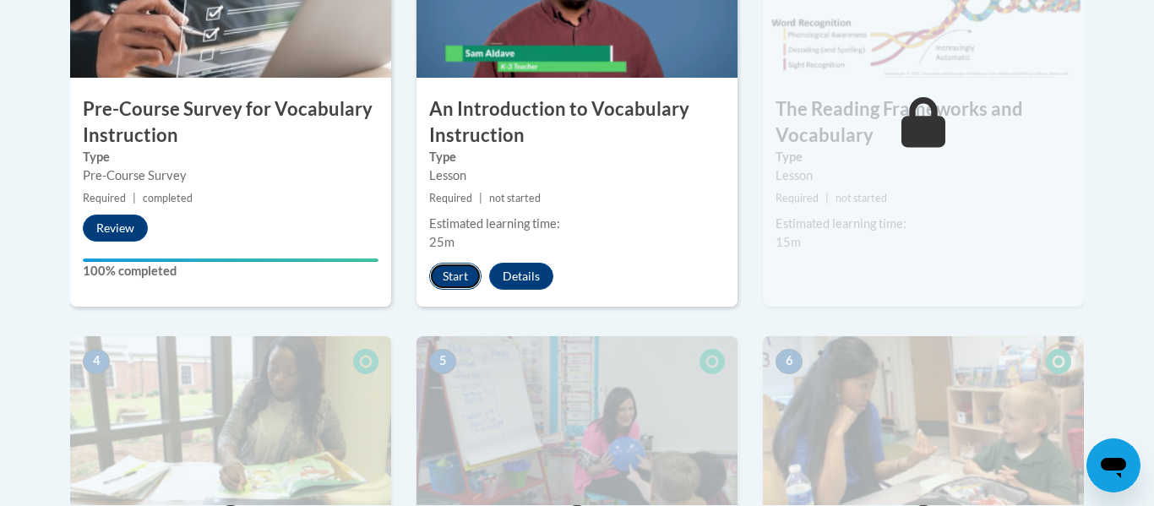
click at [460, 275] on button "Start" at bounding box center [455, 276] width 52 height 27
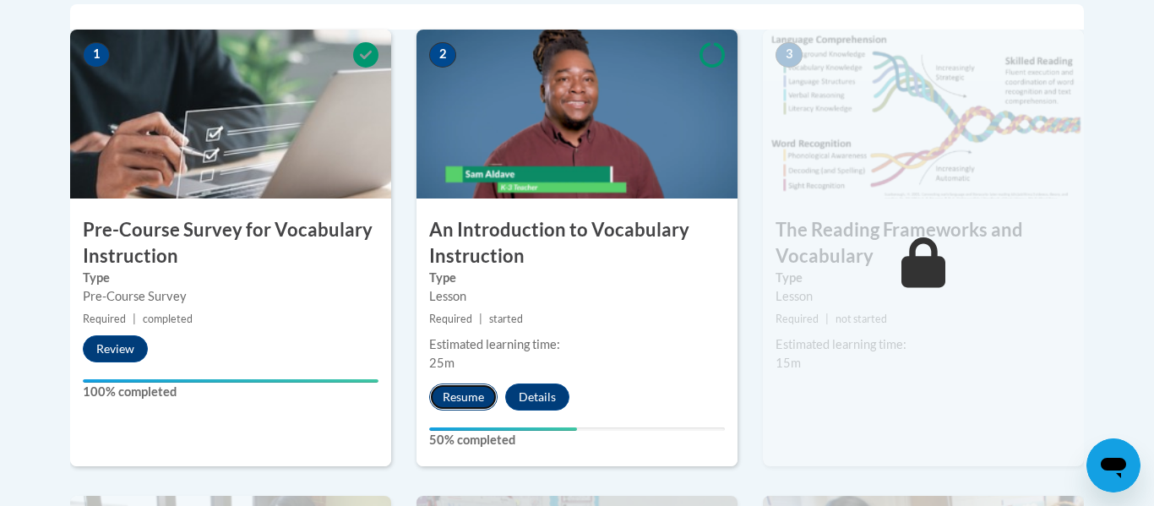
click at [472, 390] on button "Resume" at bounding box center [463, 397] width 68 height 27
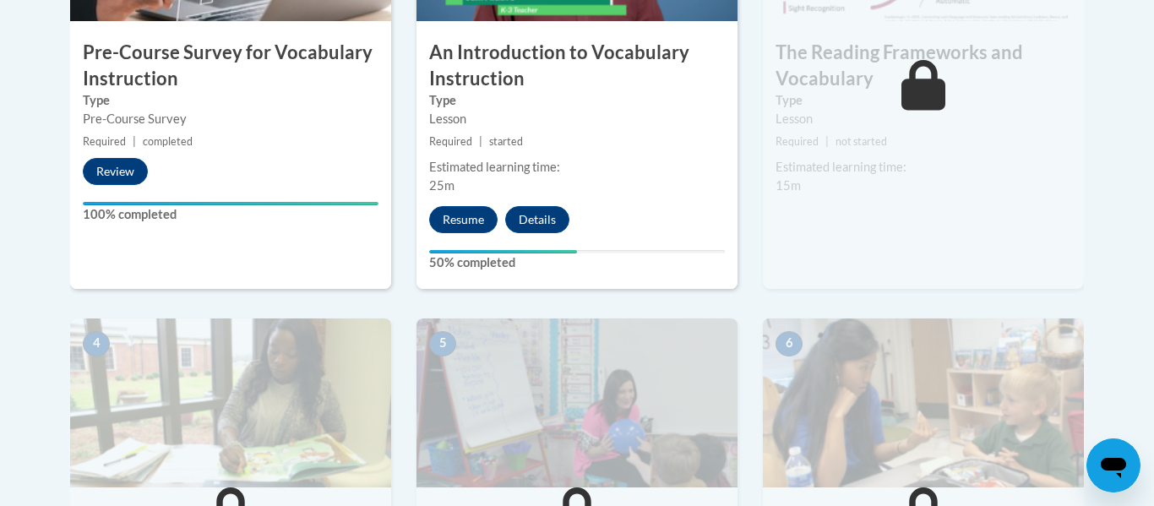
scroll to position [746, 0]
